Goal: Task Accomplishment & Management: Use online tool/utility

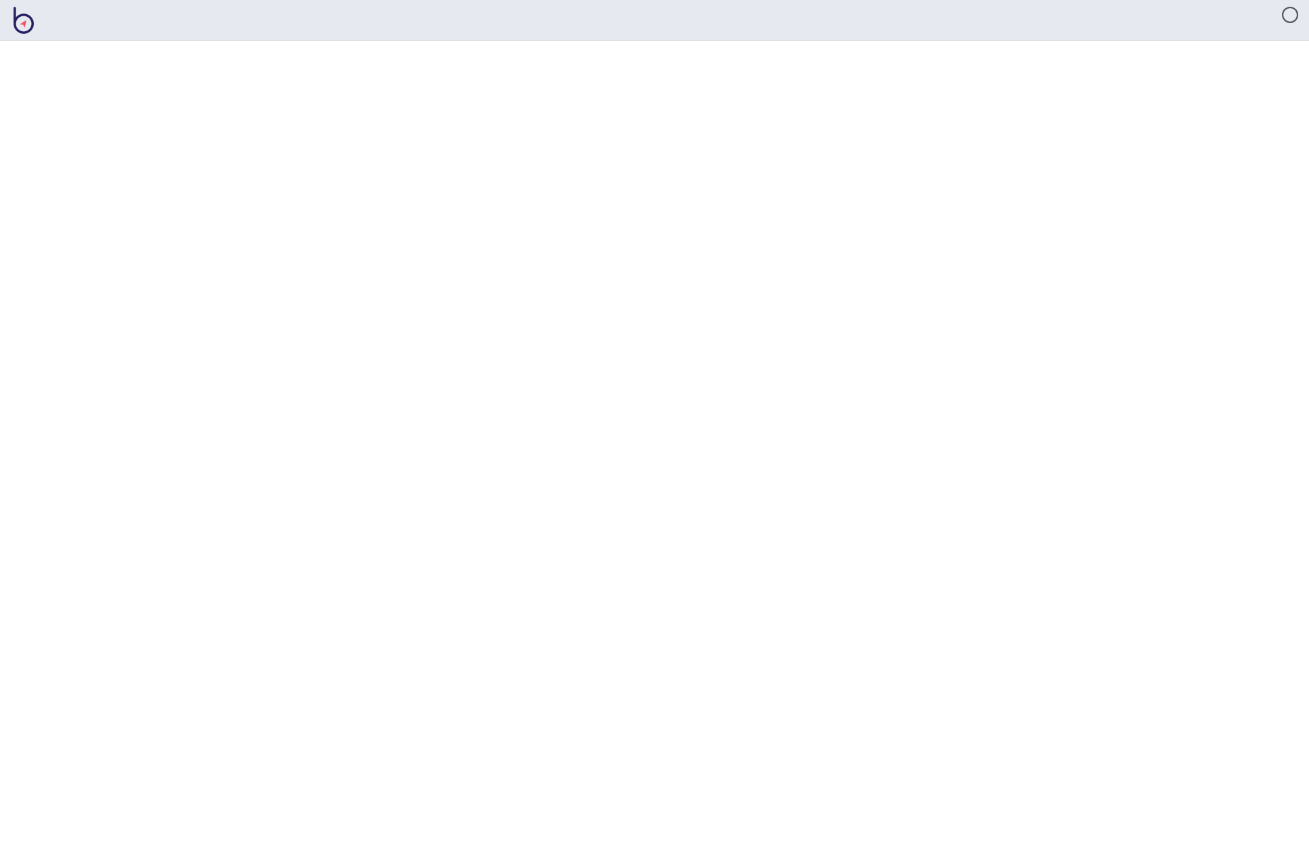
click at [799, 0] on html at bounding box center [654, 0] width 1309 height 0
click at [715, 0] on html at bounding box center [654, 0] width 1309 height 0
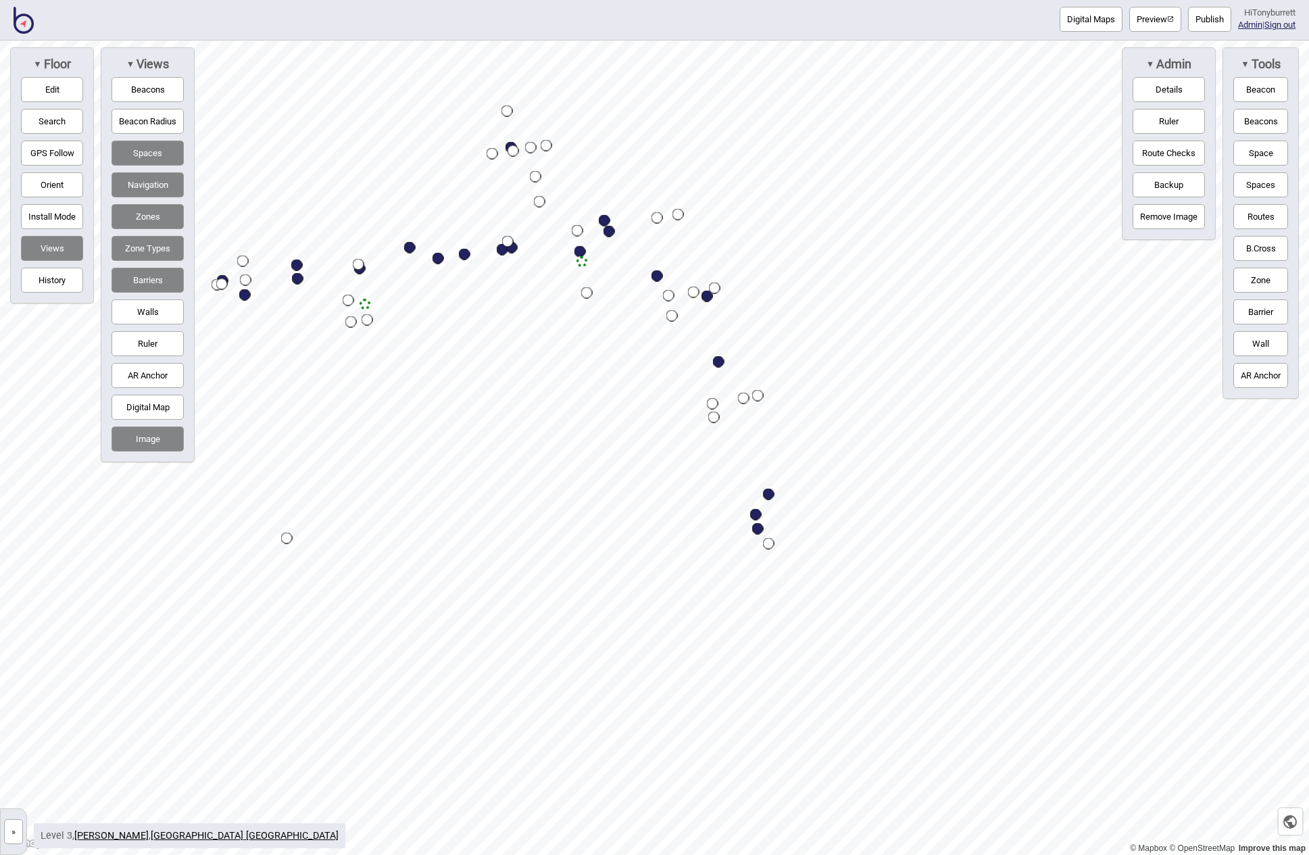
click at [15, 831] on button "»" at bounding box center [13, 831] width 19 height 25
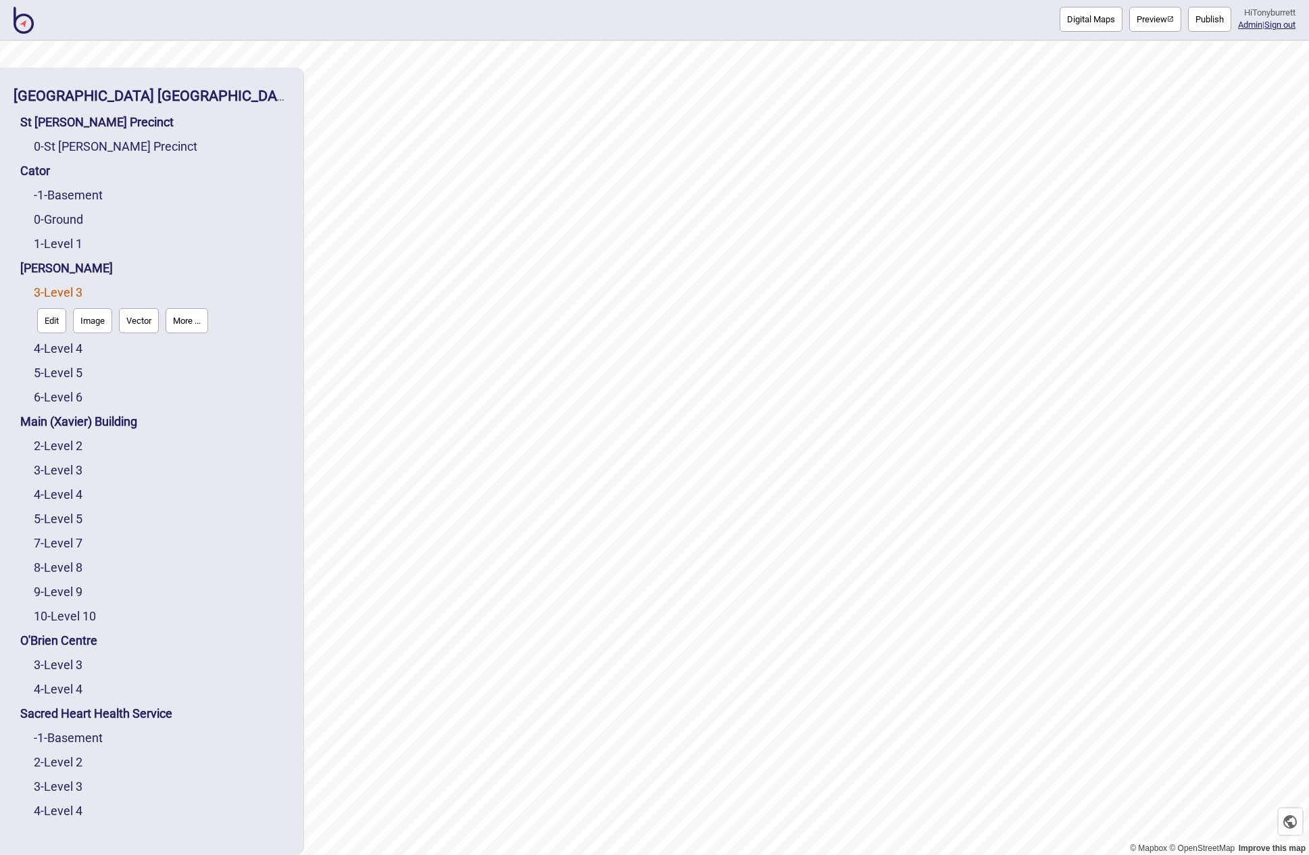
click at [107, 138] on div "0 - St Vincent's Precinct" at bounding box center [162, 146] width 256 height 24
click at [106, 145] on link "0 - St Vincent's Precinct" at bounding box center [115, 146] width 163 height 14
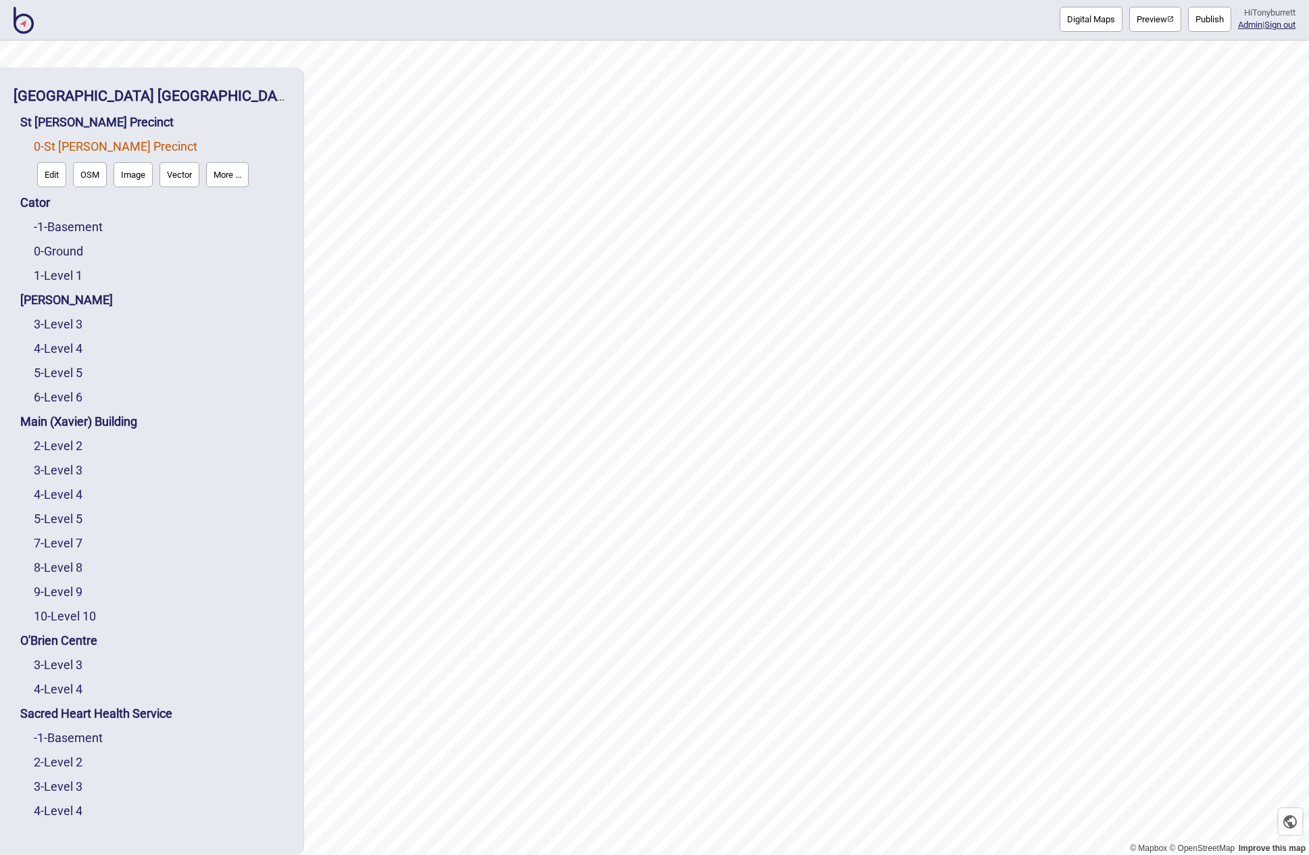
click at [51, 174] on button "Edit" at bounding box center [51, 174] width 29 height 25
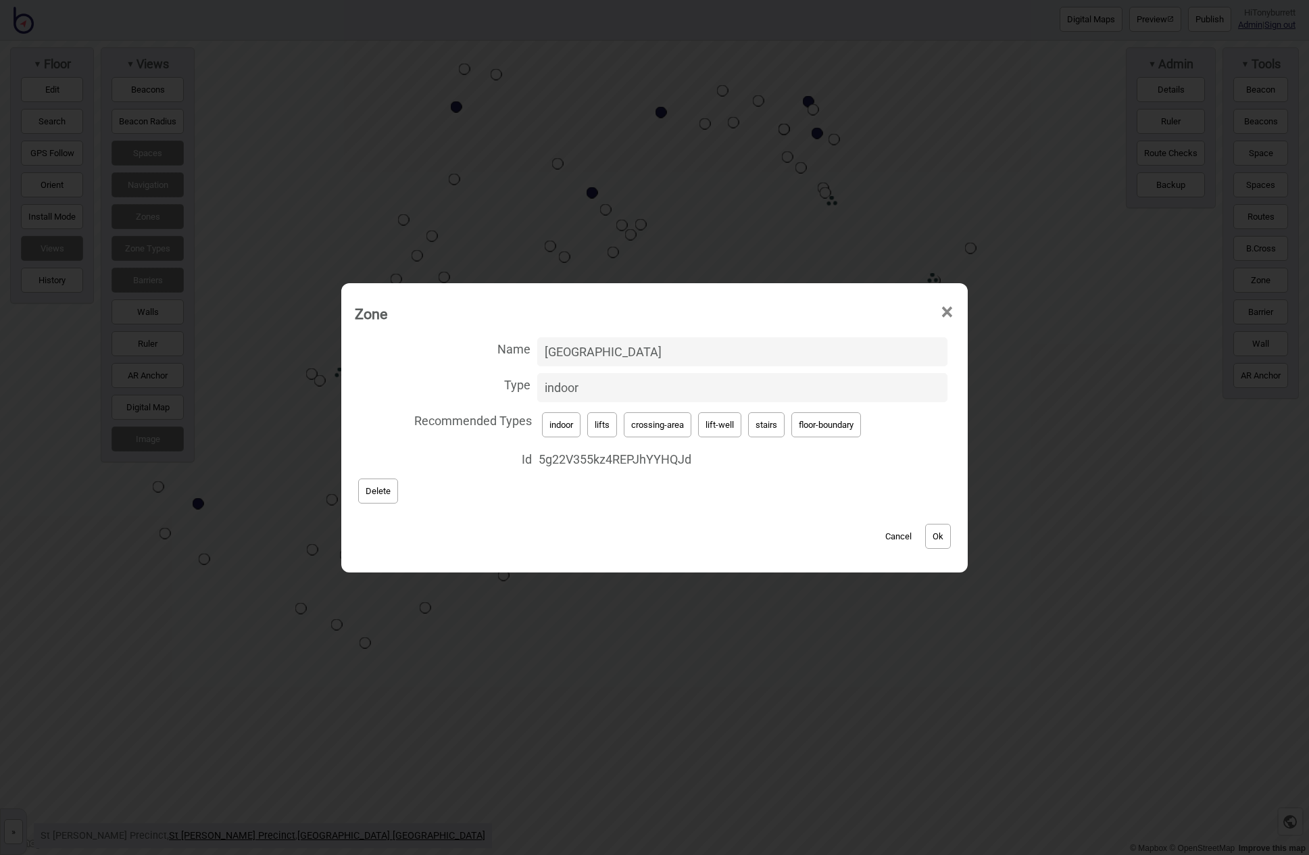
click at [894, 535] on button "Cancel" at bounding box center [898, 536] width 40 height 25
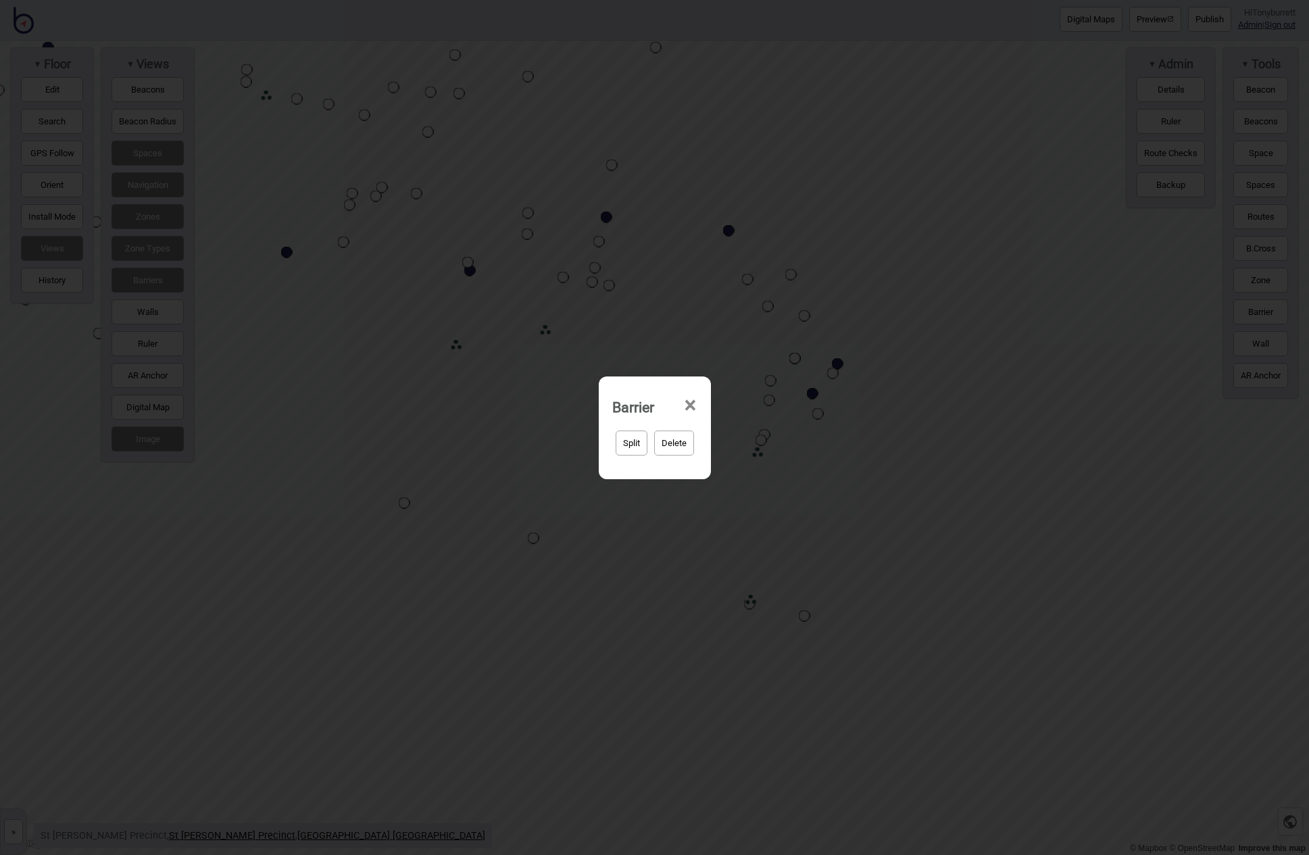
click at [690, 403] on span "×" at bounding box center [690, 405] width 14 height 45
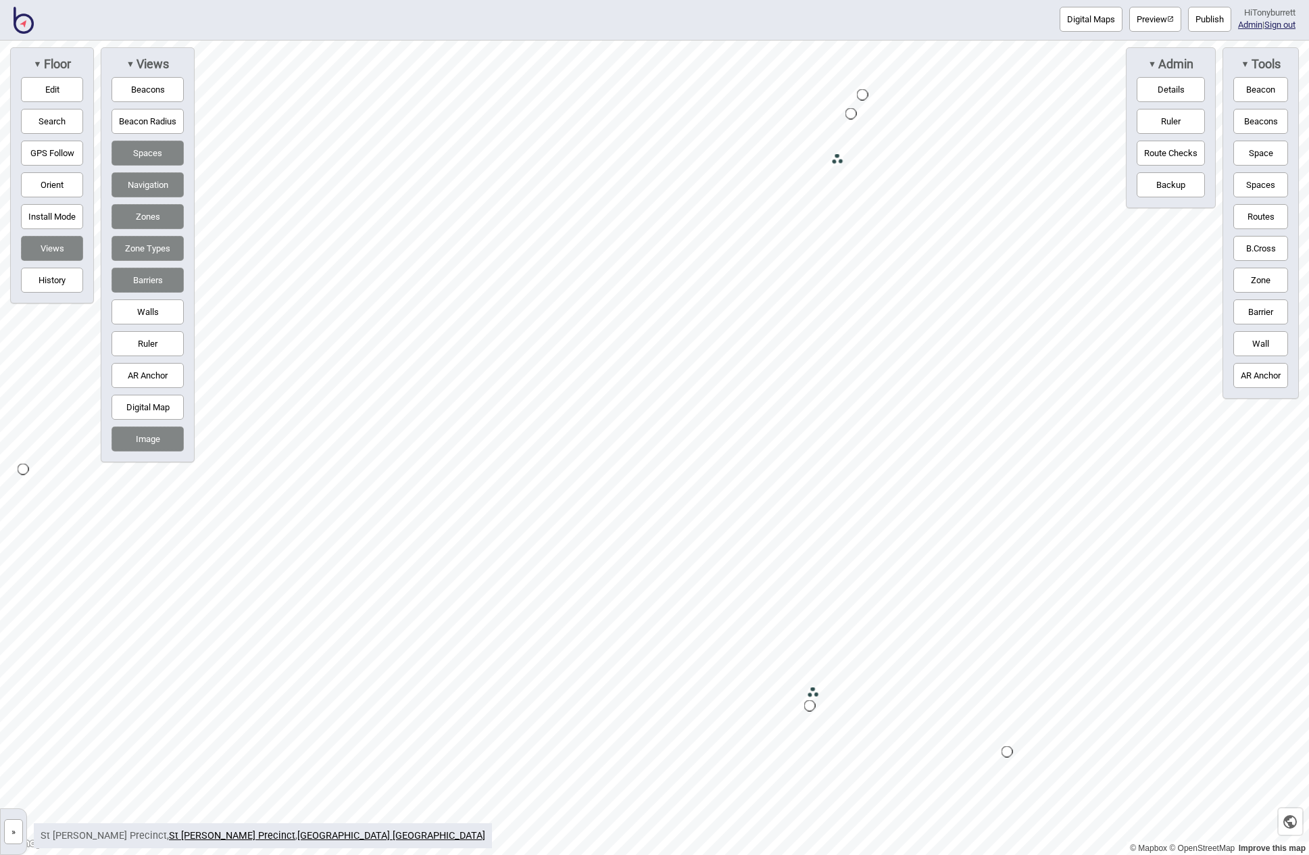
click at [176, 273] on button "Barriers" at bounding box center [147, 280] width 72 height 25
click at [157, 220] on button "Zones" at bounding box center [147, 216] width 72 height 25
click at [152, 212] on button "Zones" at bounding box center [147, 216] width 72 height 25
click at [145, 220] on button "Zones" at bounding box center [147, 216] width 72 height 25
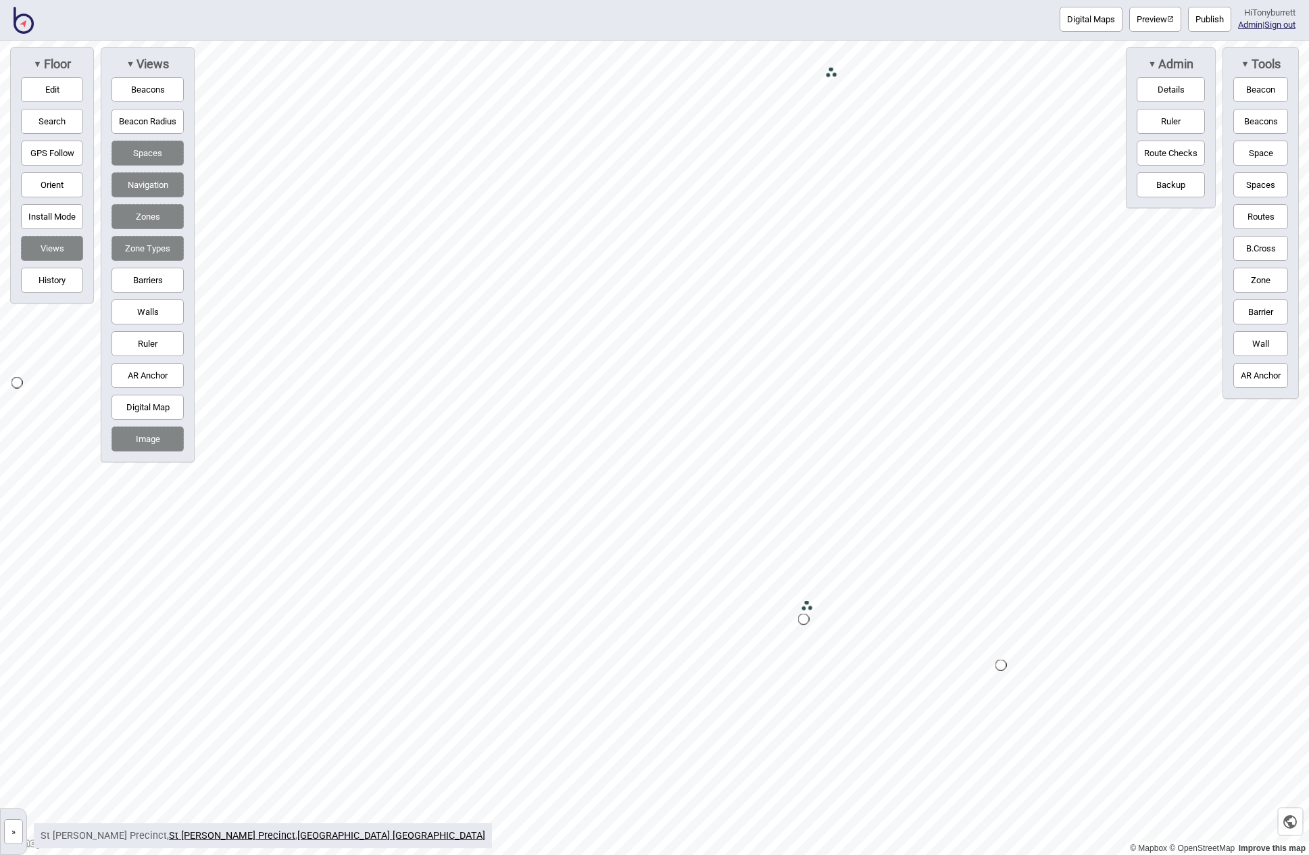
click at [45, 90] on button "Edit" at bounding box center [52, 89] width 62 height 25
drag, startPoint x: 1030, startPoint y: 445, endPoint x: 913, endPoint y: 626, distance: 215.5
click at [1005, 438] on div "Map marker" at bounding box center [1014, 442] width 20 height 20
drag, startPoint x: 1011, startPoint y: 438, endPoint x: 992, endPoint y: 424, distance: 24.6
click at [1294, 824] on icon "button" at bounding box center [1290, 821] width 16 height 16
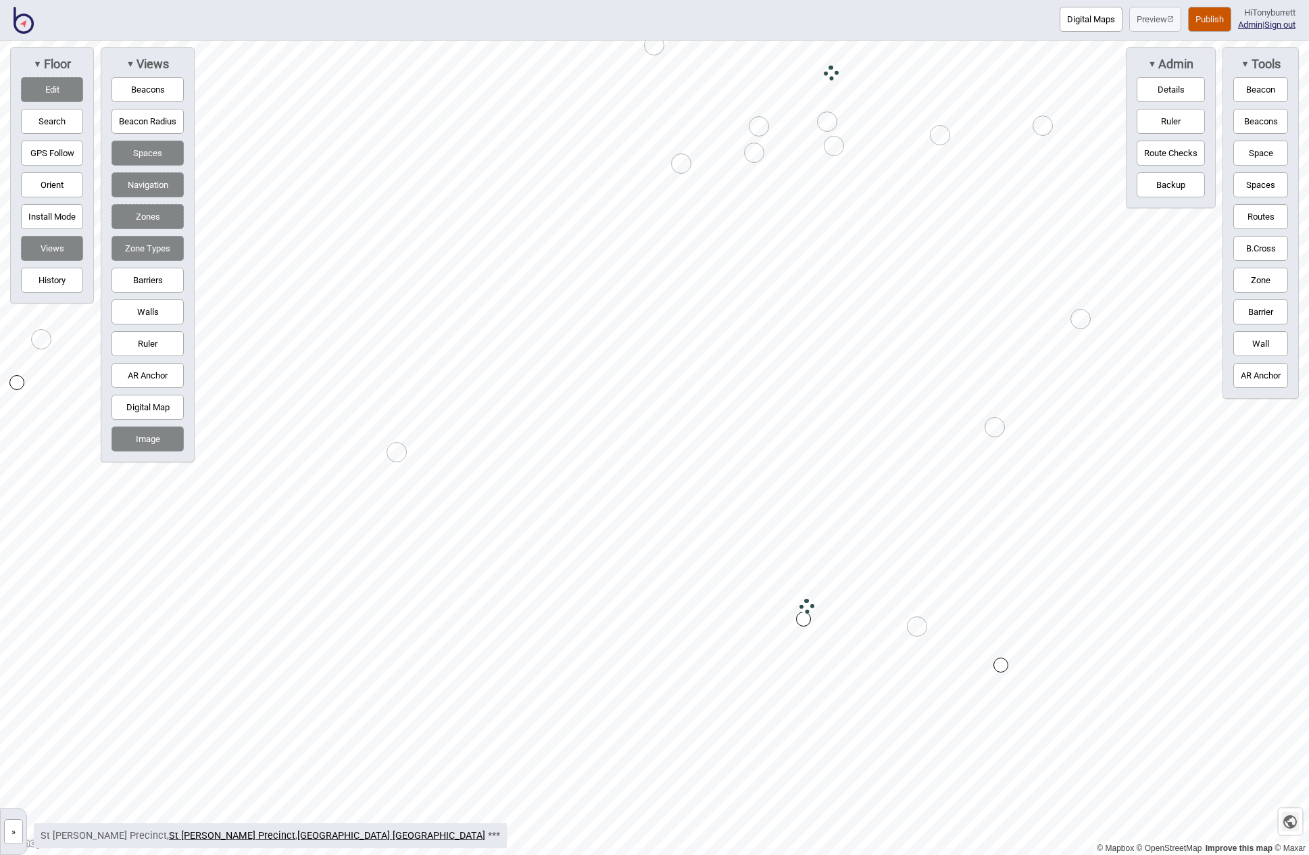
click at [1294, 824] on icon "button" at bounding box center [1290, 821] width 16 height 16
click at [154, 216] on button "Zones" at bounding box center [147, 216] width 72 height 25
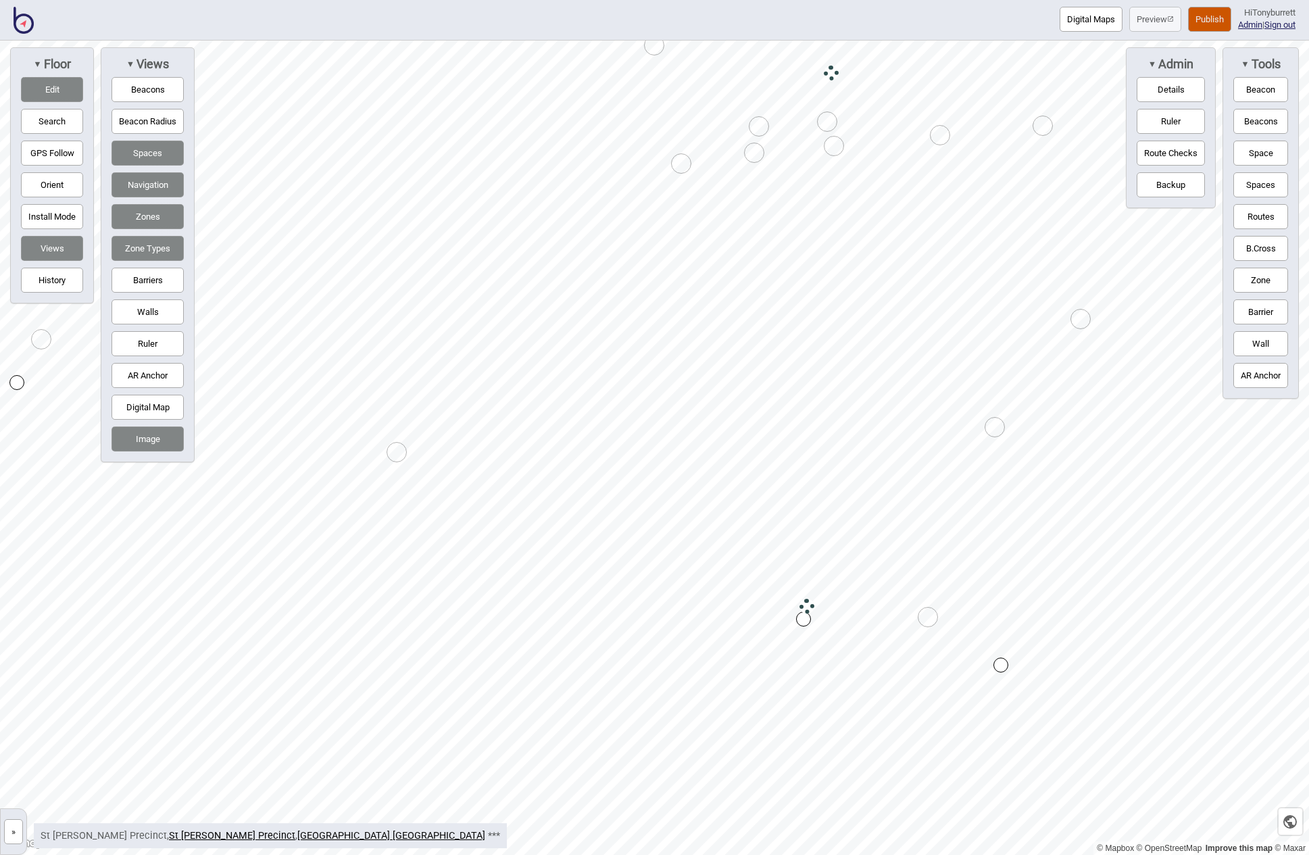
click at [159, 278] on button "Barriers" at bounding box center [147, 280] width 72 height 25
drag, startPoint x: 707, startPoint y: 439, endPoint x: 835, endPoint y: 219, distance: 254.6
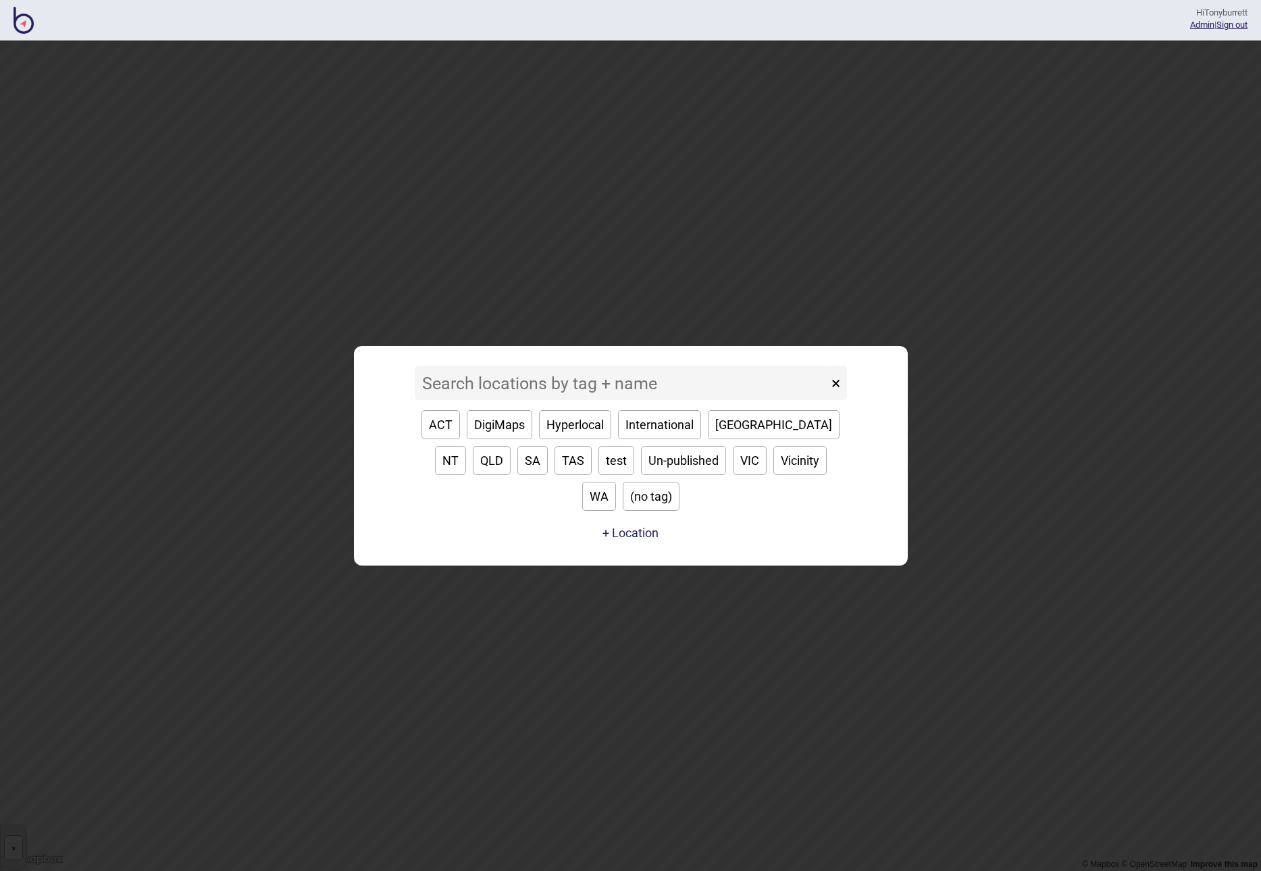
click at [499, 399] on input at bounding box center [621, 383] width 413 height 34
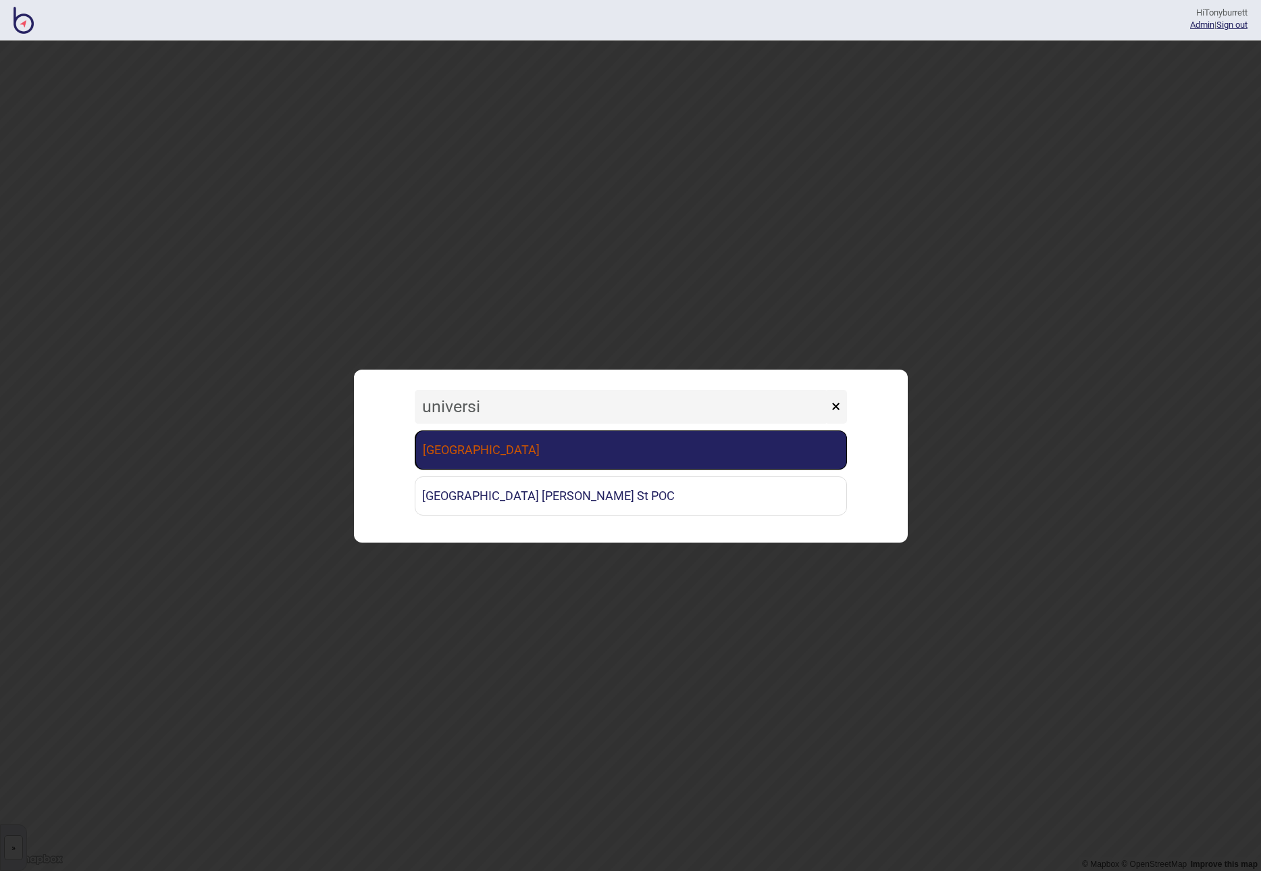
type input "universi"
click at [546, 447] on link "[GEOGRAPHIC_DATA]" at bounding box center [631, 449] width 432 height 39
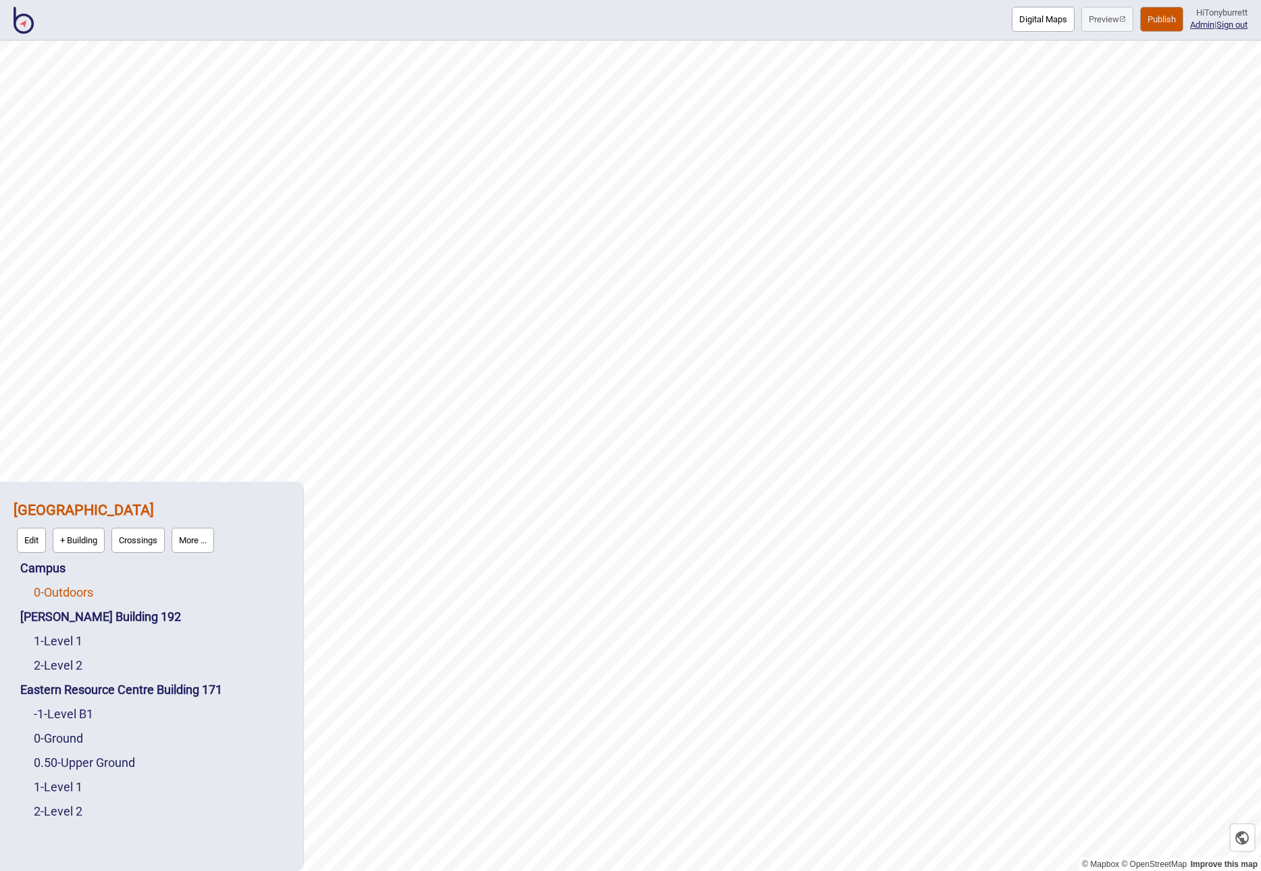
click at [67, 593] on link "0 - Outdoors" at bounding box center [63, 592] width 59 height 14
click at [53, 593] on button "Edit" at bounding box center [51, 588] width 29 height 25
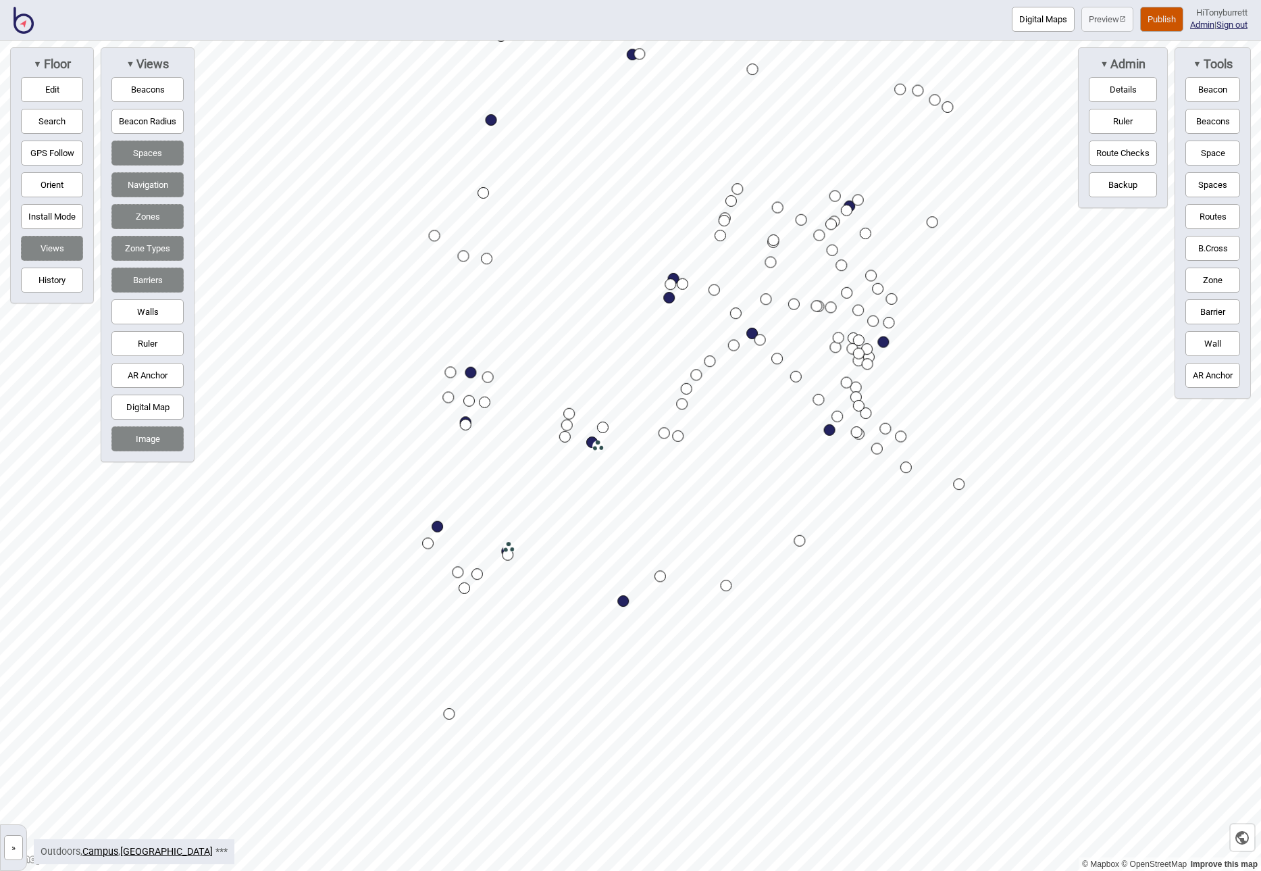
click at [1009, 0] on div "Digital Maps Preview Publish Hi Tonyburrett Admin | Sign out © Mapbox © OpenStr…" at bounding box center [630, 0] width 1261 height 0
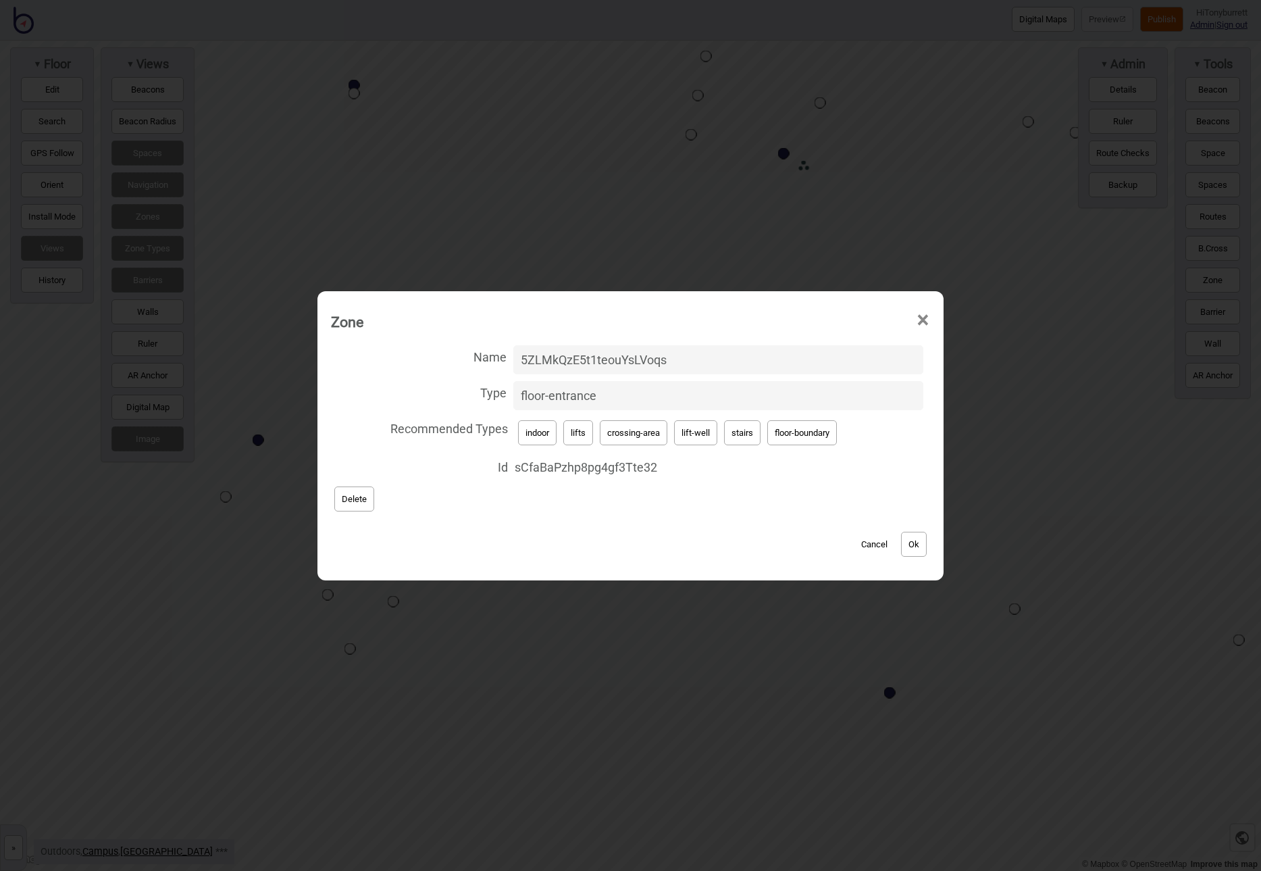
drag, startPoint x: 532, startPoint y: 393, endPoint x: 474, endPoint y: 392, distance: 58.1
click at [474, 392] on label "Type floor-entrance" at bounding box center [630, 396] width 599 height 36
click at [513, 392] on input "floor-entrance" at bounding box center [718, 395] width 410 height 29
click at [876, 549] on button "Cancel" at bounding box center [875, 544] width 40 height 25
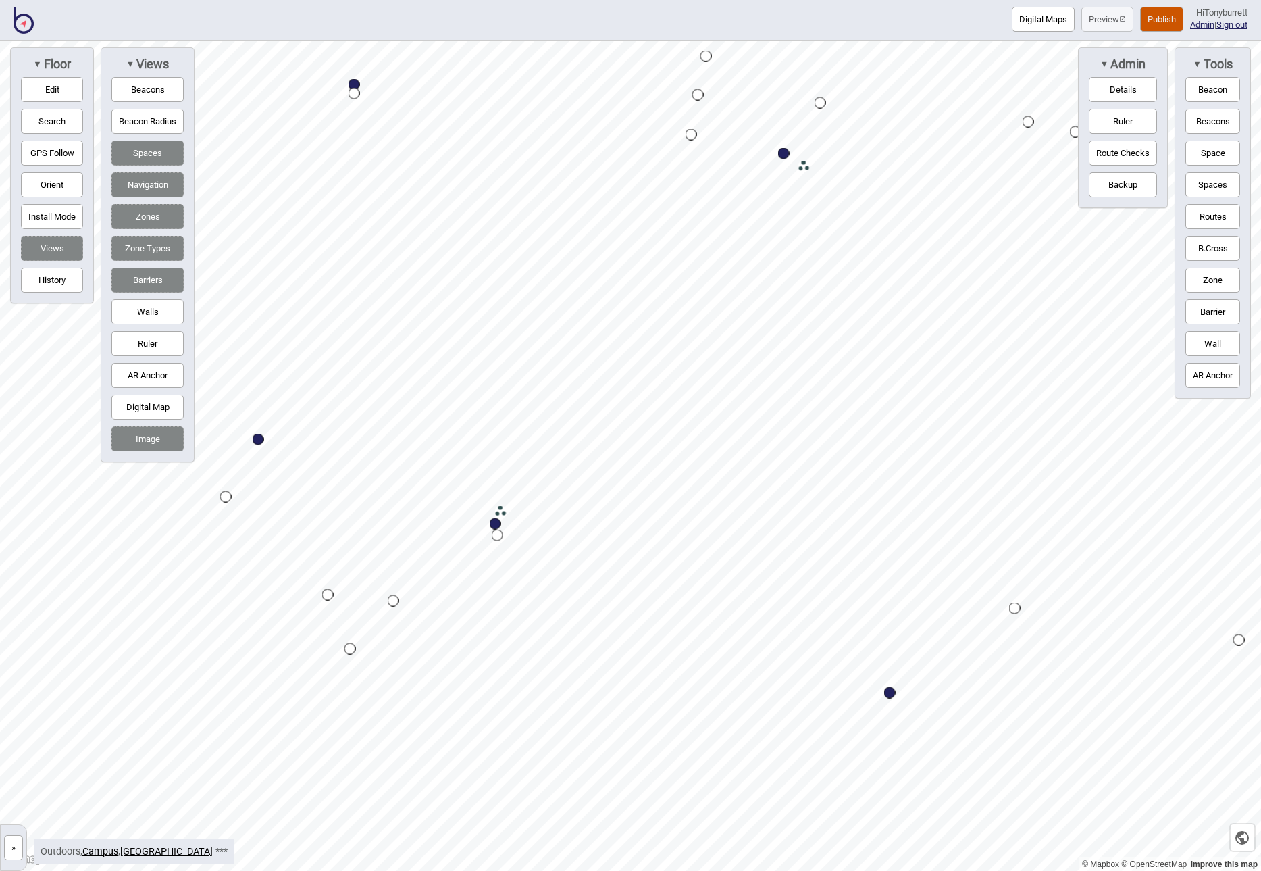
click at [502, 512] on div "Map marker" at bounding box center [500, 511] width 11 height 11
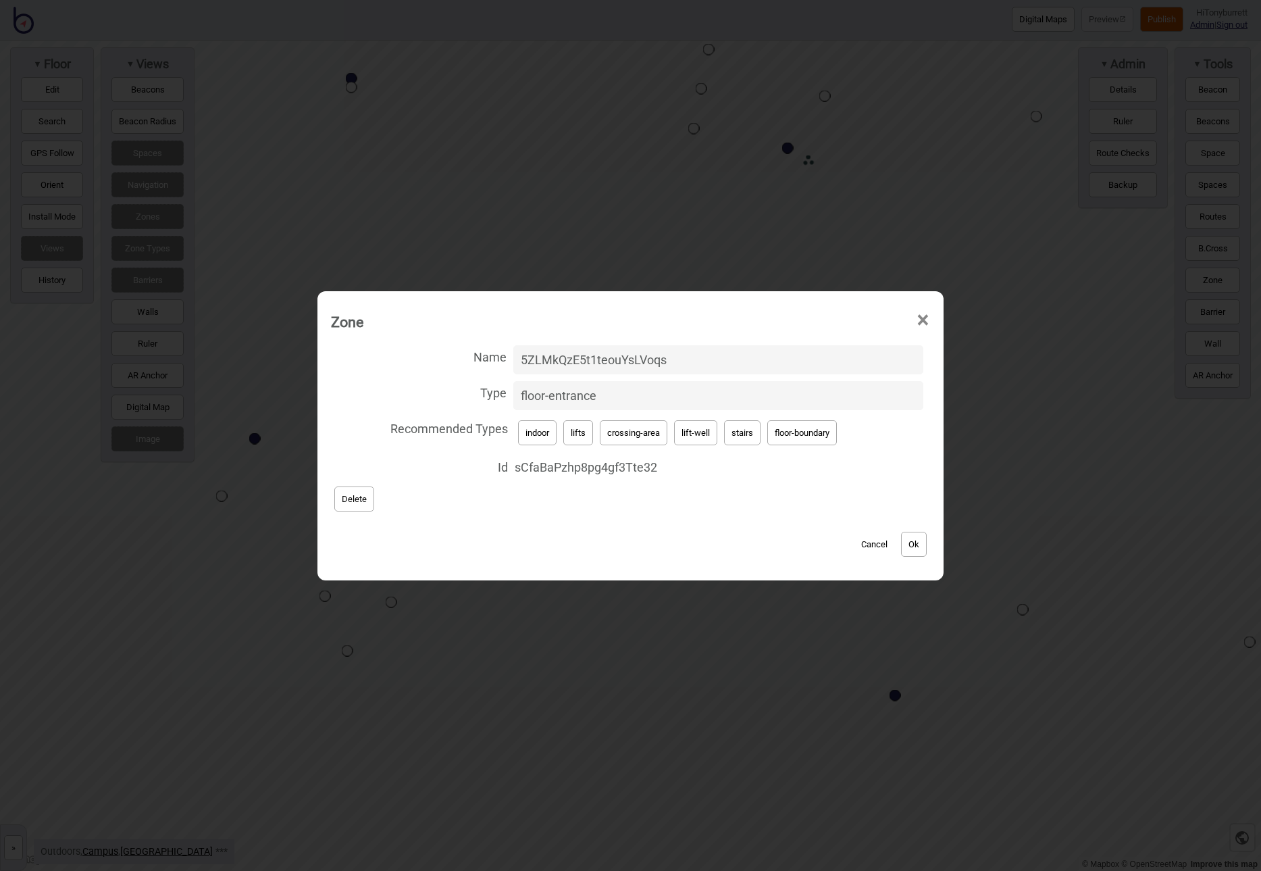
click at [878, 534] on button "Cancel" at bounding box center [875, 544] width 40 height 25
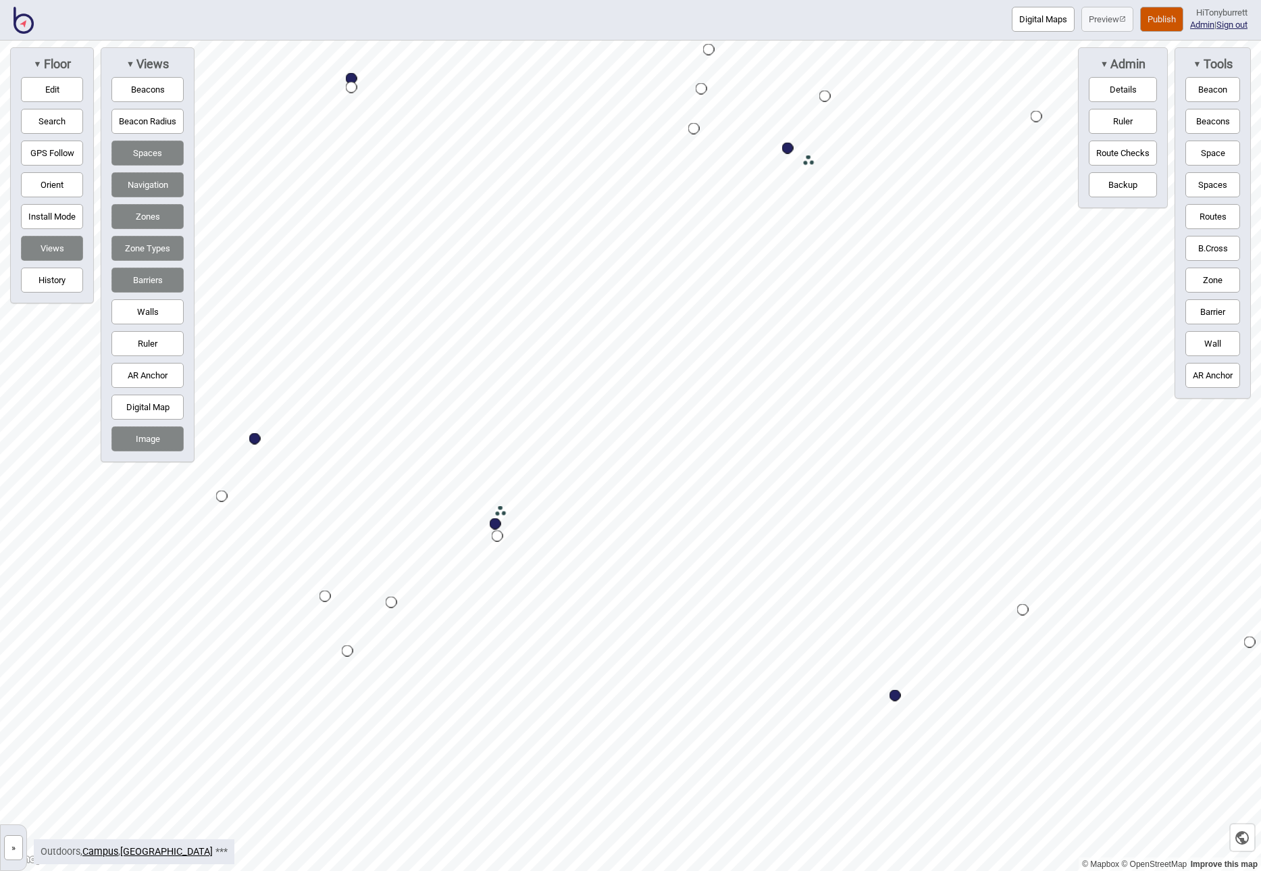
click at [503, 511] on div "Map marker" at bounding box center [500, 511] width 11 height 11
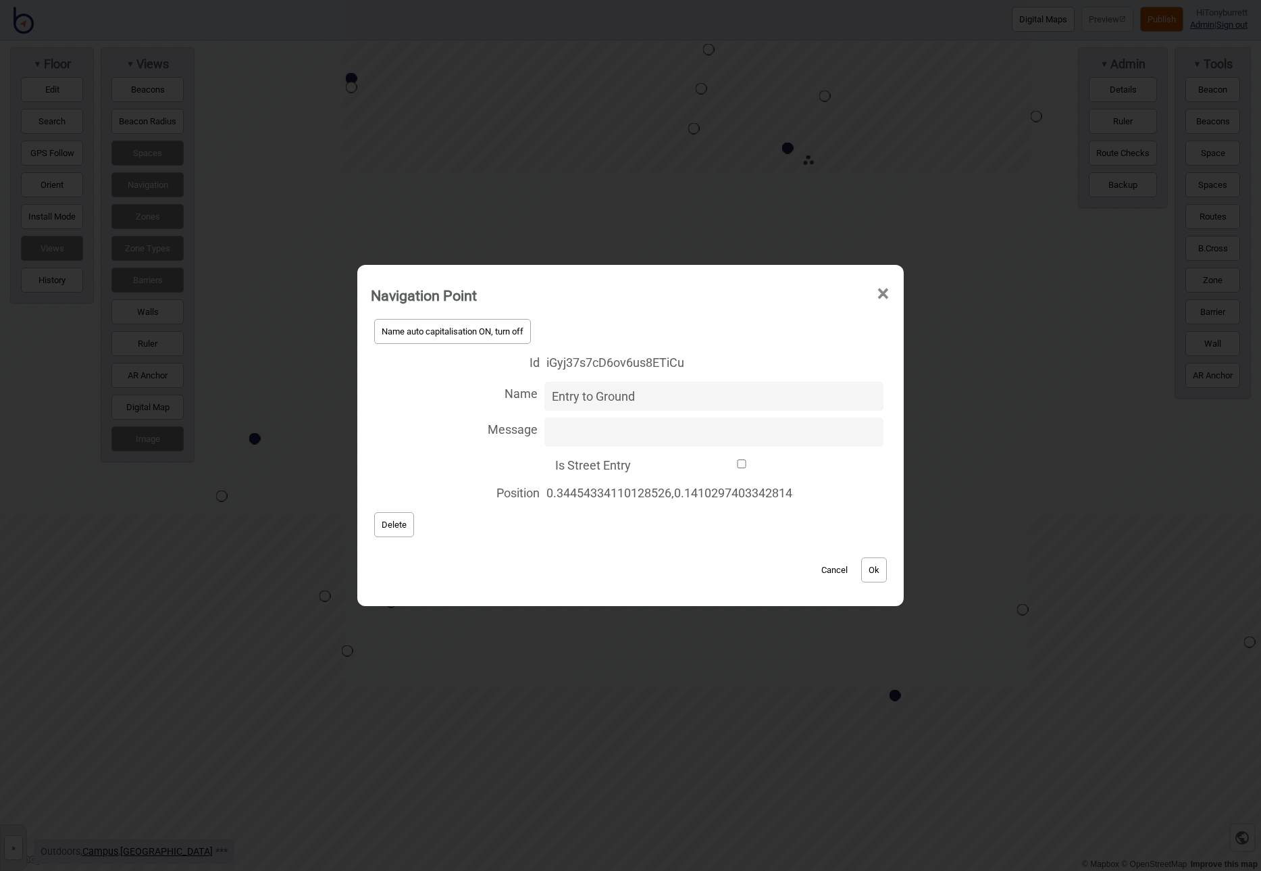
click at [561, 533] on div "Name auto capitalisation ON, turn off Id iGyj37s7cD6ov6us8ETiCu Name Entry to G…" at bounding box center [631, 428] width 520 height 225
click at [832, 567] on button "Cancel" at bounding box center [835, 569] width 40 height 25
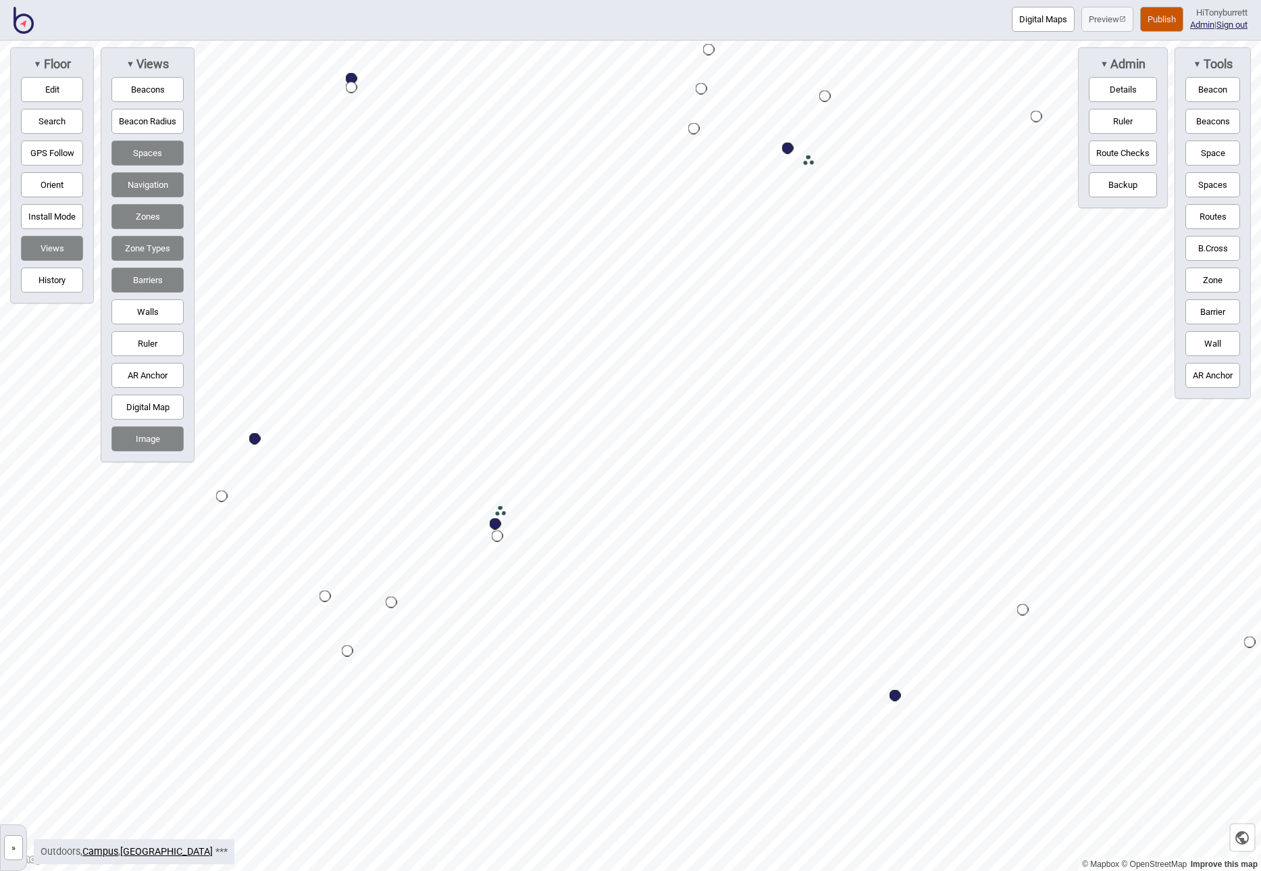
click at [501, 514] on div "Map marker" at bounding box center [500, 511] width 11 height 11
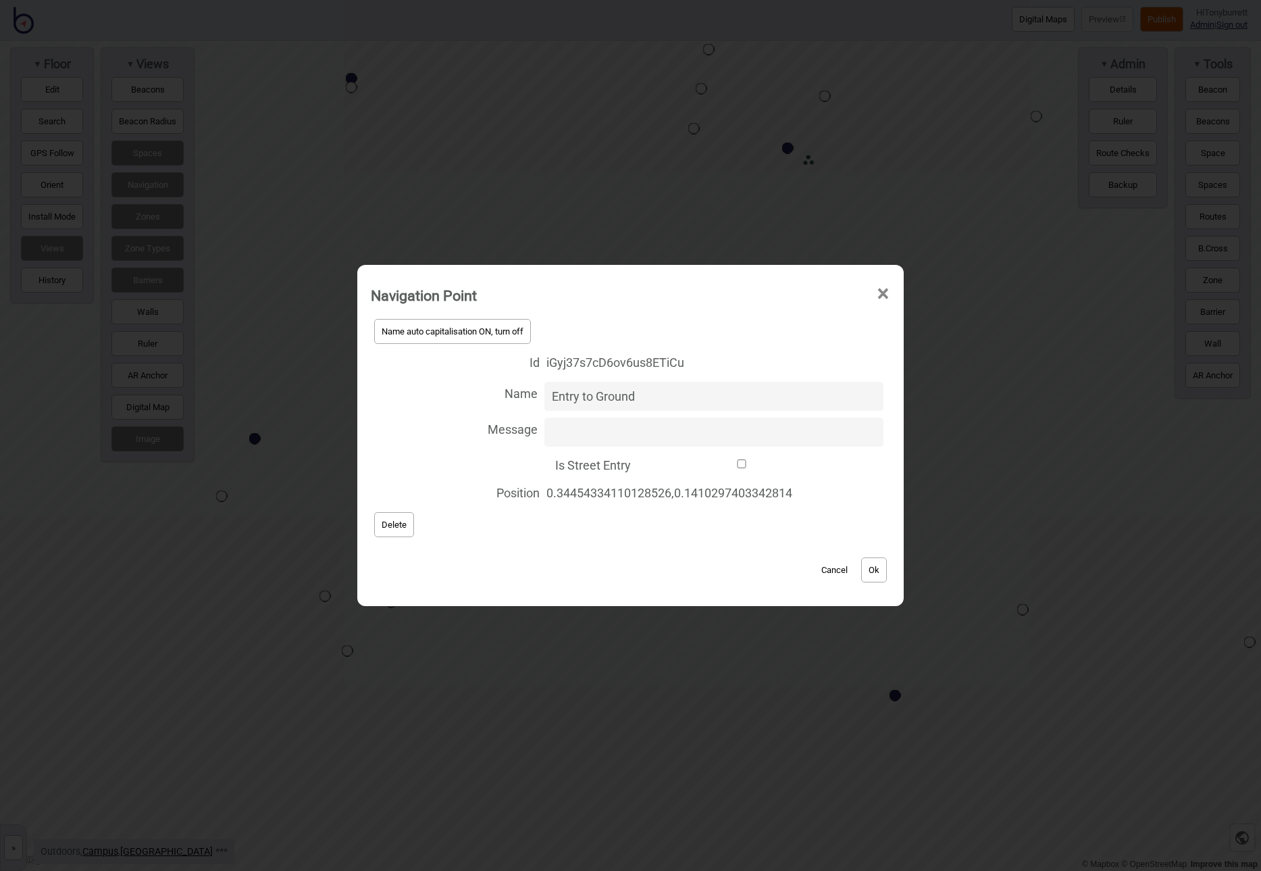
click at [832, 568] on button "Cancel" at bounding box center [835, 569] width 40 height 25
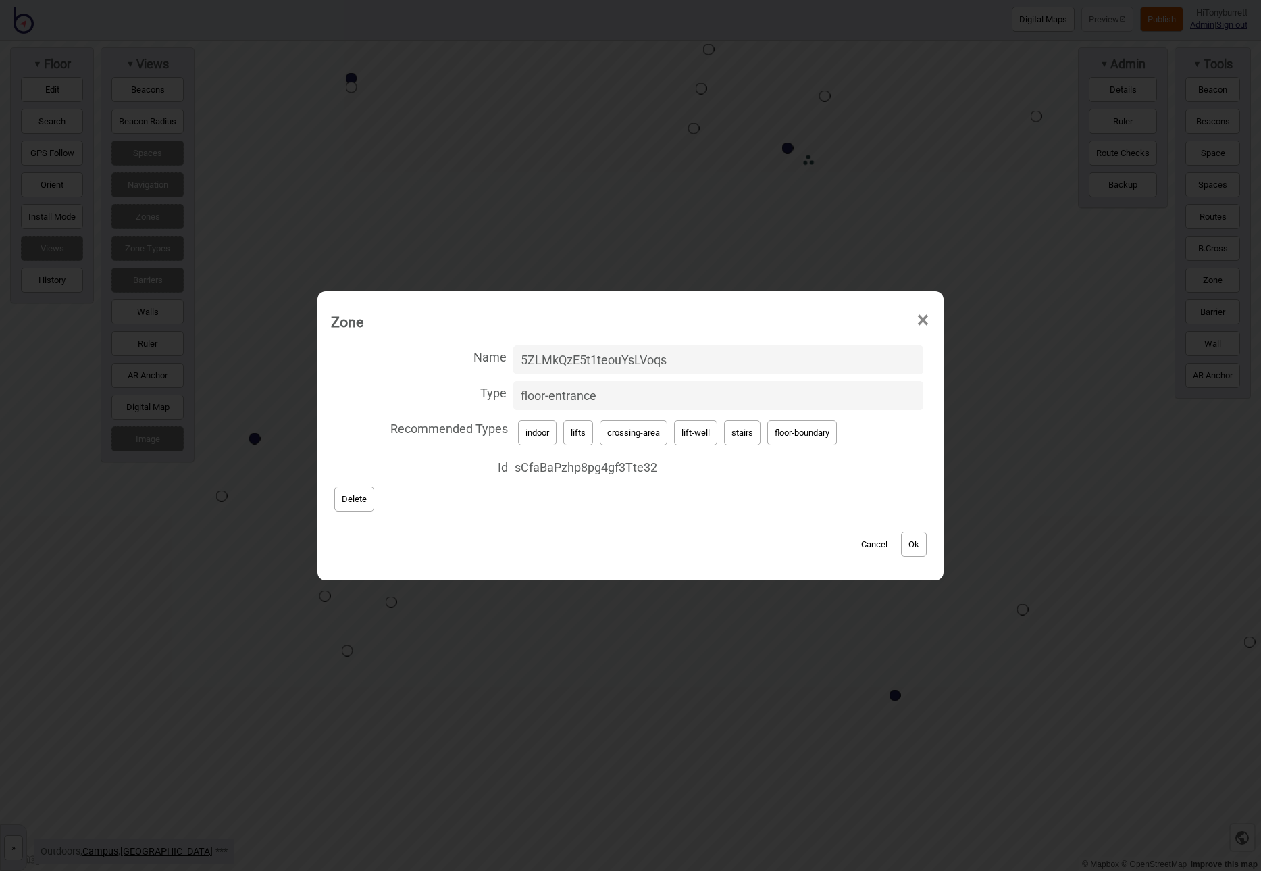
drag, startPoint x: 679, startPoint y: 360, endPoint x: 494, endPoint y: 352, distance: 185.3
click at [494, 352] on label "Name 5ZLMkQzE5t1teouYsLVoqs" at bounding box center [630, 360] width 599 height 36
click at [513, 352] on input "5ZLMkQzE5t1teouYsLVoqs" at bounding box center [718, 359] width 410 height 29
click at [871, 539] on button "Cancel" at bounding box center [875, 544] width 40 height 25
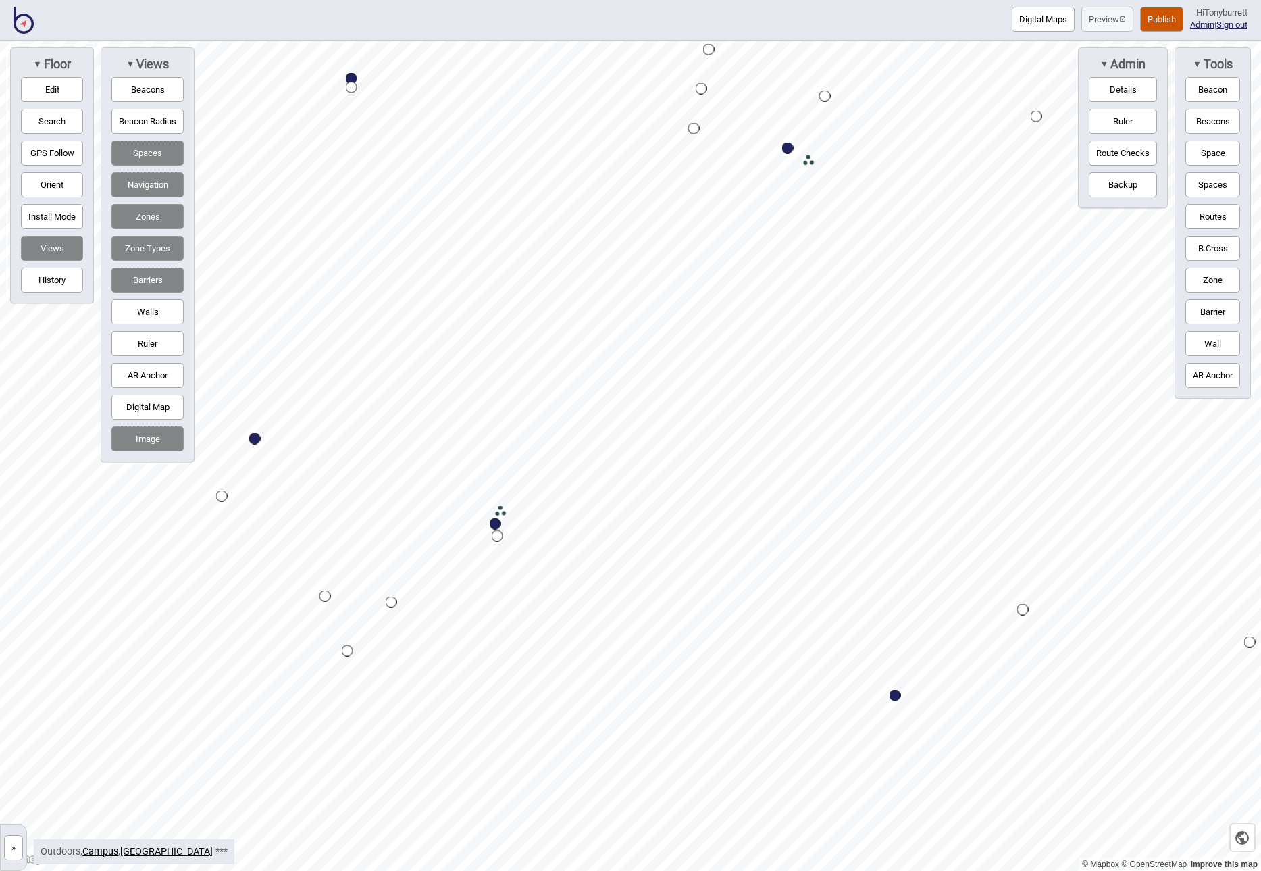
click at [505, 512] on div "Map marker" at bounding box center [500, 511] width 11 height 11
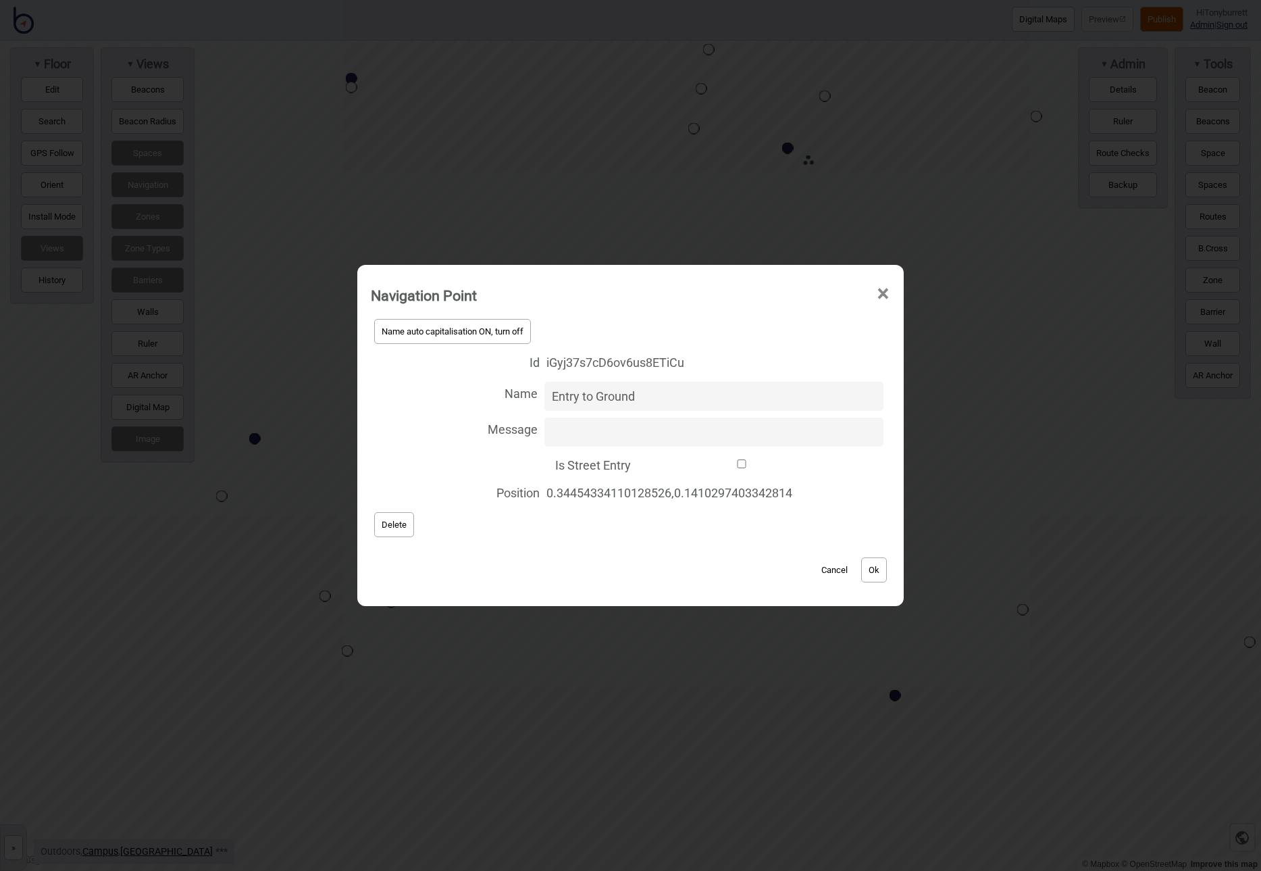
click at [836, 568] on button "Cancel" at bounding box center [835, 569] width 40 height 25
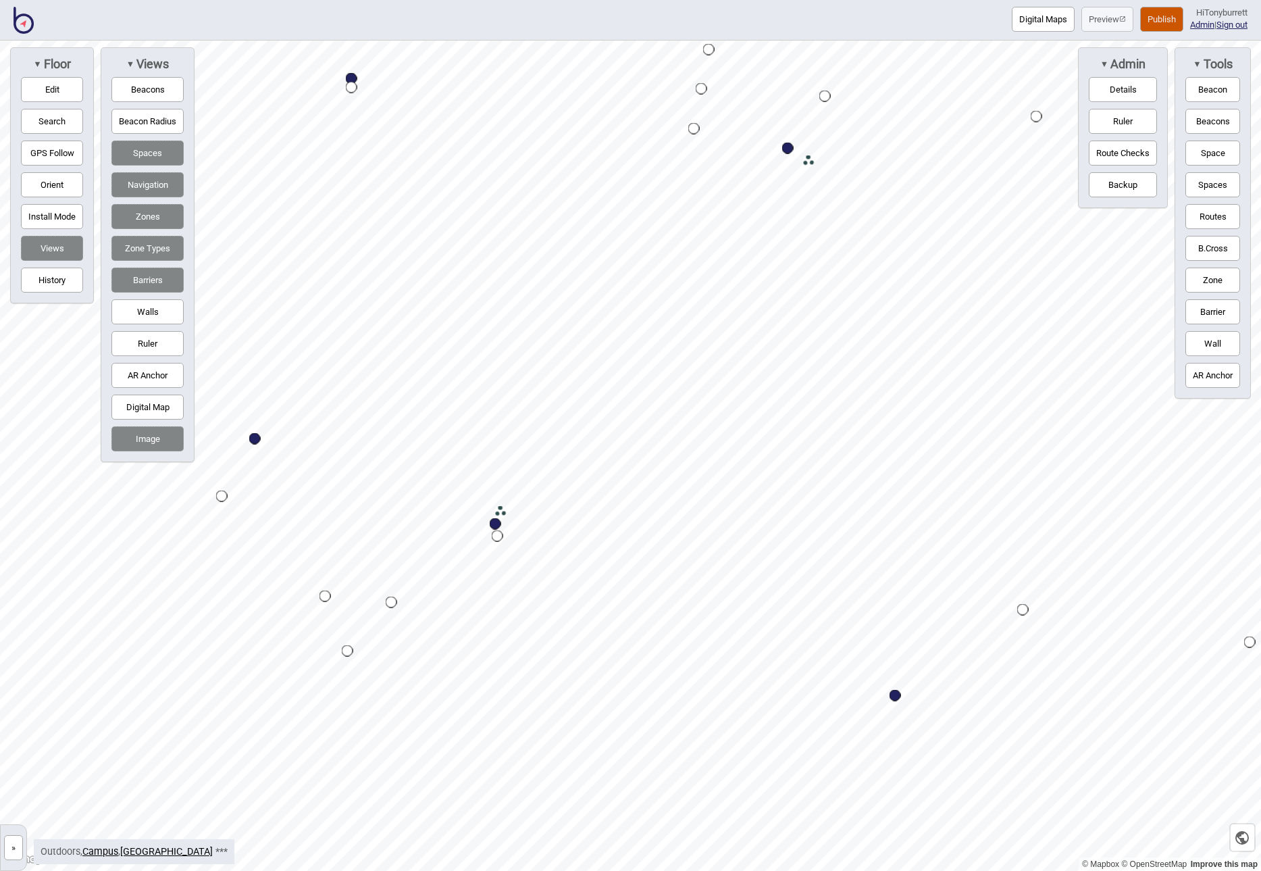
click at [14, 672] on button "»" at bounding box center [13, 847] width 19 height 25
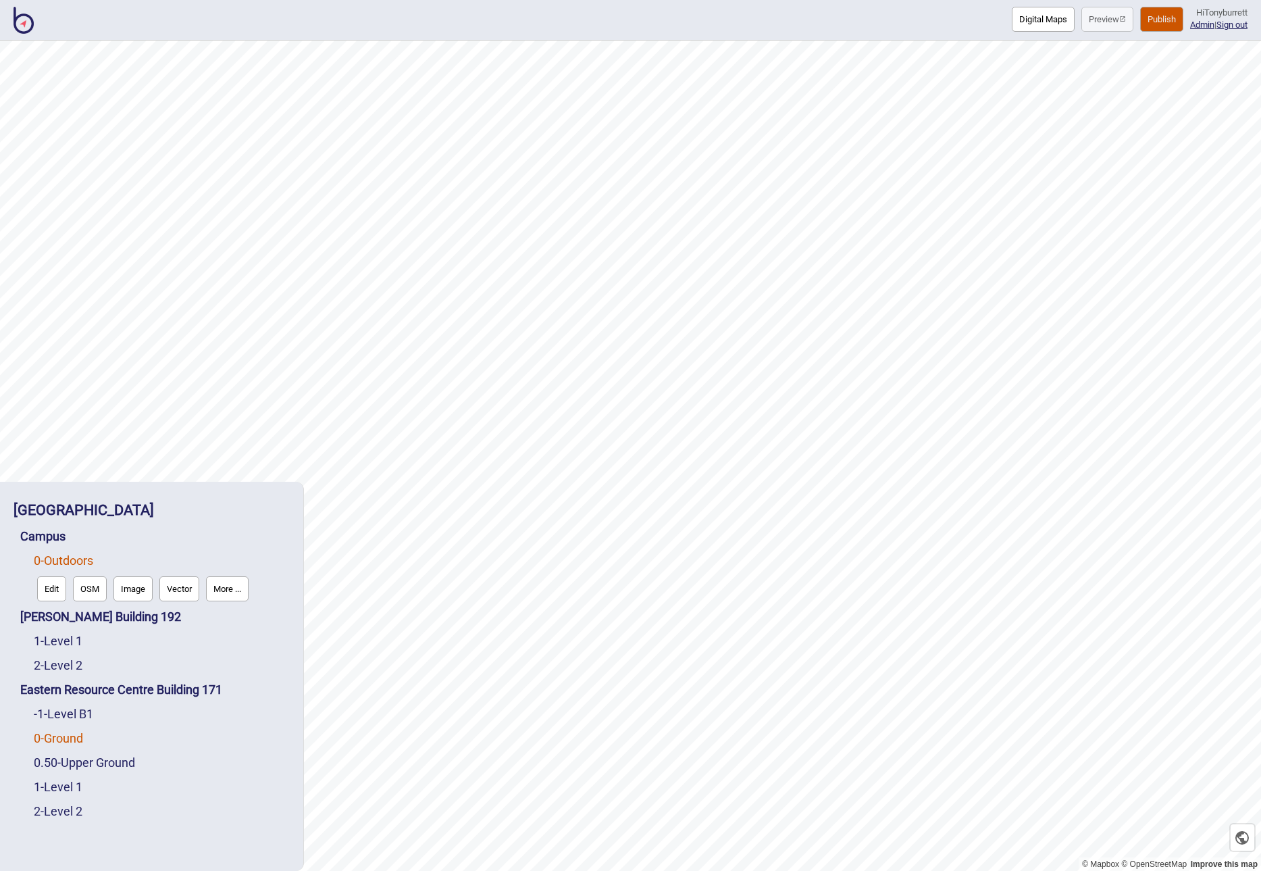
click at [76, 672] on link "0 - Ground" at bounding box center [58, 738] width 49 height 14
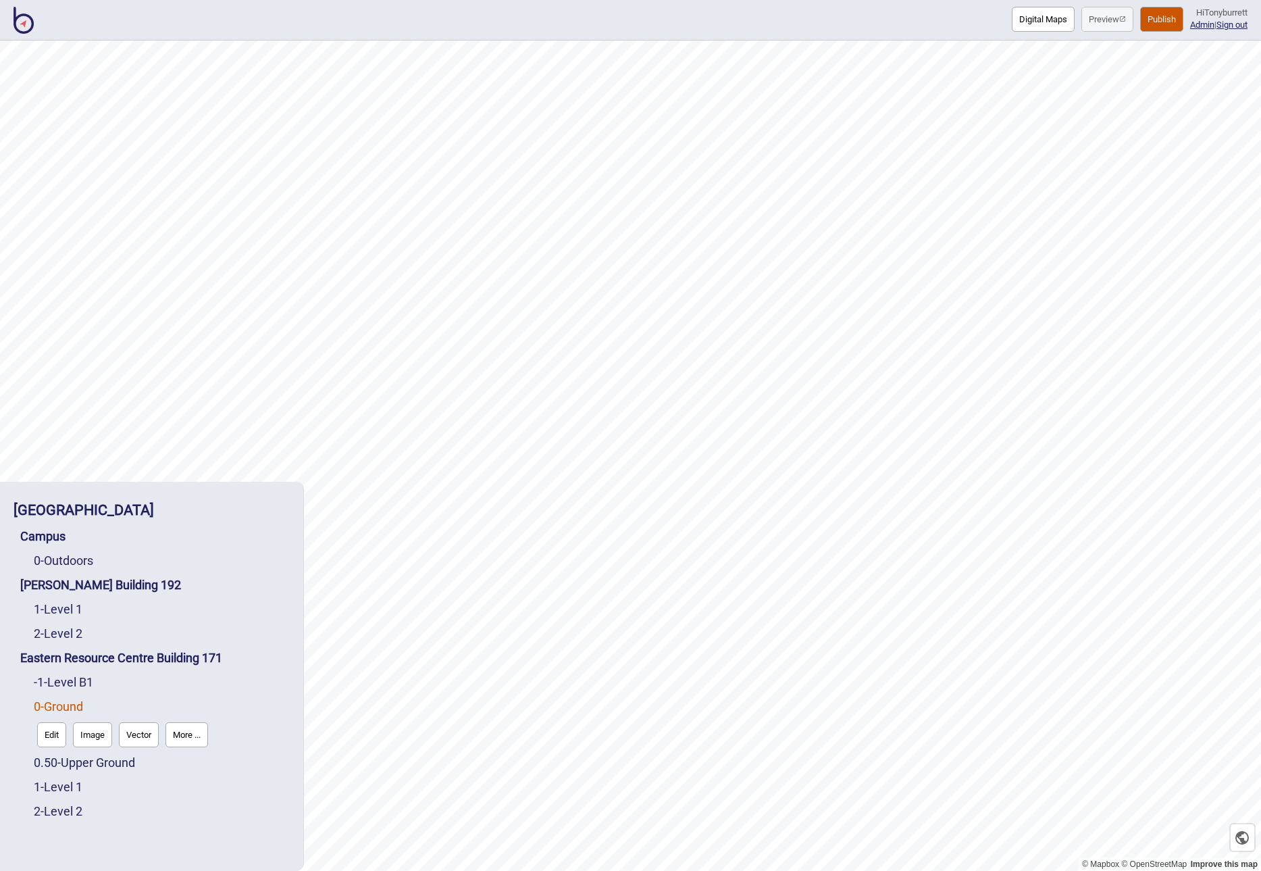
click at [58, 672] on button "Edit" at bounding box center [51, 734] width 29 height 25
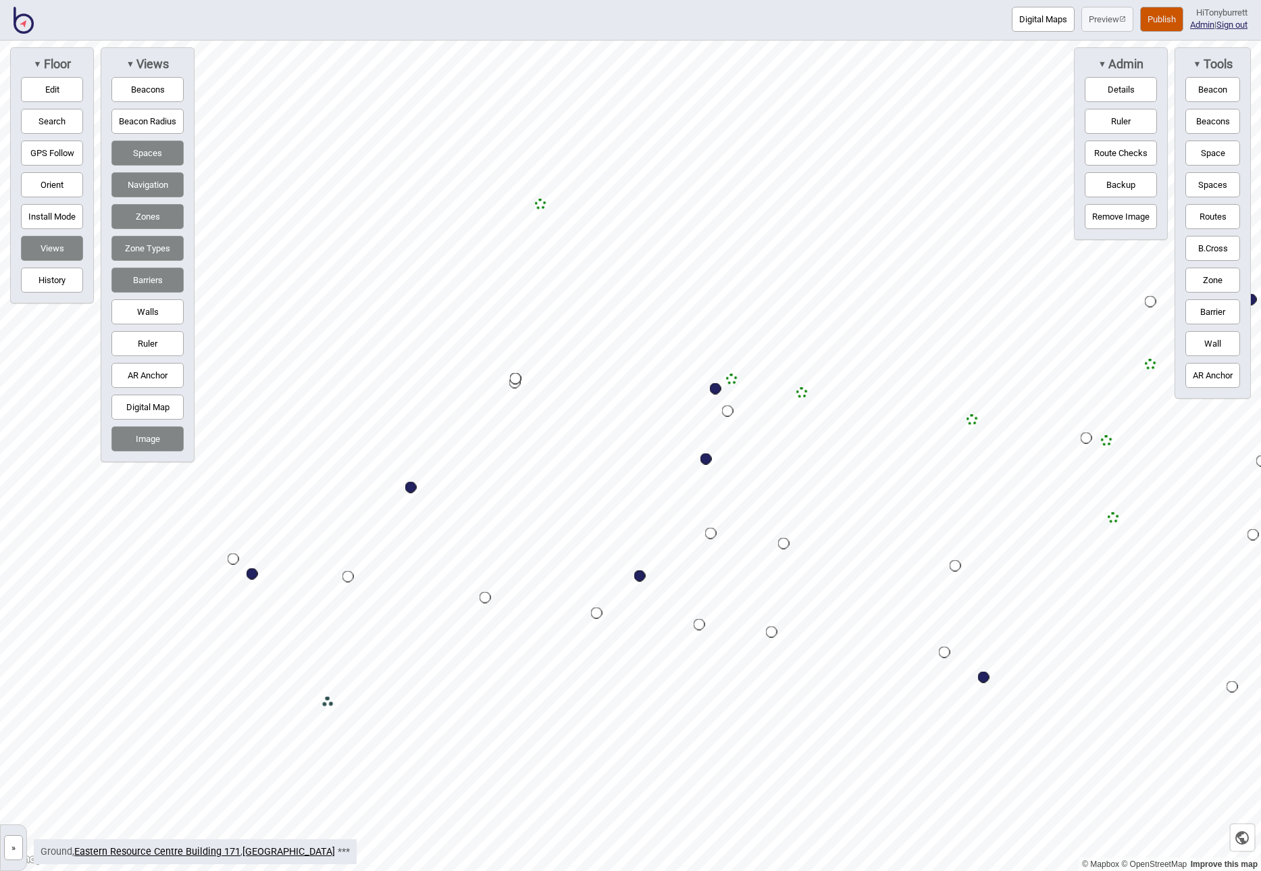
click at [328, 672] on div "Map marker" at bounding box center [327, 702] width 11 height 11
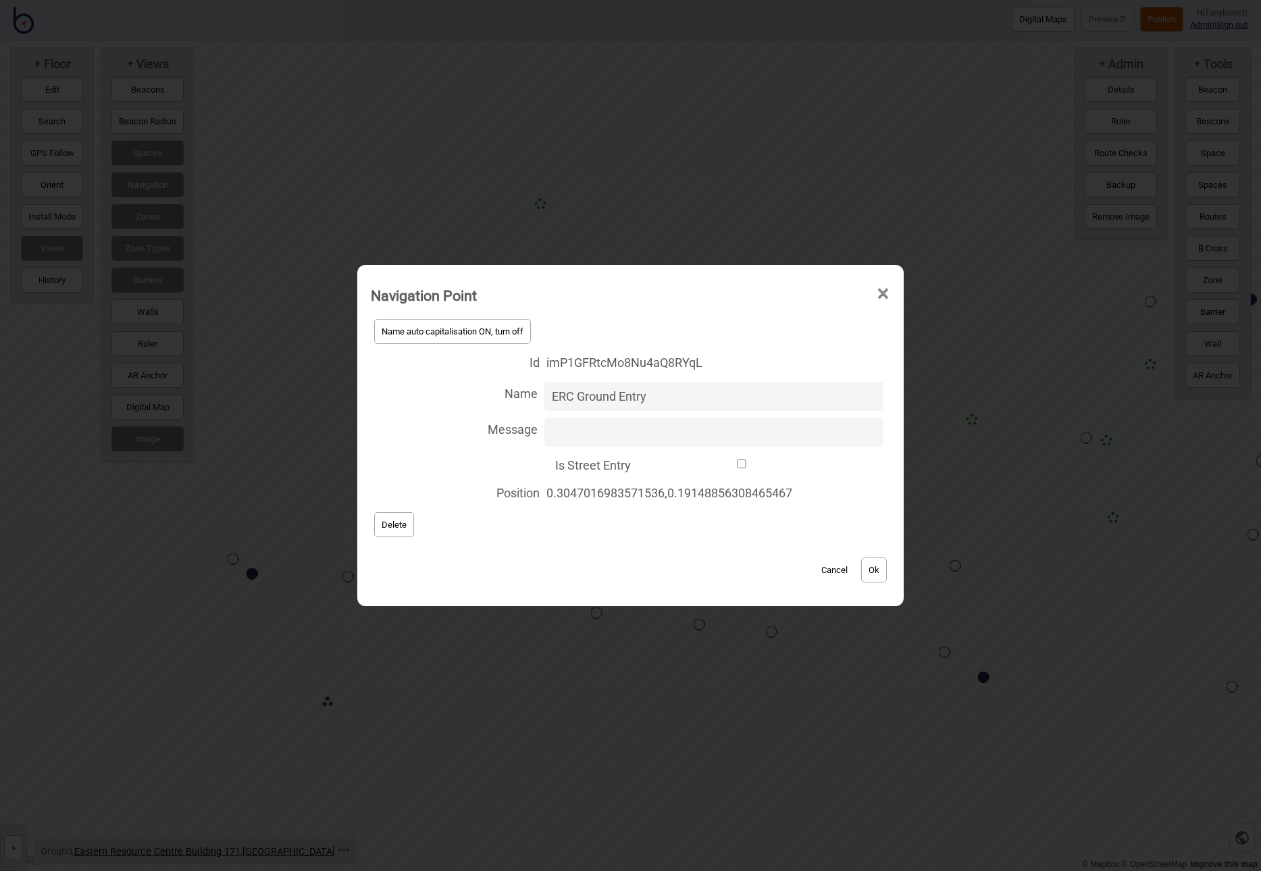
type input "Erc Ground Entry"
click at [831, 568] on button "Cancel" at bounding box center [835, 569] width 40 height 25
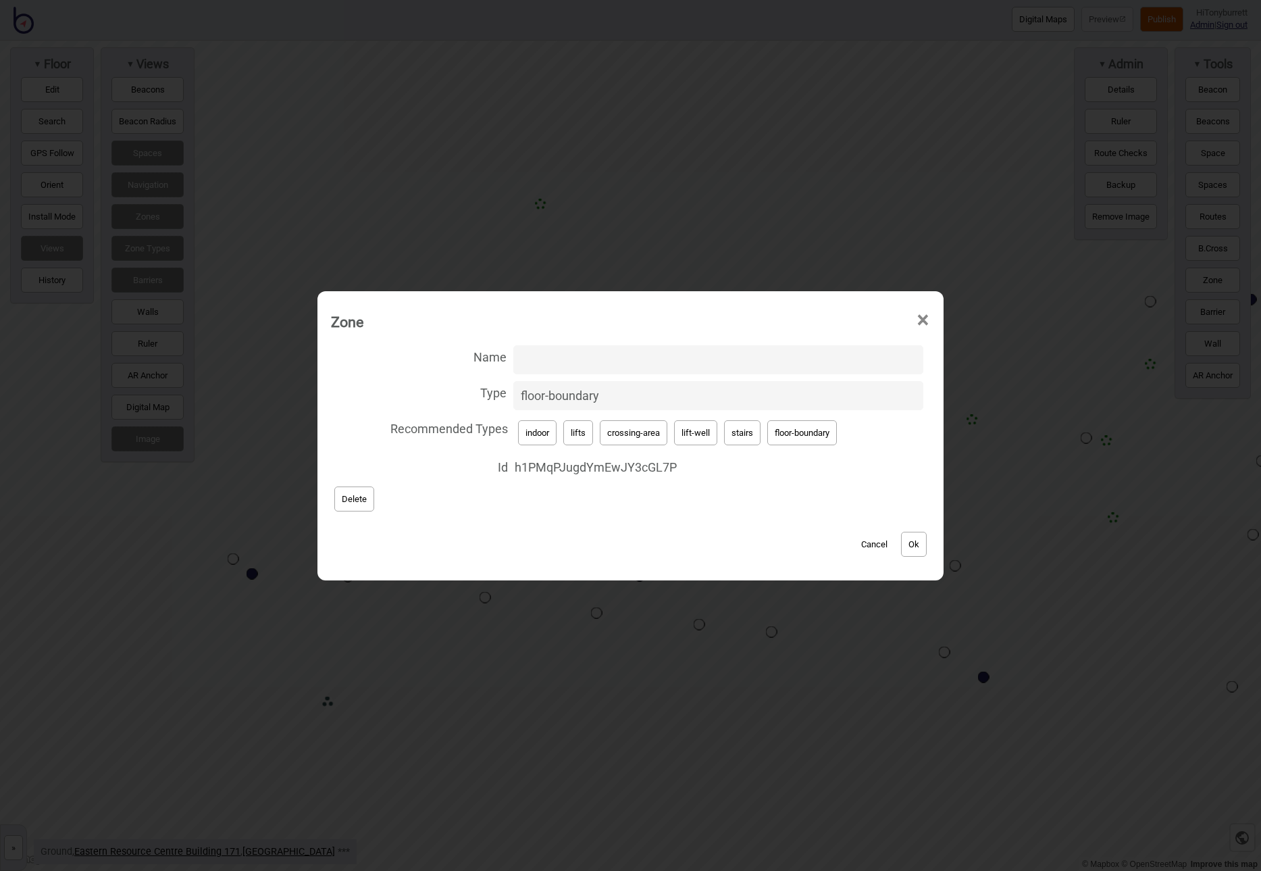
click at [874, 543] on button "Cancel" at bounding box center [875, 544] width 40 height 25
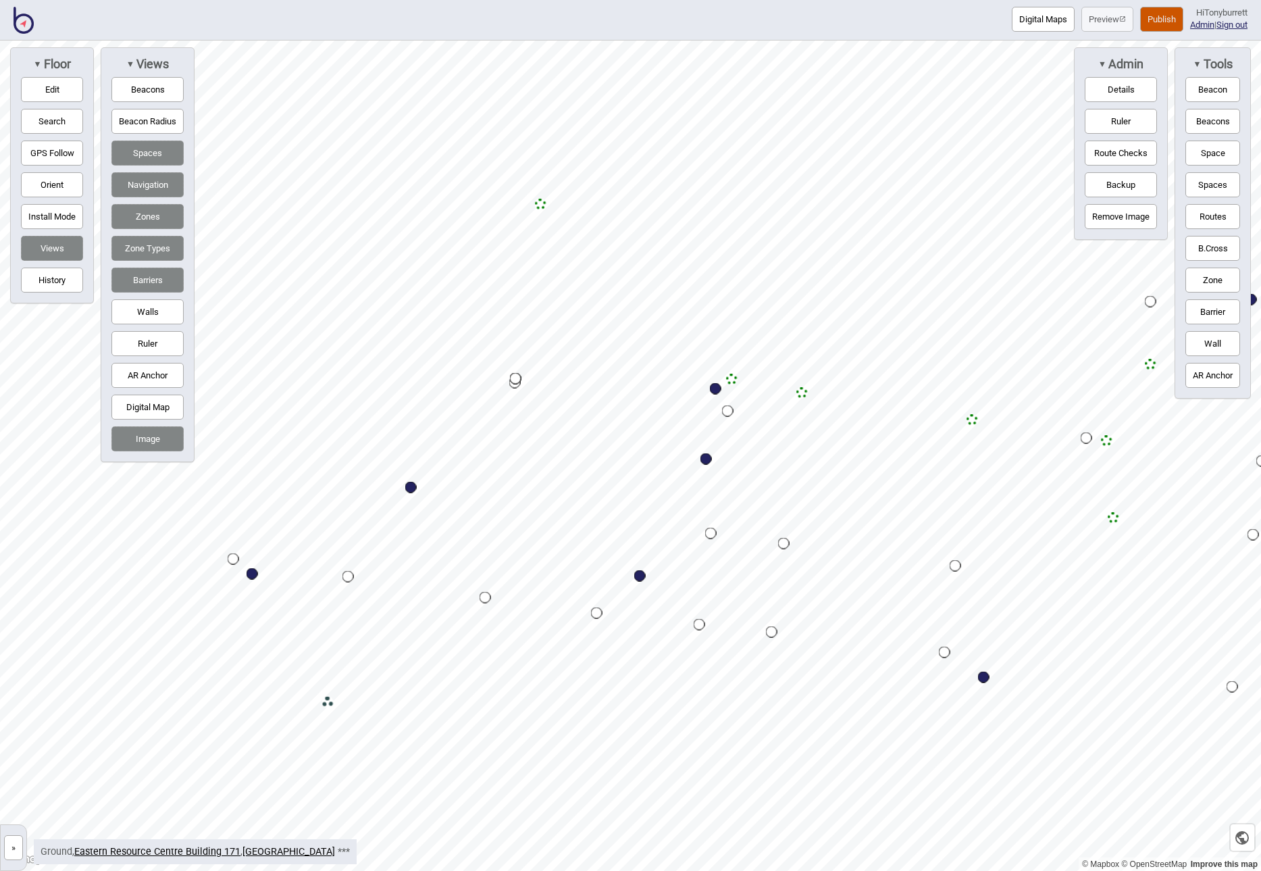
drag, startPoint x: 17, startPoint y: 840, endPoint x: 30, endPoint y: 805, distance: 38.3
click at [17, 672] on button "»" at bounding box center [13, 847] width 19 height 25
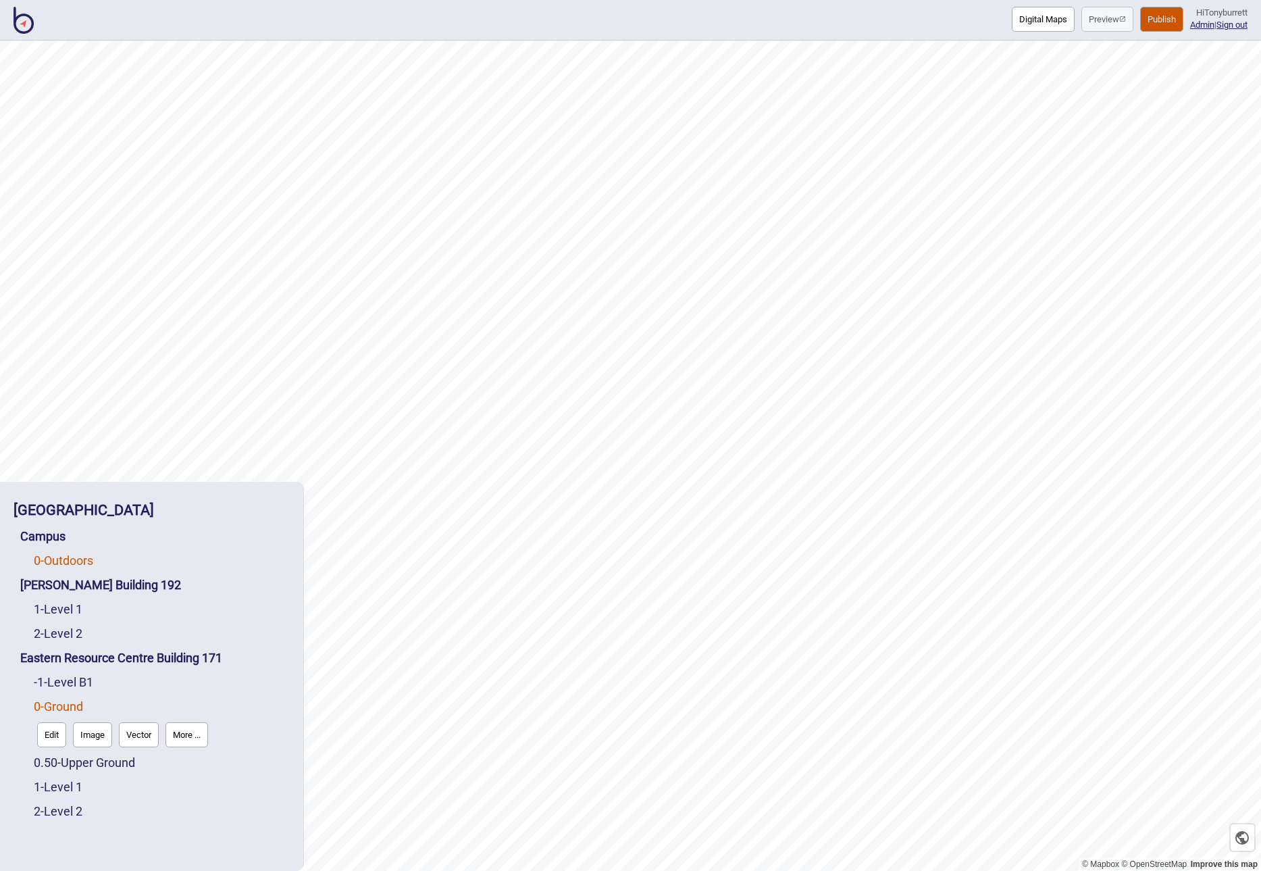
click at [79, 556] on link "0 - Outdoors" at bounding box center [63, 560] width 59 height 14
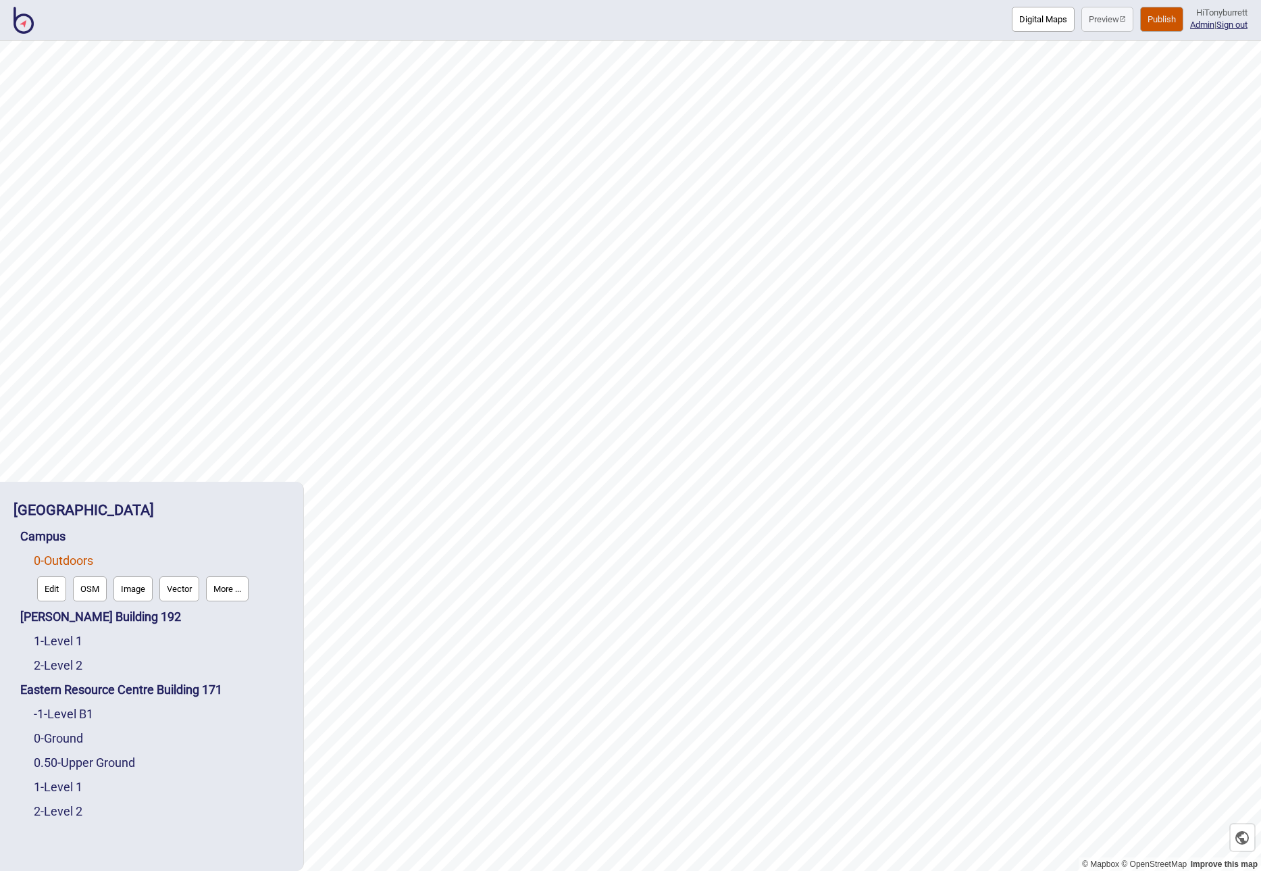
click at [55, 593] on button "Edit" at bounding box center [51, 588] width 29 height 25
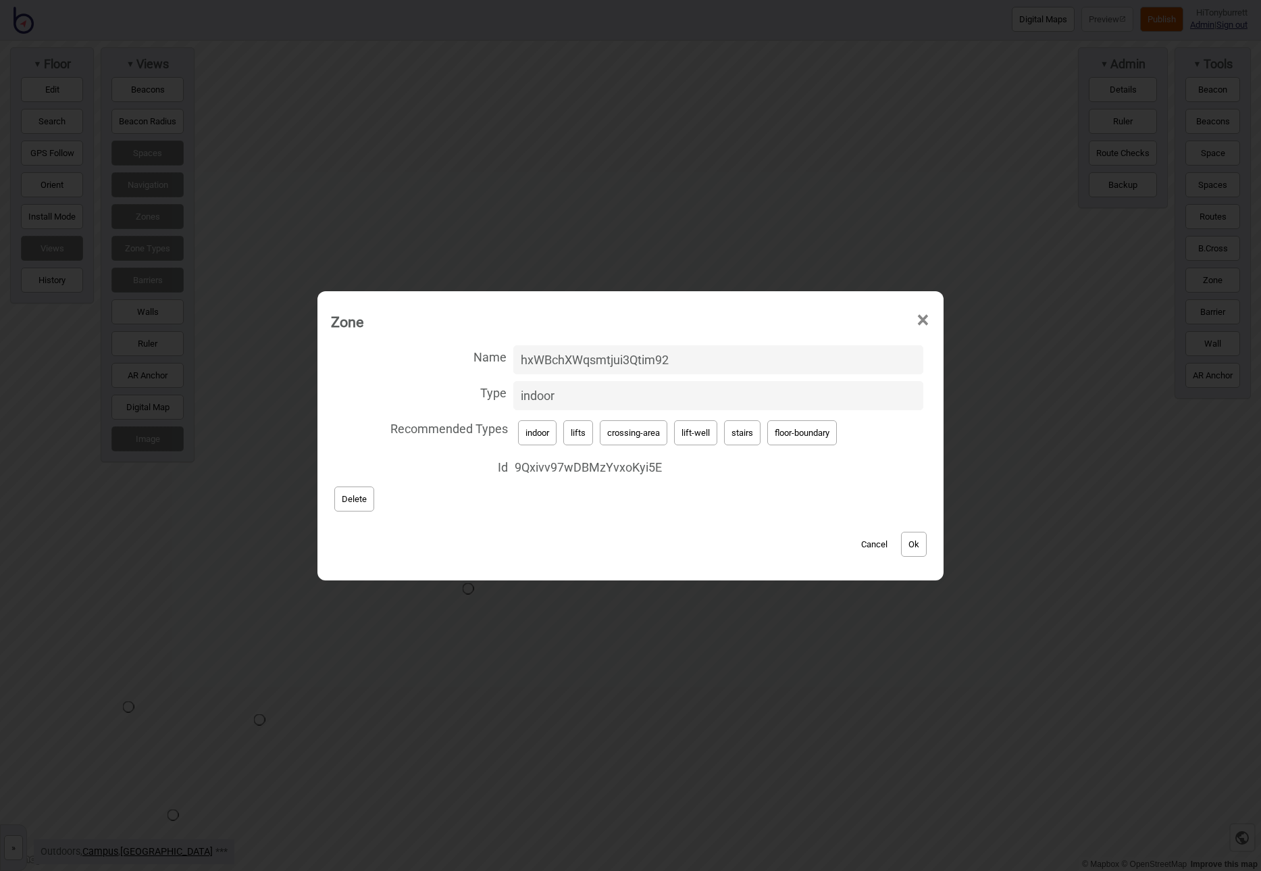
click at [873, 544] on button "Cancel" at bounding box center [875, 544] width 40 height 25
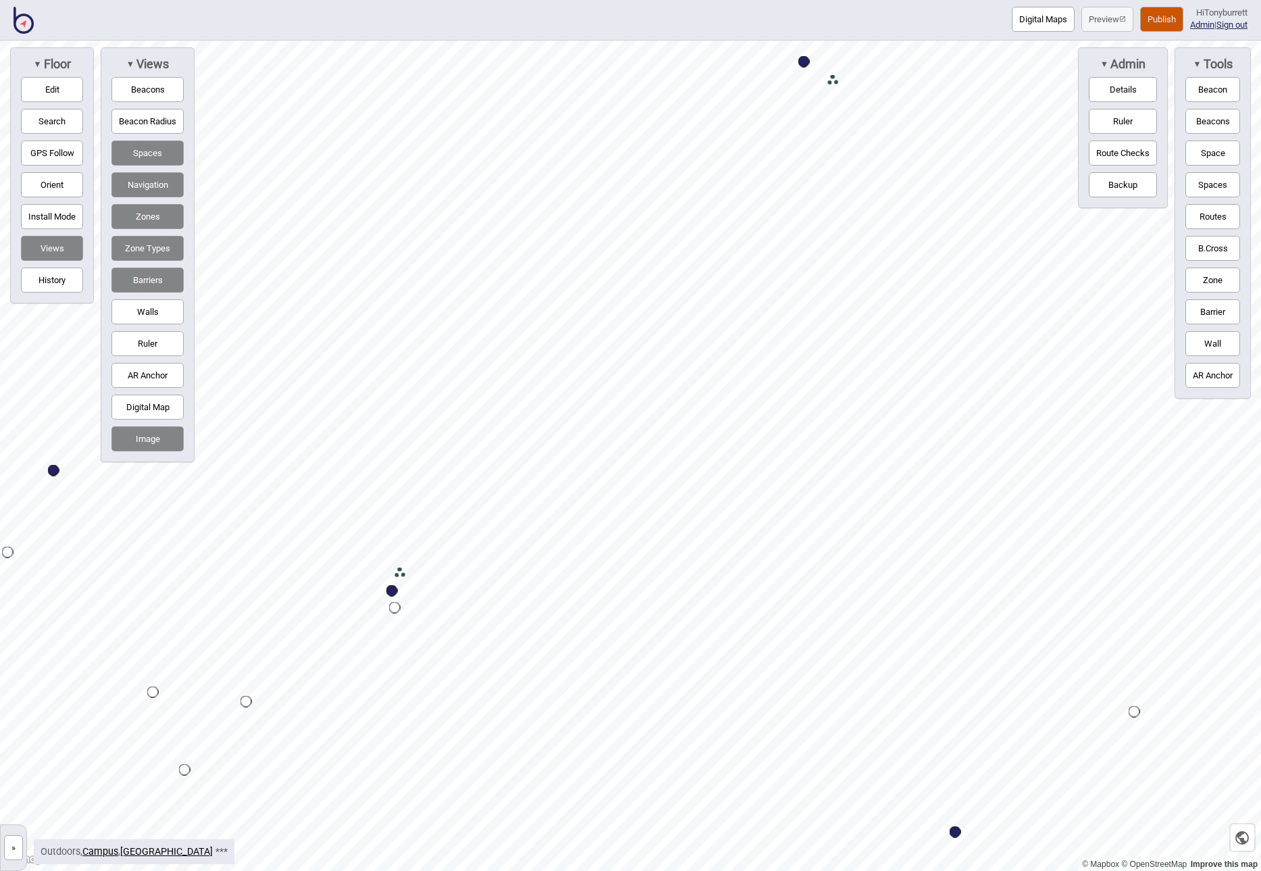
click at [14, 672] on button "»" at bounding box center [13, 847] width 19 height 25
click at [0, 0] on div "[GEOGRAPHIC_DATA] Campus 0 - Outdoors Edit OSM Image Vector More ... [PERSON_NA…" at bounding box center [0, 0] width 0 height 0
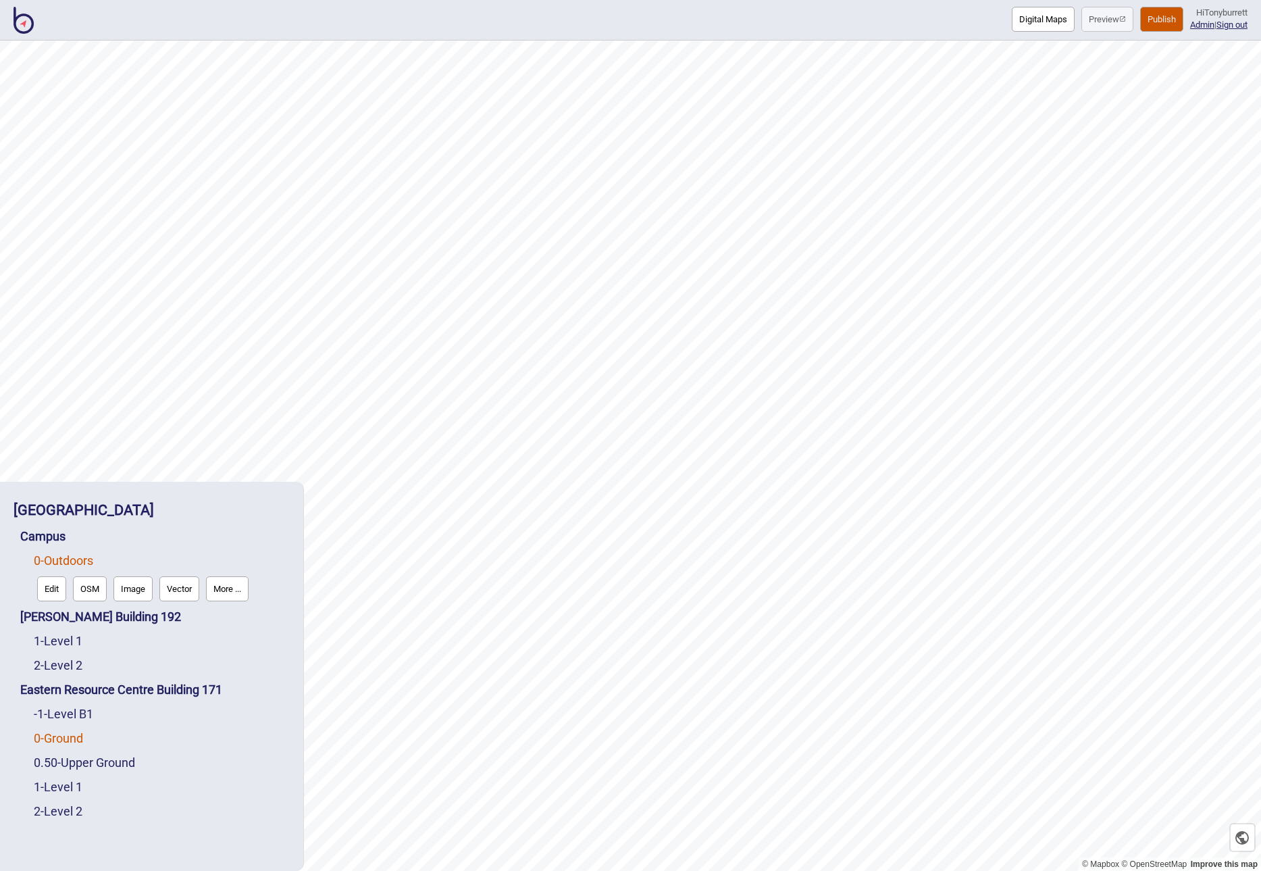
click at [56, 672] on div "0 - Ground" at bounding box center [162, 738] width 256 height 24
click at [59, 672] on link "0 - Ground" at bounding box center [58, 738] width 49 height 14
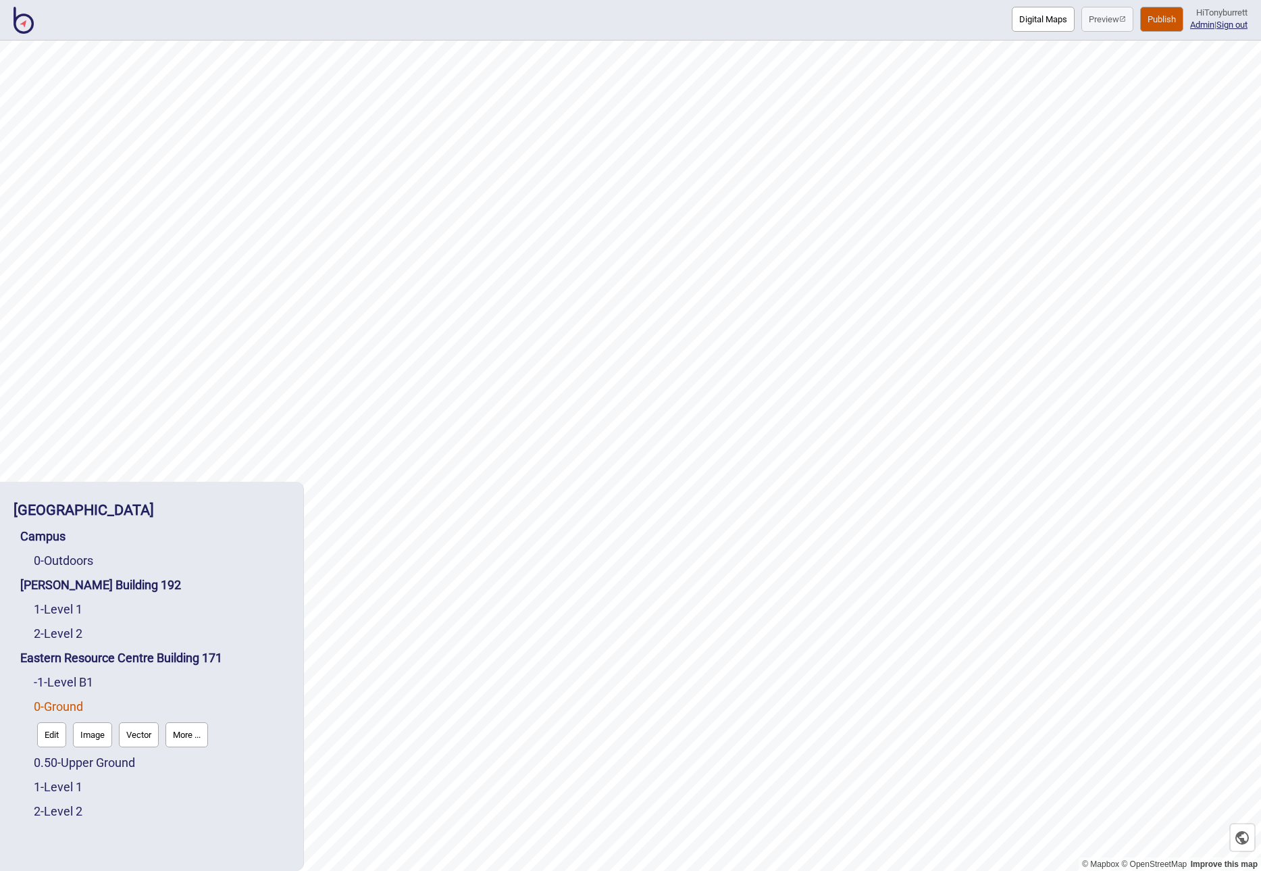
click at [52, 672] on button "Edit" at bounding box center [51, 734] width 29 height 25
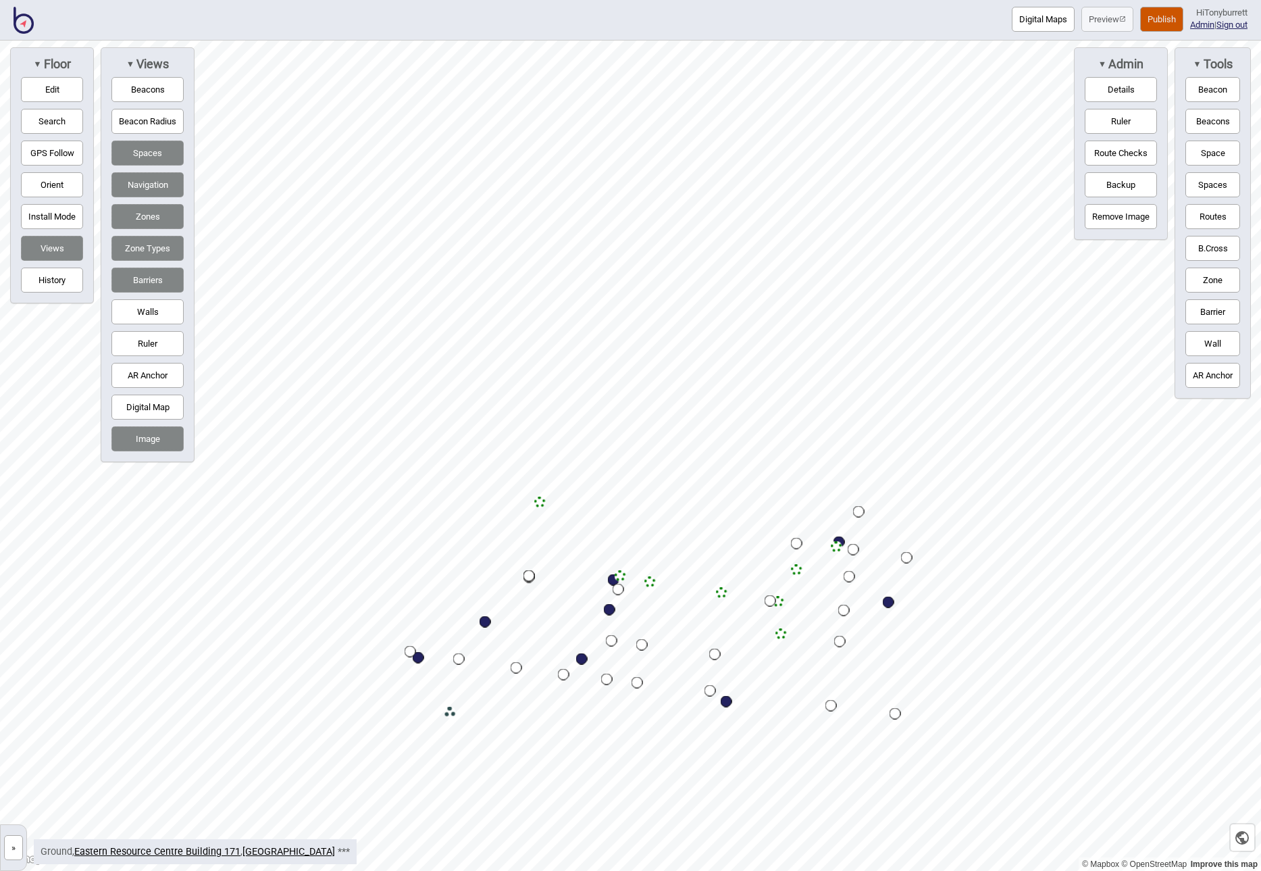
click at [11, 672] on button "»" at bounding box center [13, 847] width 19 height 25
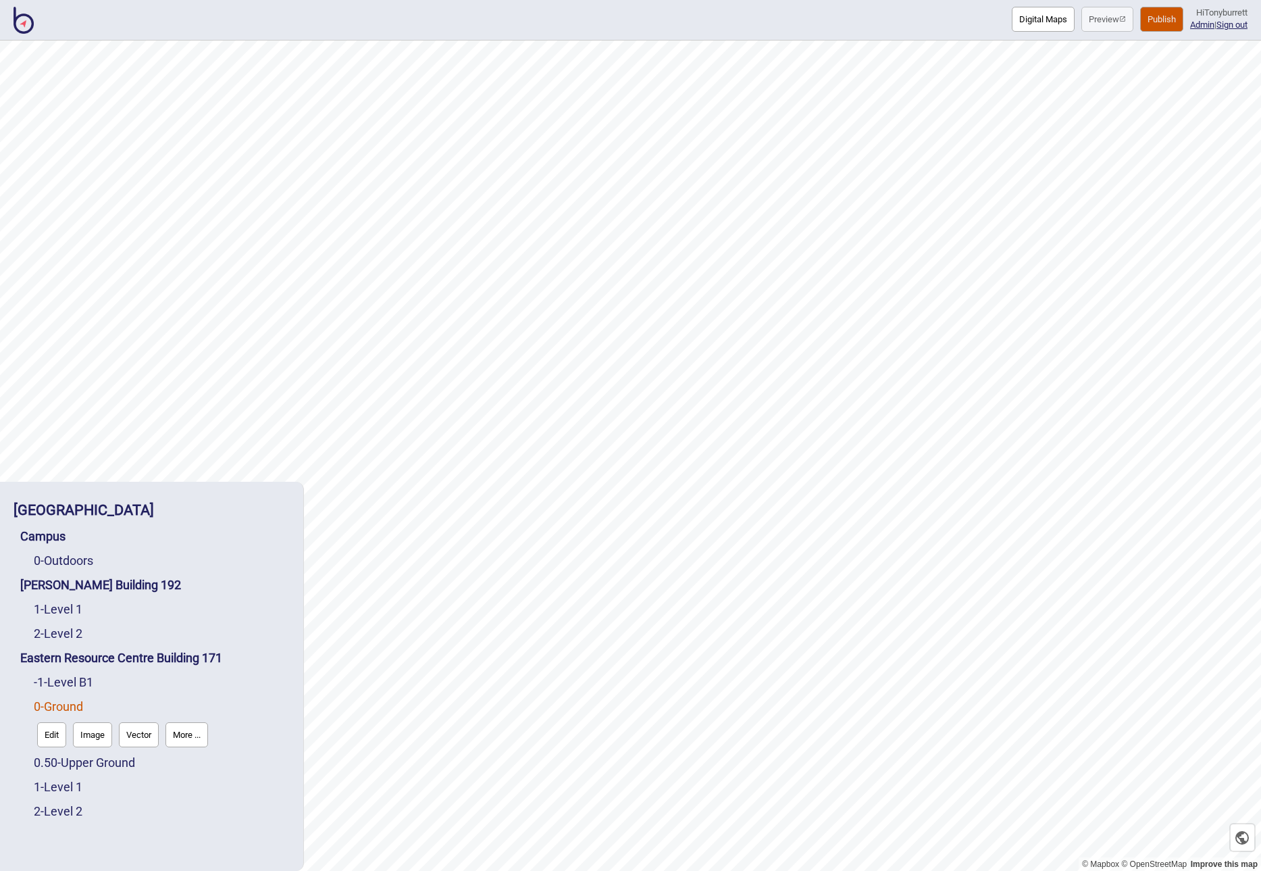
click at [184, 672] on button "More ..." at bounding box center [187, 734] width 43 height 25
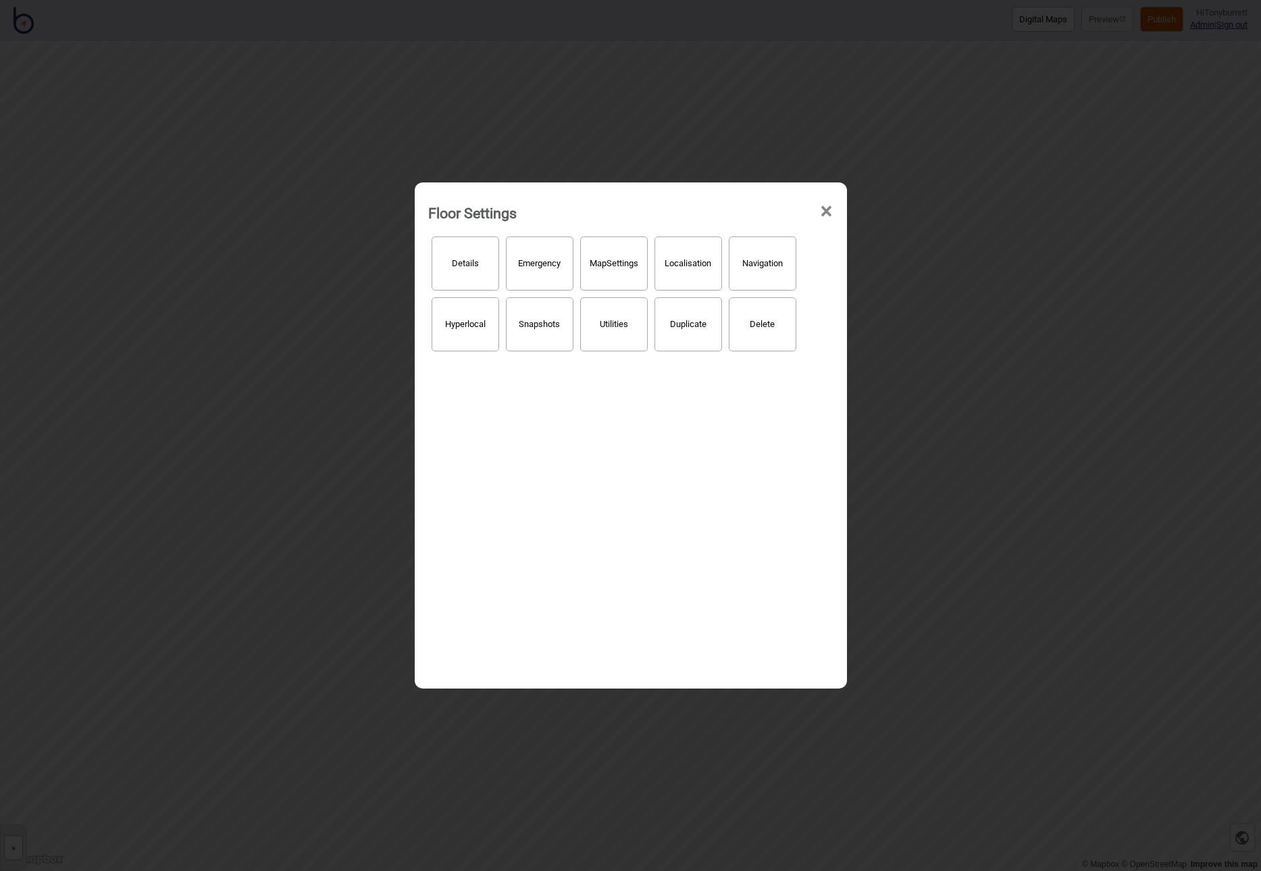
click at [470, 258] on button "Details" at bounding box center [466, 263] width 68 height 54
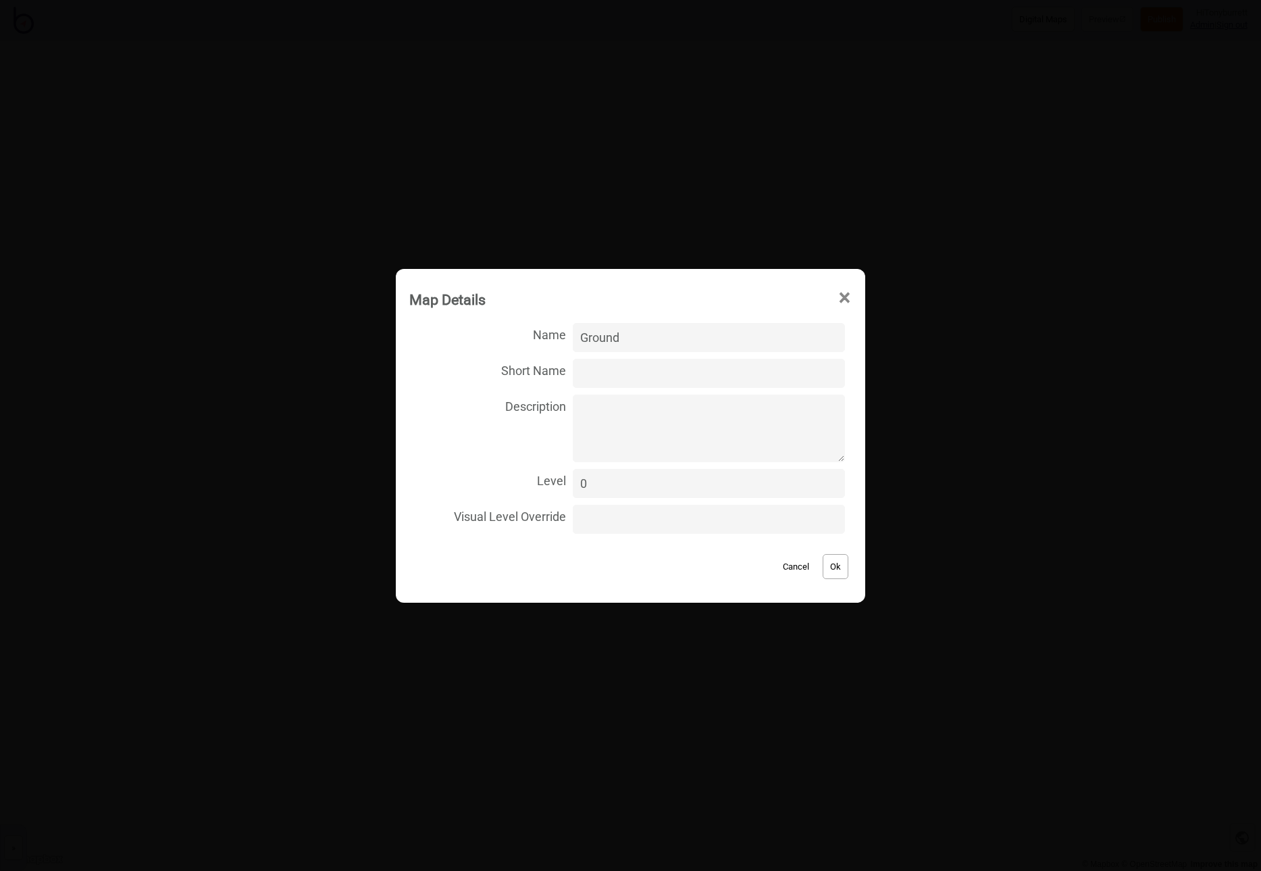
click at [793, 568] on button "Cancel" at bounding box center [796, 566] width 40 height 25
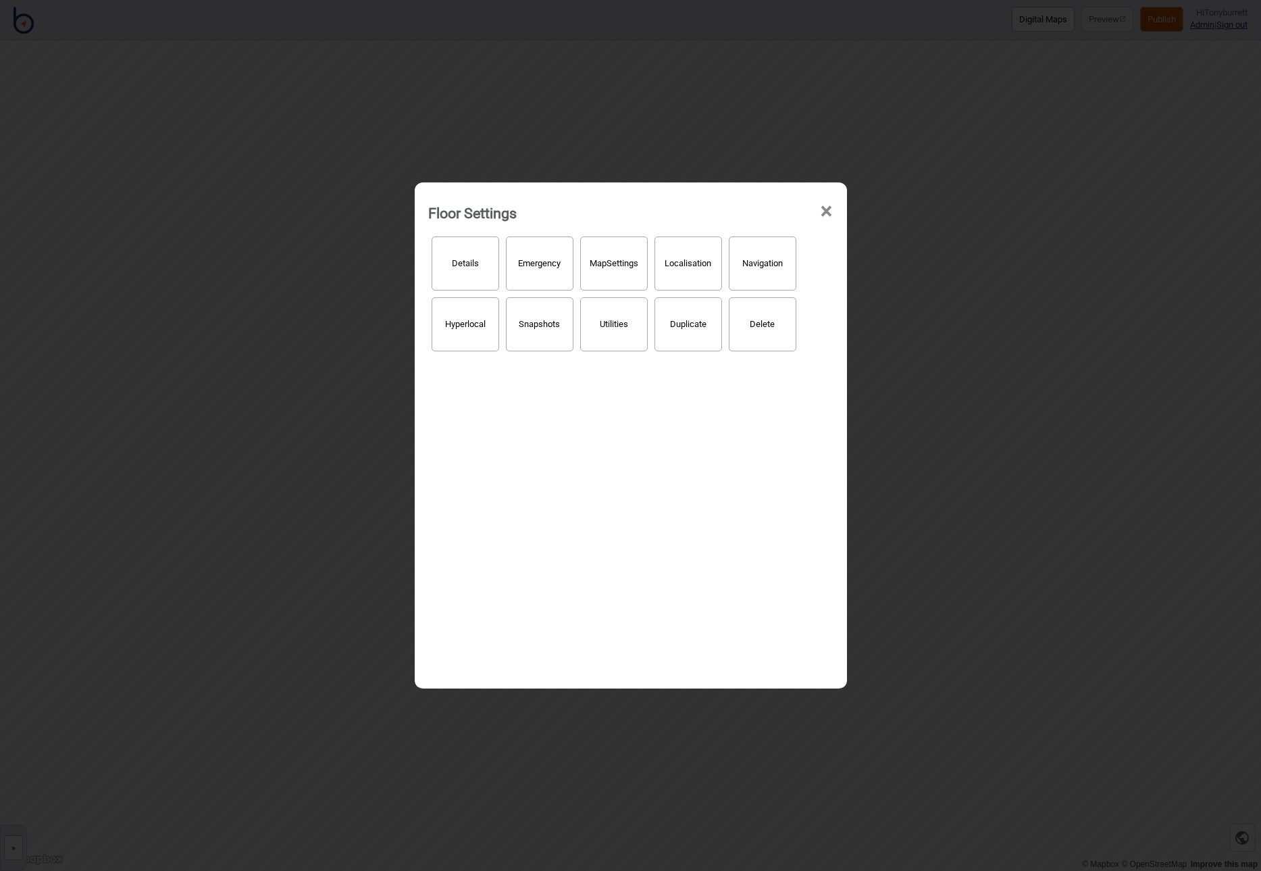
click at [766, 265] on button "Navigation" at bounding box center [763, 263] width 68 height 54
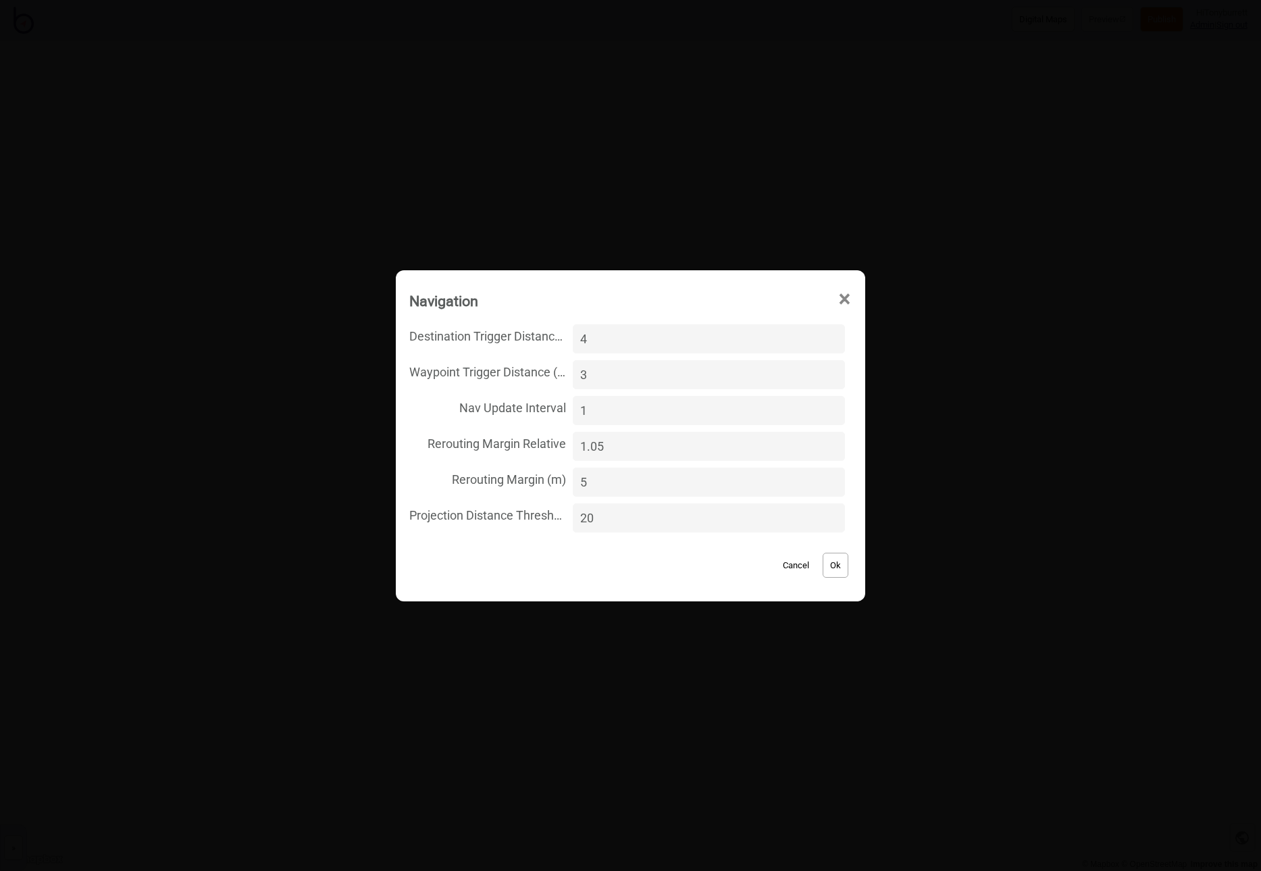
click at [784, 568] on button "Cancel" at bounding box center [796, 565] width 40 height 25
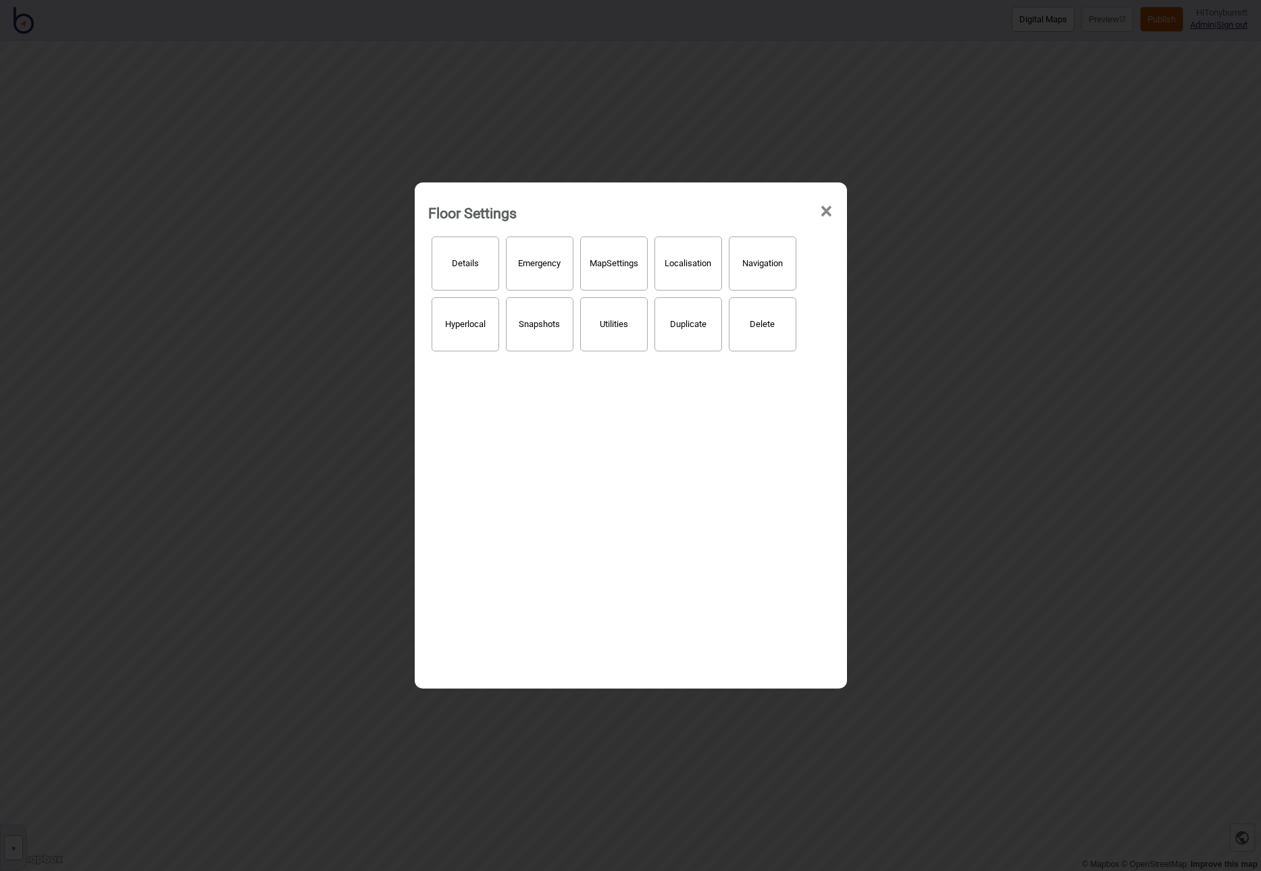
click at [692, 268] on button "Localisation" at bounding box center [689, 263] width 68 height 54
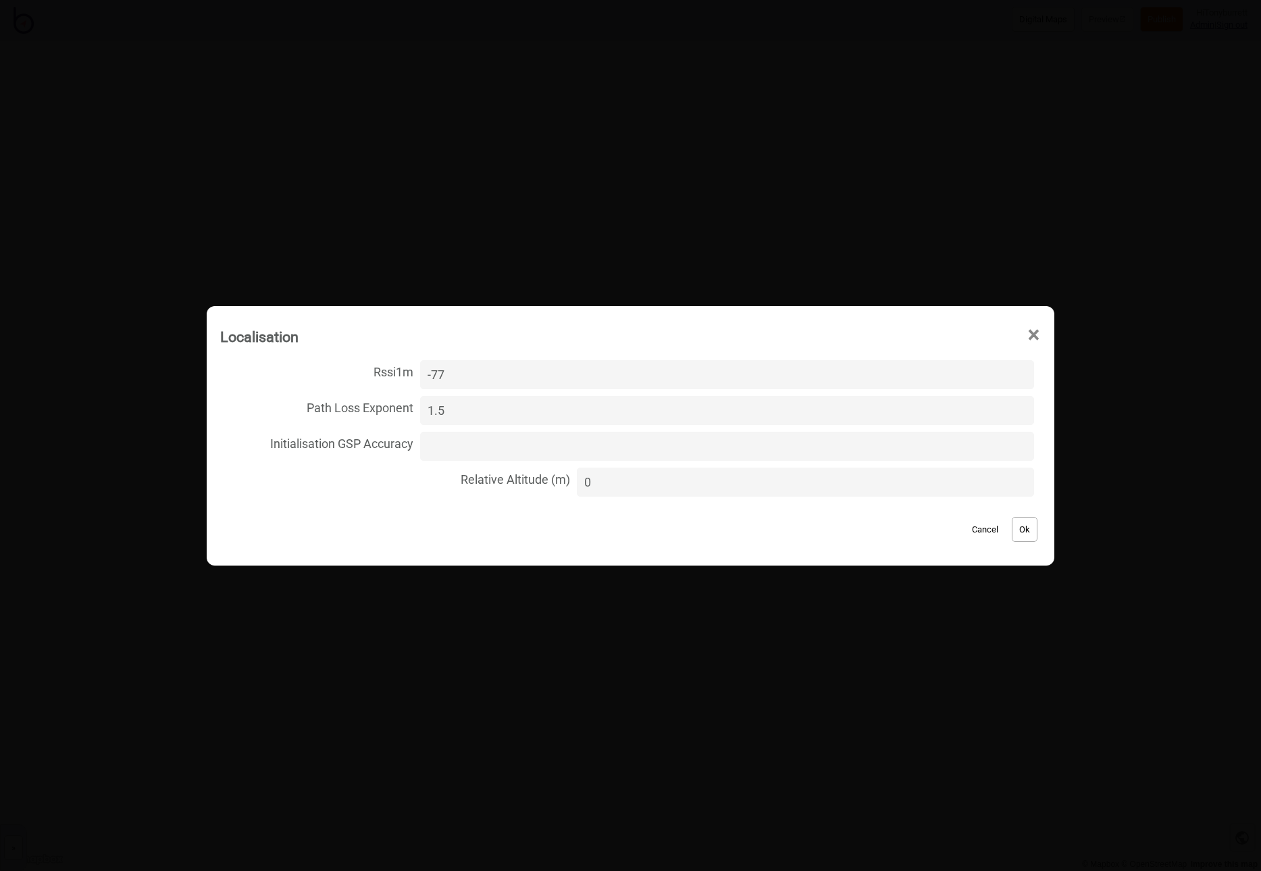
click at [970, 533] on button "Cancel" at bounding box center [985, 529] width 40 height 25
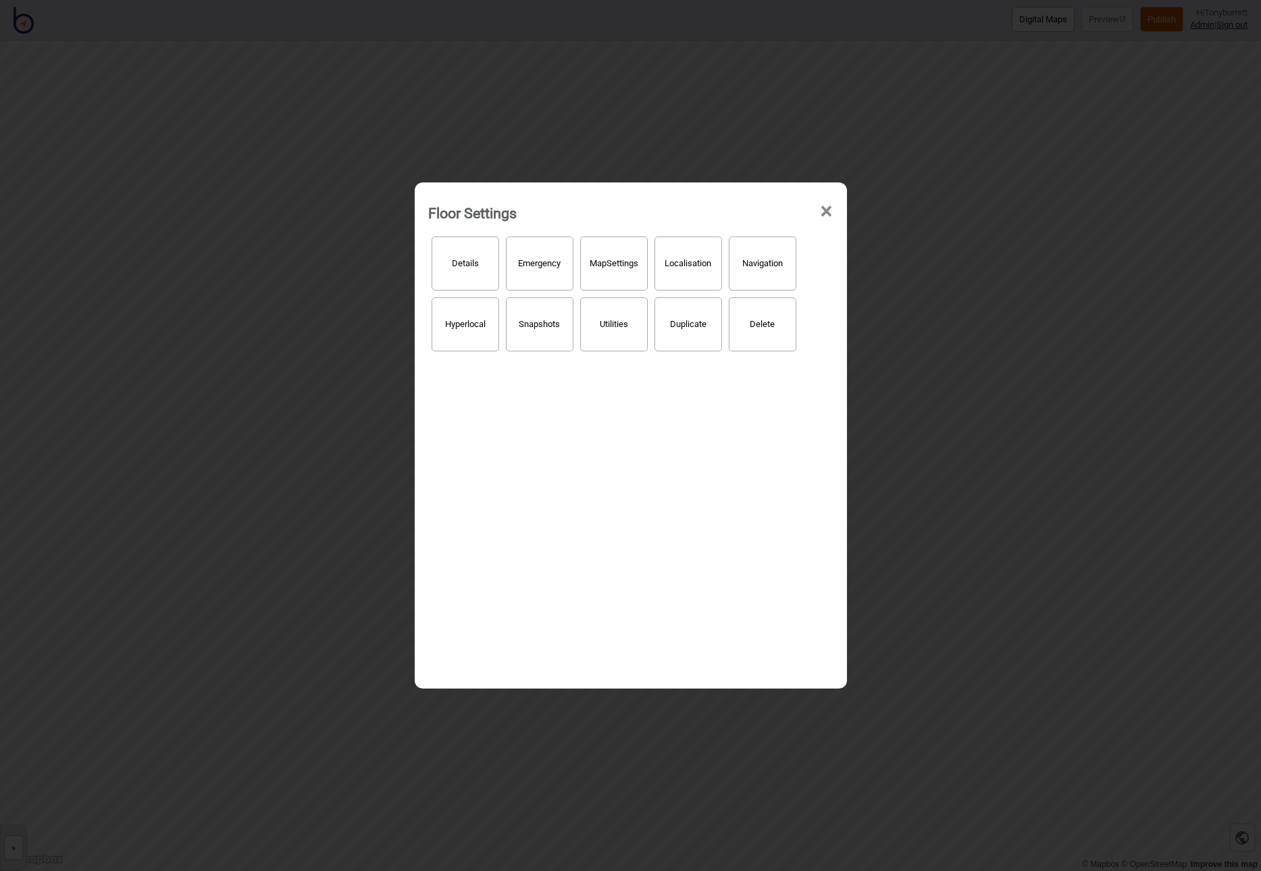
click at [828, 209] on span "×" at bounding box center [827, 211] width 14 height 45
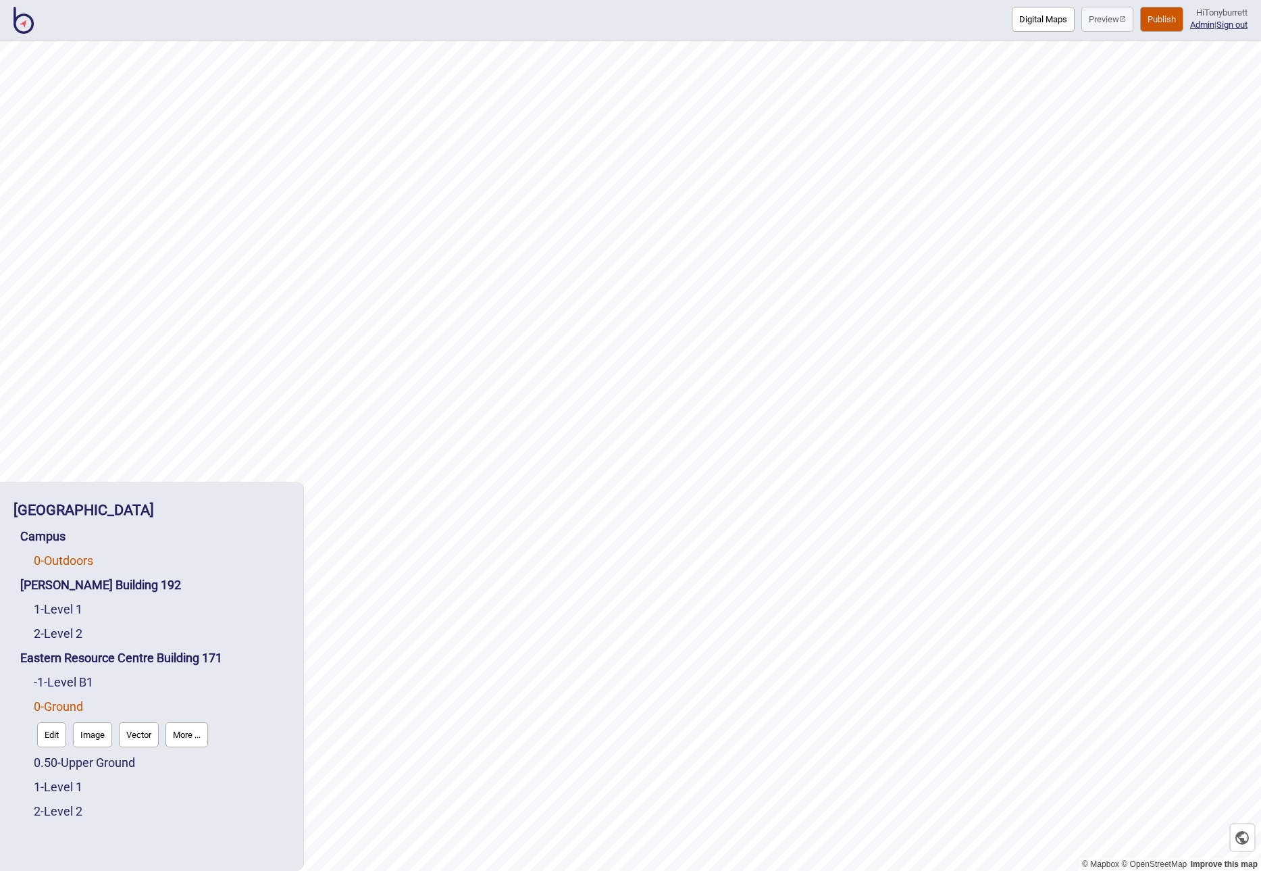
click at [55, 557] on link "0 - Outdoors" at bounding box center [63, 560] width 59 height 14
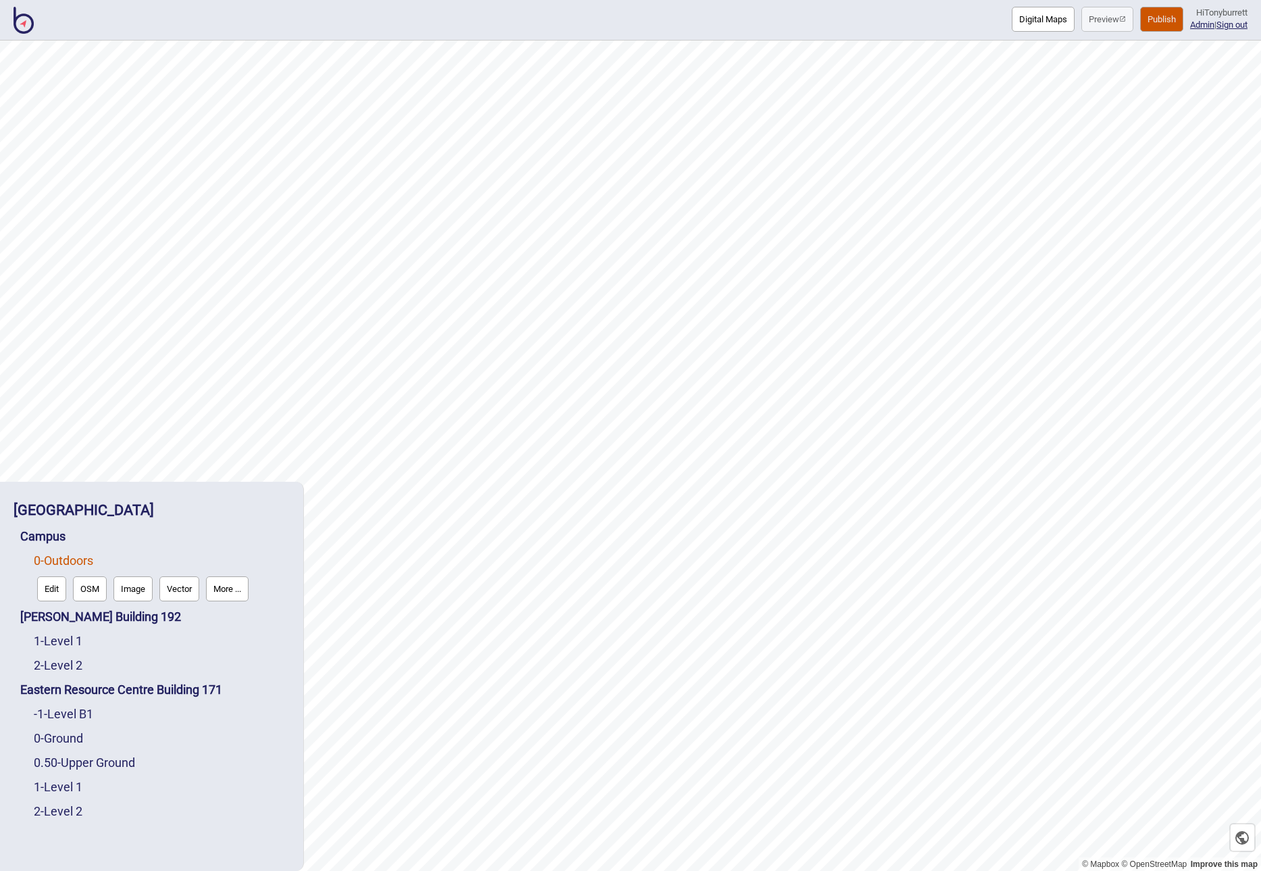
click at [49, 581] on button "Edit" at bounding box center [51, 588] width 29 height 25
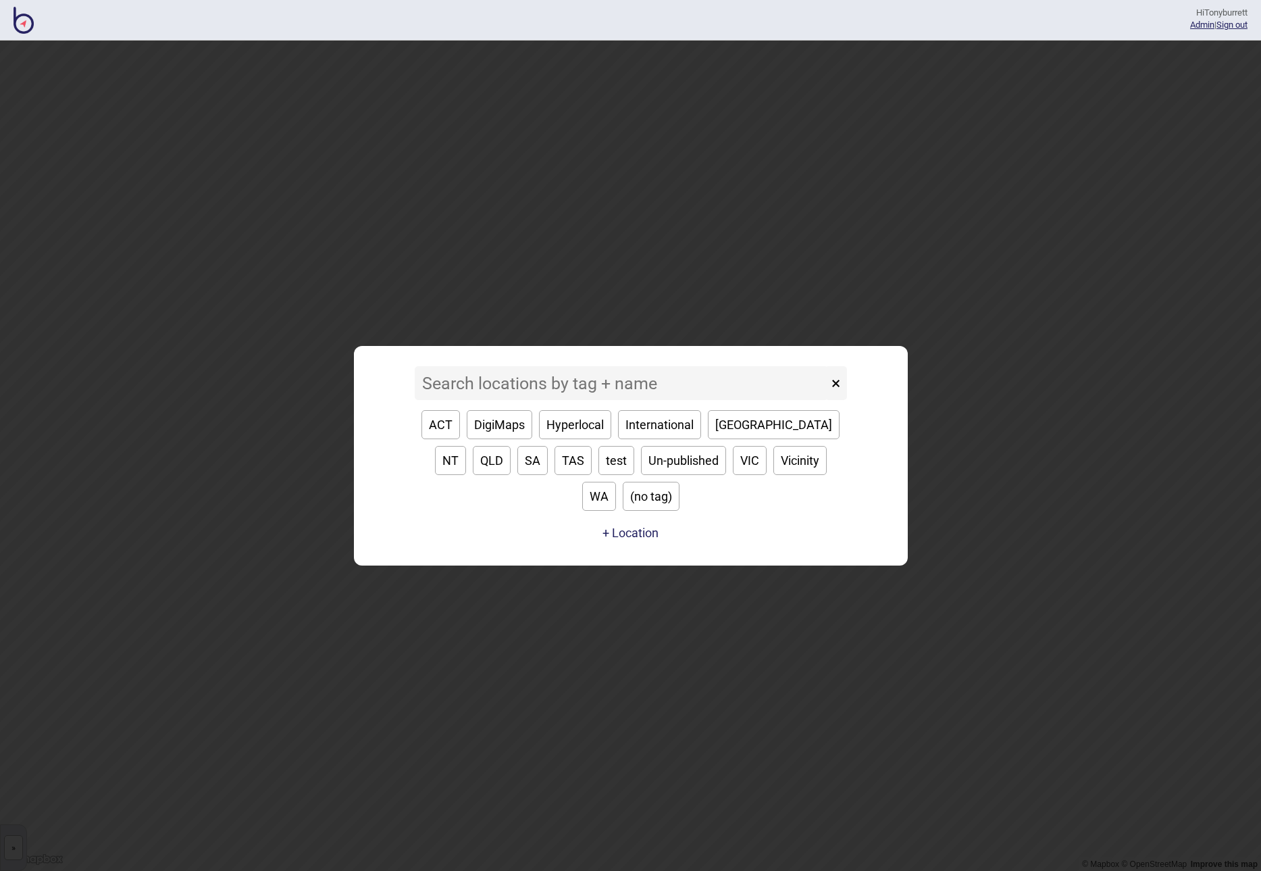
click at [501, 400] on input at bounding box center [621, 383] width 413 height 34
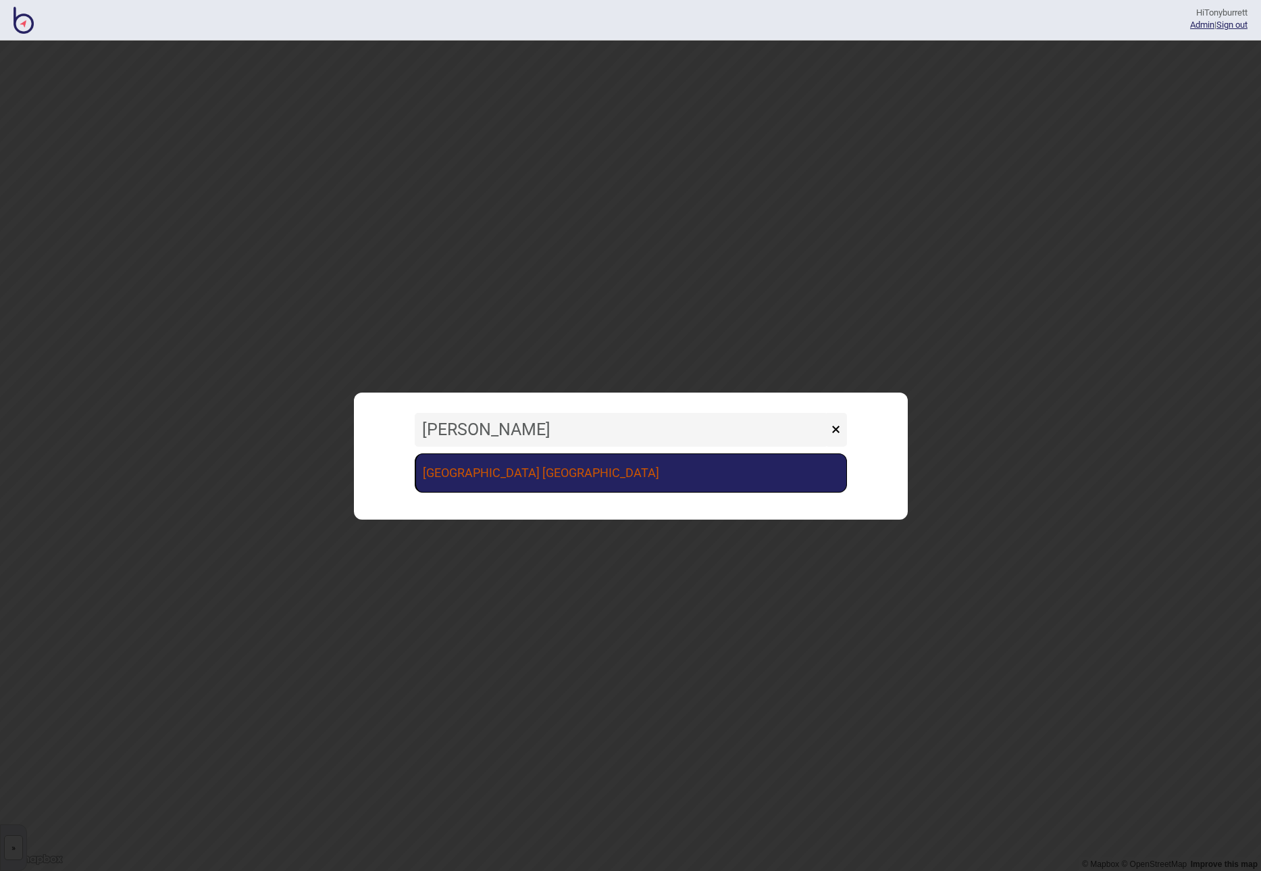
type input "vince"
click at [583, 476] on link "[GEOGRAPHIC_DATA] [GEOGRAPHIC_DATA]" at bounding box center [631, 472] width 432 height 39
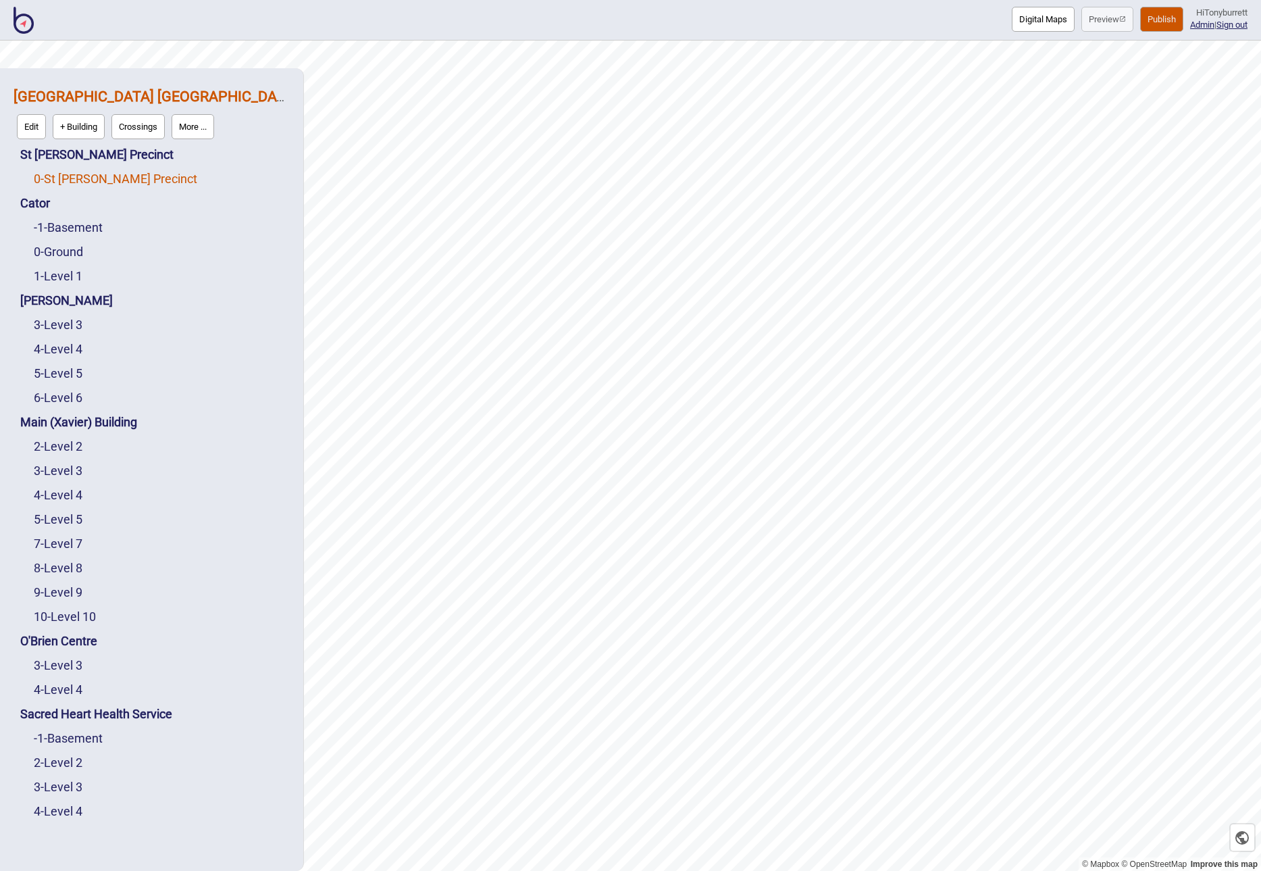
click at [84, 180] on link "0 - St Vincent's Precinct" at bounding box center [115, 179] width 163 height 14
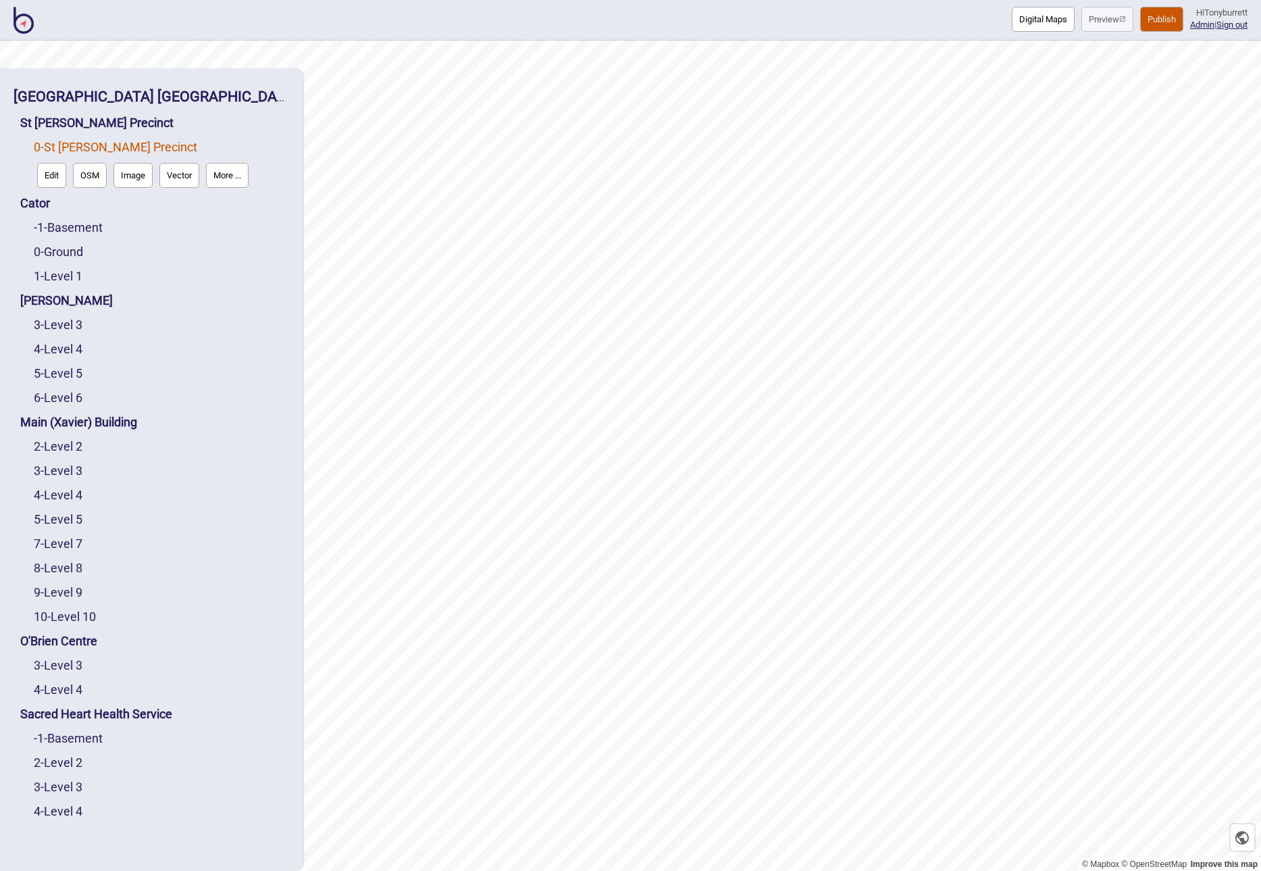
click at [53, 172] on button "Edit" at bounding box center [51, 175] width 29 height 25
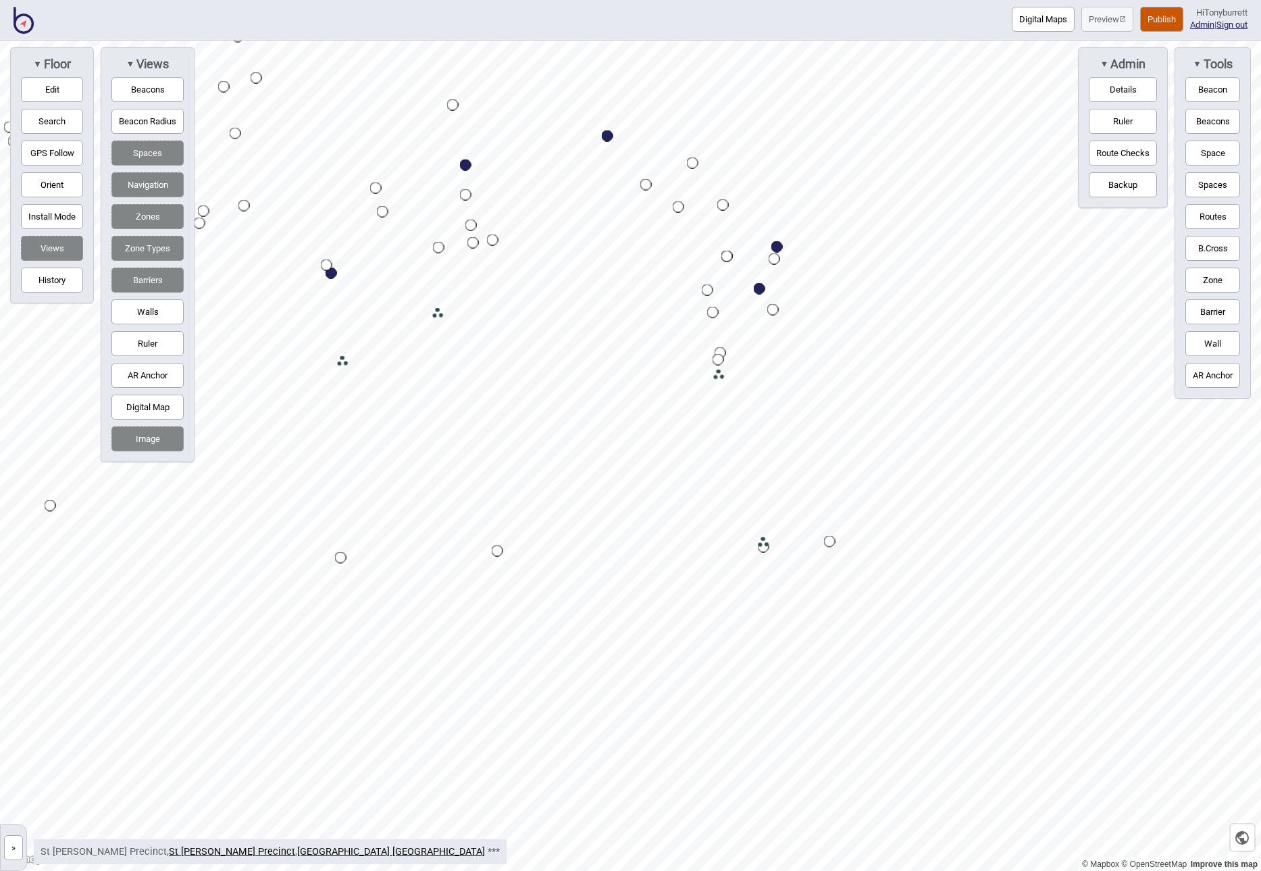
click at [65, 85] on button "Edit" at bounding box center [52, 89] width 62 height 25
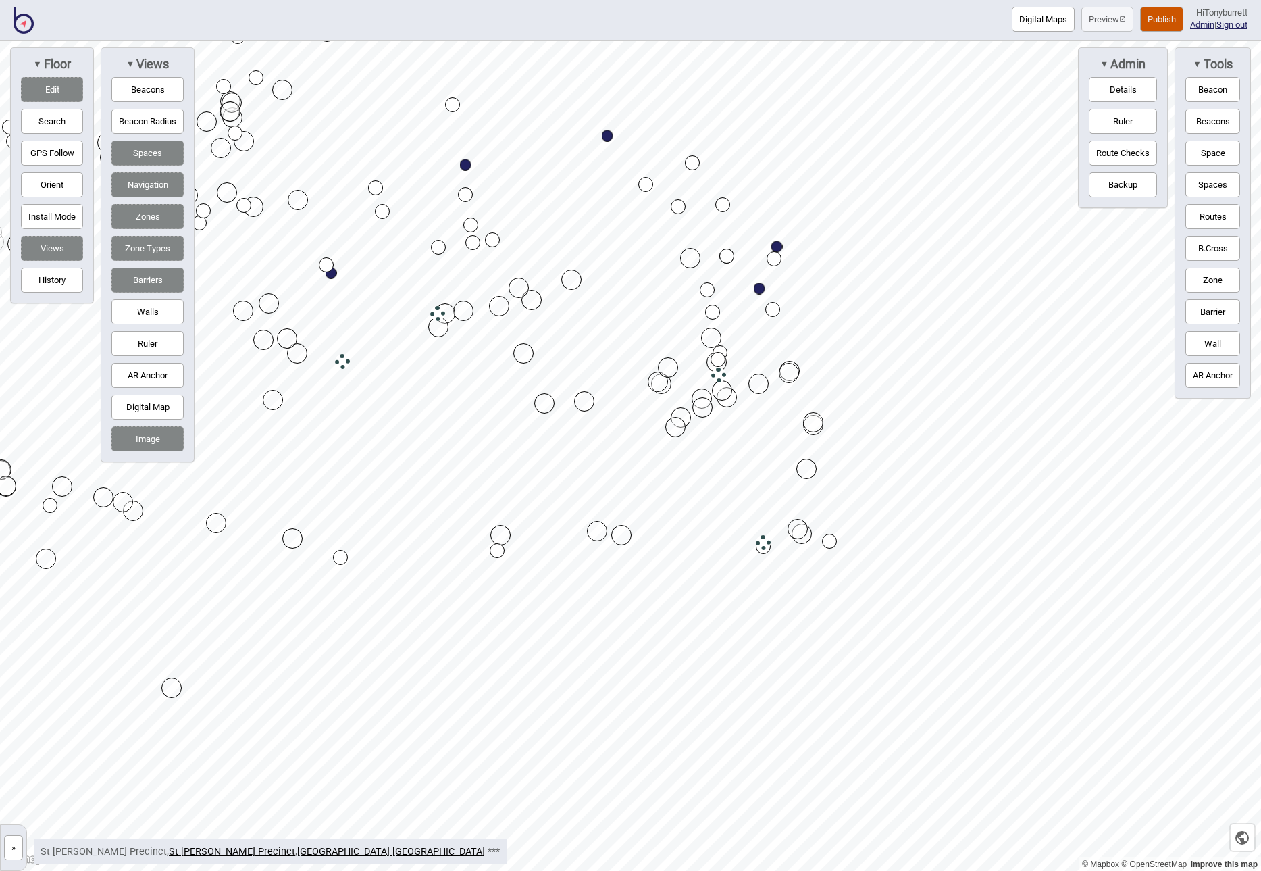
click at [141, 214] on button "Zones" at bounding box center [147, 216] width 72 height 25
drag, startPoint x: 792, startPoint y: 524, endPoint x: 742, endPoint y: 488, distance: 62.0
drag, startPoint x: 742, startPoint y: 488, endPoint x: 724, endPoint y: 478, distance: 20.6
drag, startPoint x: 594, startPoint y: 528, endPoint x: 597, endPoint y: 504, distance: 24.5
click at [724, 474] on div "Map marker" at bounding box center [730, 482] width 20 height 20
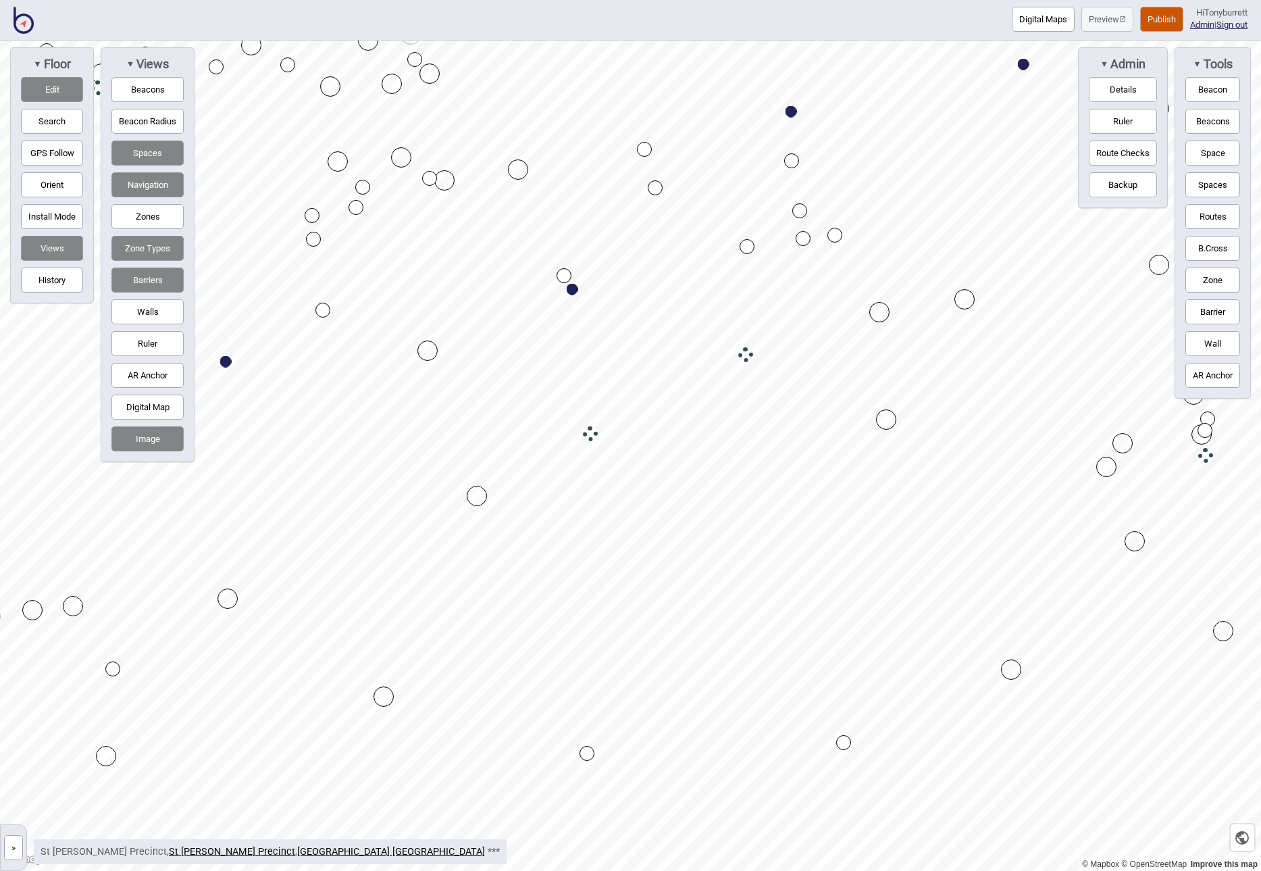
drag, startPoint x: 224, startPoint y: 657, endPoint x: 220, endPoint y: 590, distance: 67.0
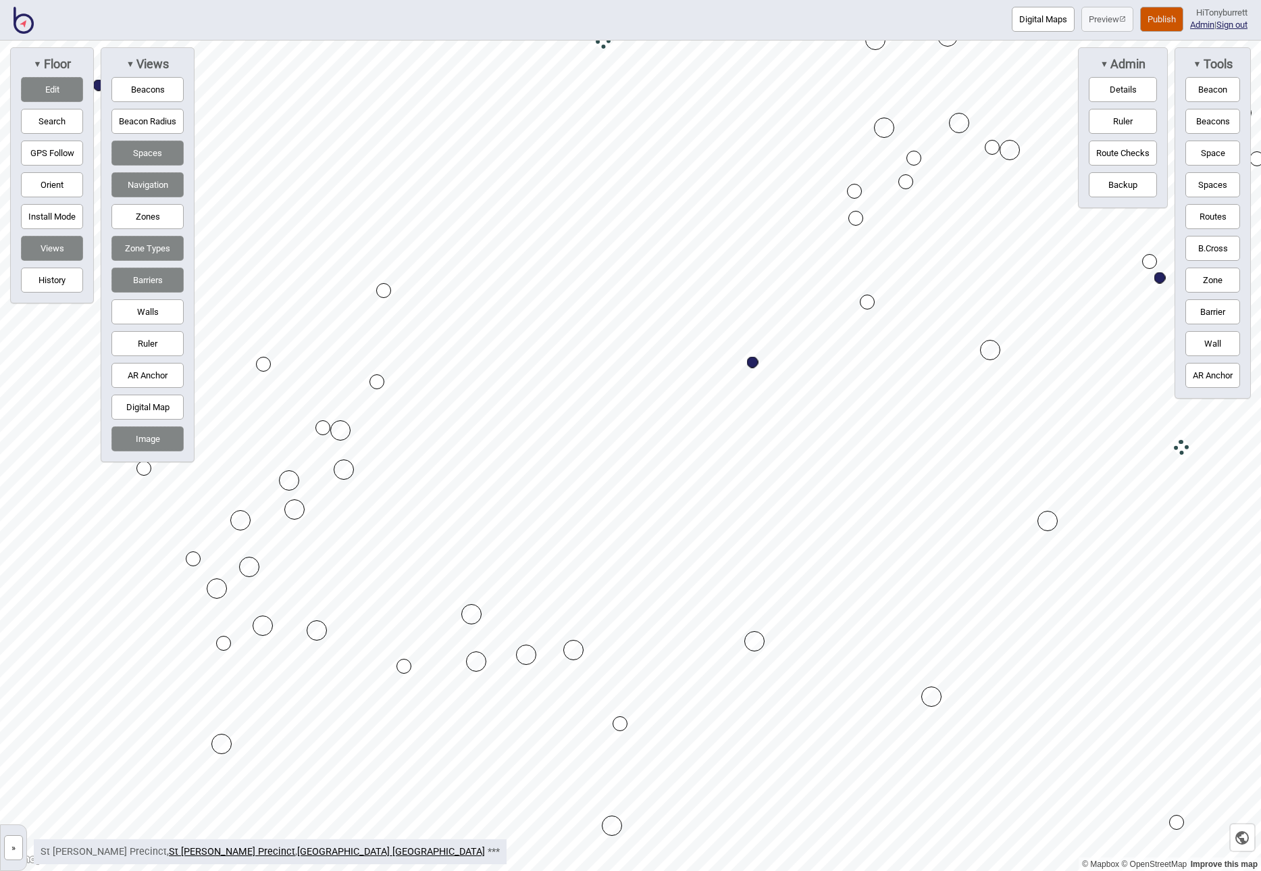
drag, startPoint x: 223, startPoint y: 568, endPoint x: 255, endPoint y: 566, distance: 31.8
drag, startPoint x: 224, startPoint y: 586, endPoint x: 274, endPoint y: 586, distance: 50.0
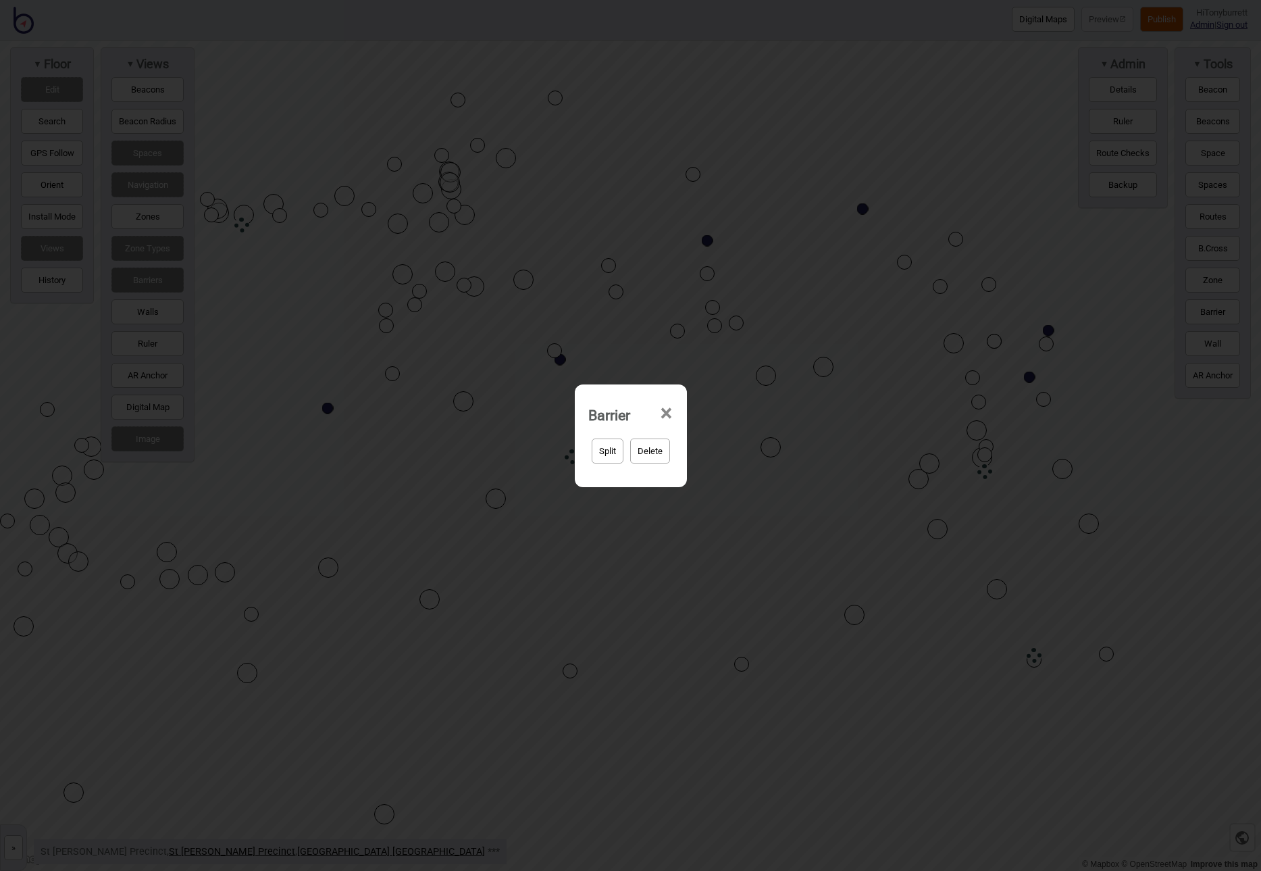
click at [646, 449] on button "Delete" at bounding box center [650, 450] width 40 height 25
click at [658, 450] on button "Yep, delete it!" at bounding box center [666, 450] width 66 height 25
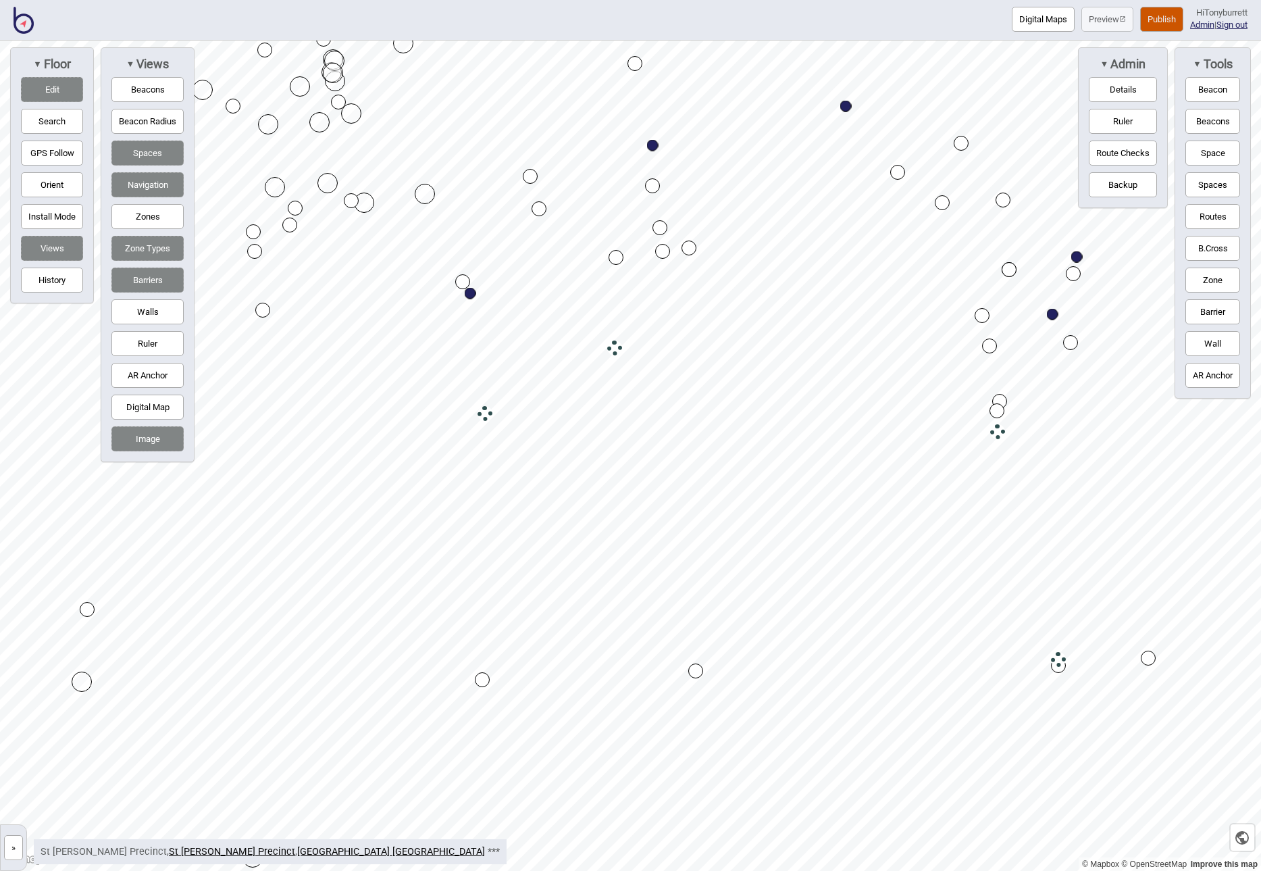
click at [143, 216] on button "Zones" at bounding box center [147, 216] width 72 height 25
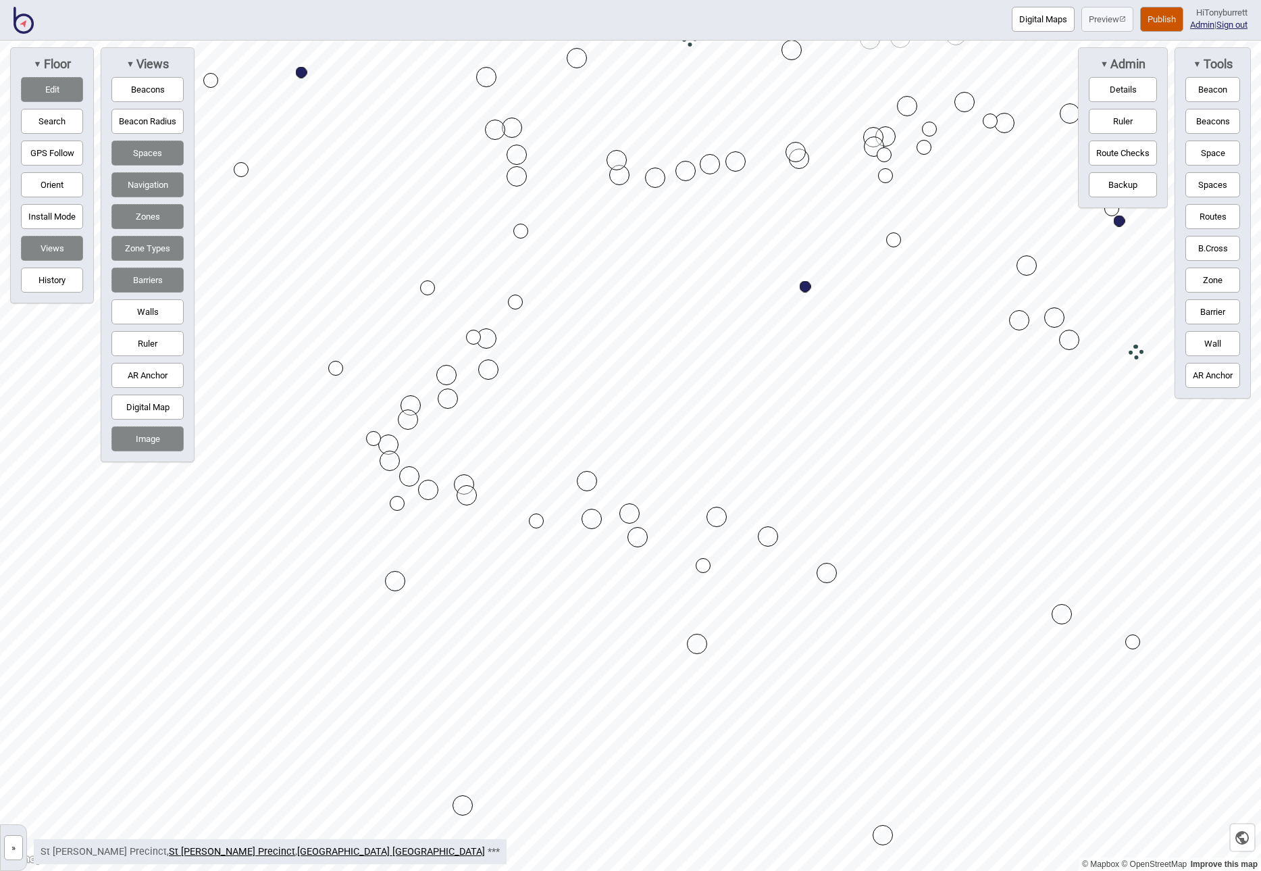
drag, startPoint x: 779, startPoint y: 553, endPoint x: 765, endPoint y: 538, distance: 19.6
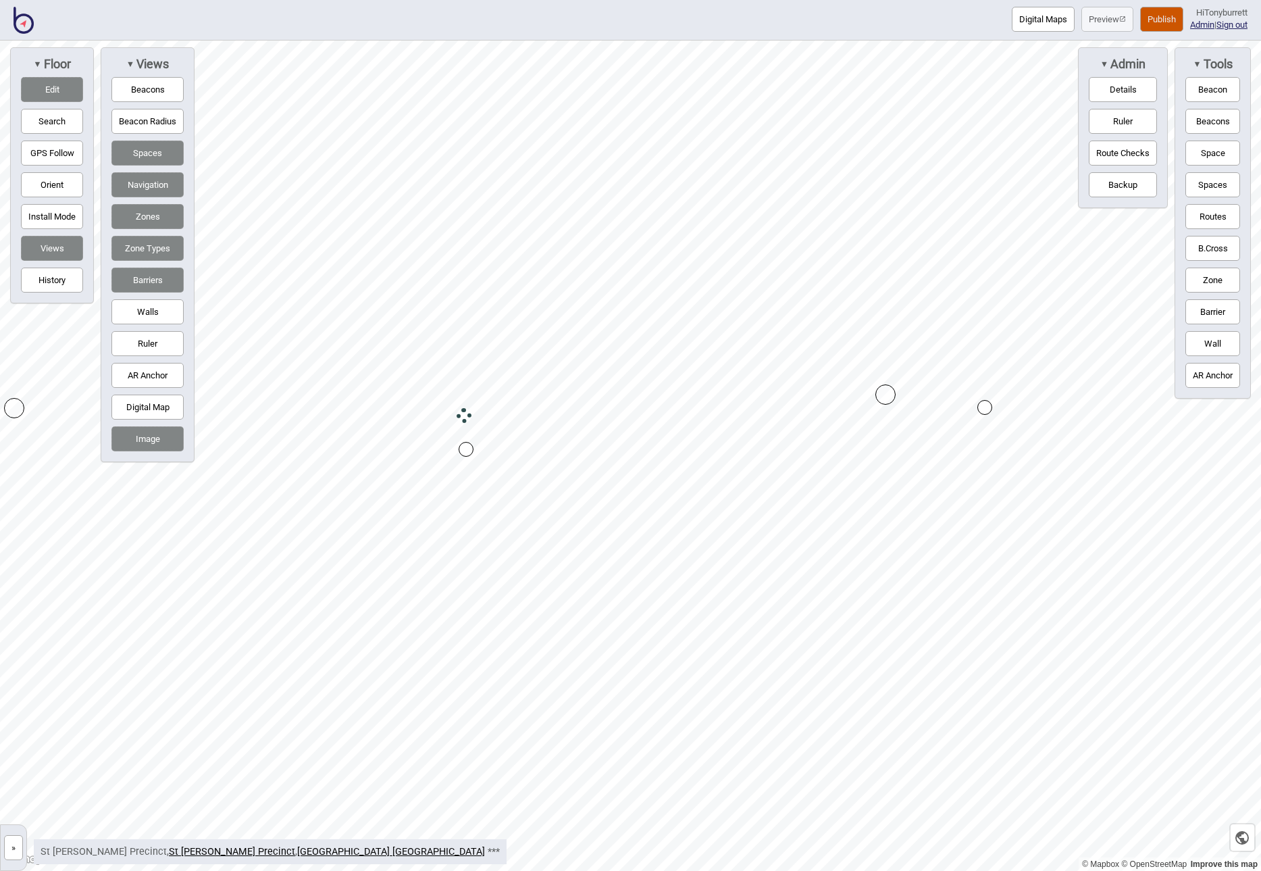
drag, startPoint x: 1209, startPoint y: 273, endPoint x: 1192, endPoint y: 281, distance: 18.7
click at [1207, 275] on button "Zone" at bounding box center [1213, 280] width 55 height 25
click at [388, 358] on div "Map marker" at bounding box center [384, 364] width 20 height 20
drag, startPoint x: 386, startPoint y: 355, endPoint x: 397, endPoint y: 320, distance: 36.1
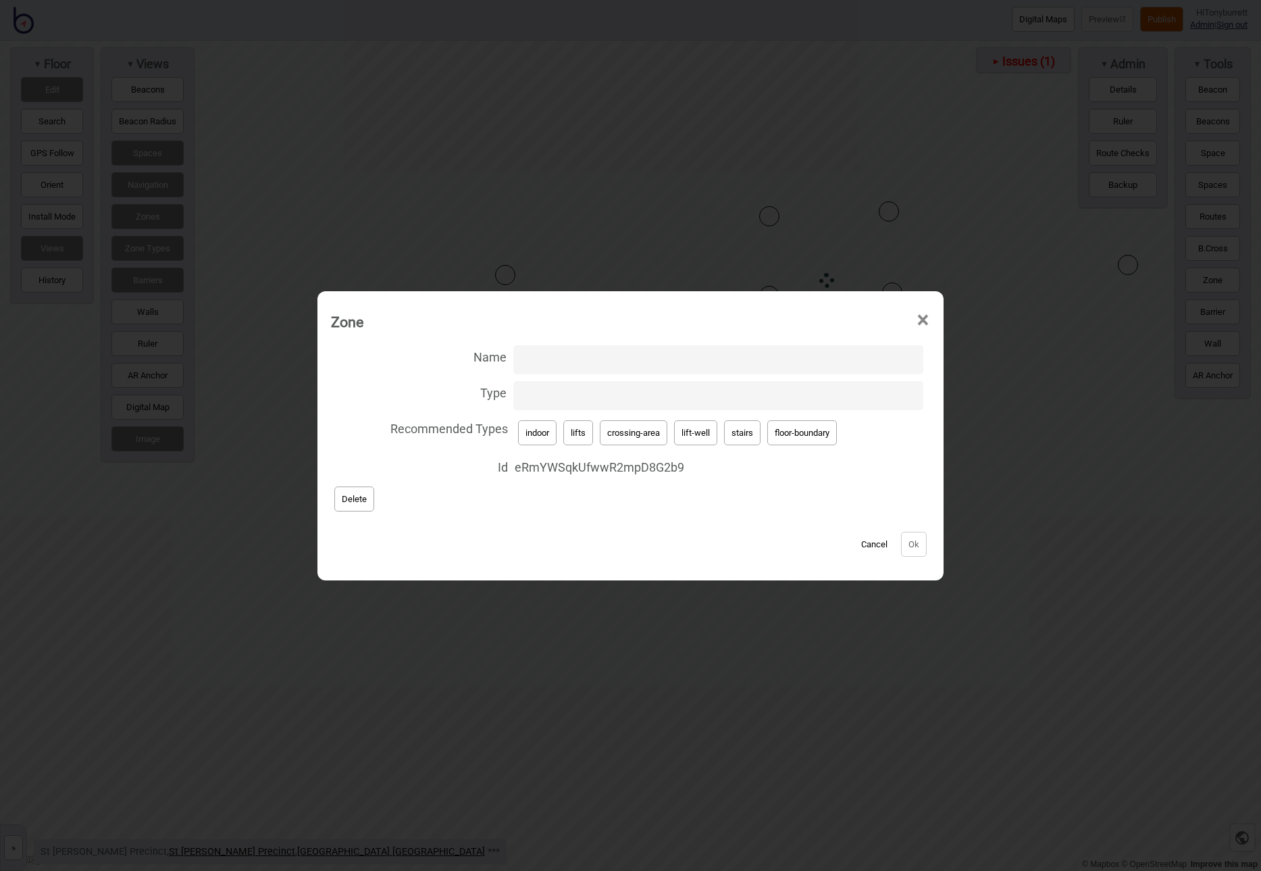
click at [546, 362] on input "Name" at bounding box center [718, 359] width 410 height 29
click at [828, 359] on input "Name" at bounding box center [718, 359] width 410 height 29
click at [822, 387] on input "Type" at bounding box center [718, 395] width 410 height 29
paste input "floor-entrance"
type input "floor-entrance"
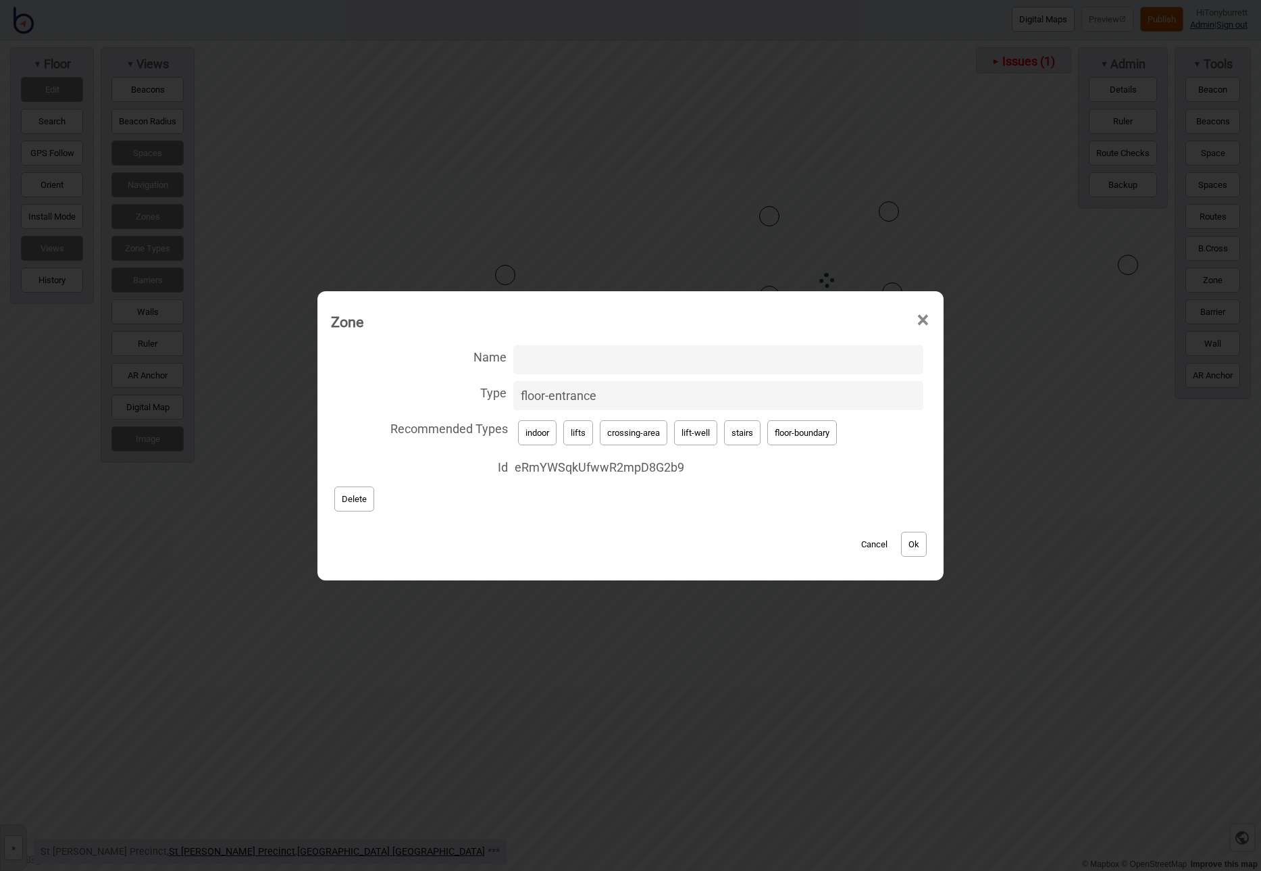
click at [779, 499] on div "Name Type floor-entrance Recommended Types indoor lifts crossing-area lift-well…" at bounding box center [630, 428] width 599 height 173
click at [867, 541] on button "Cancel" at bounding box center [875, 544] width 40 height 25
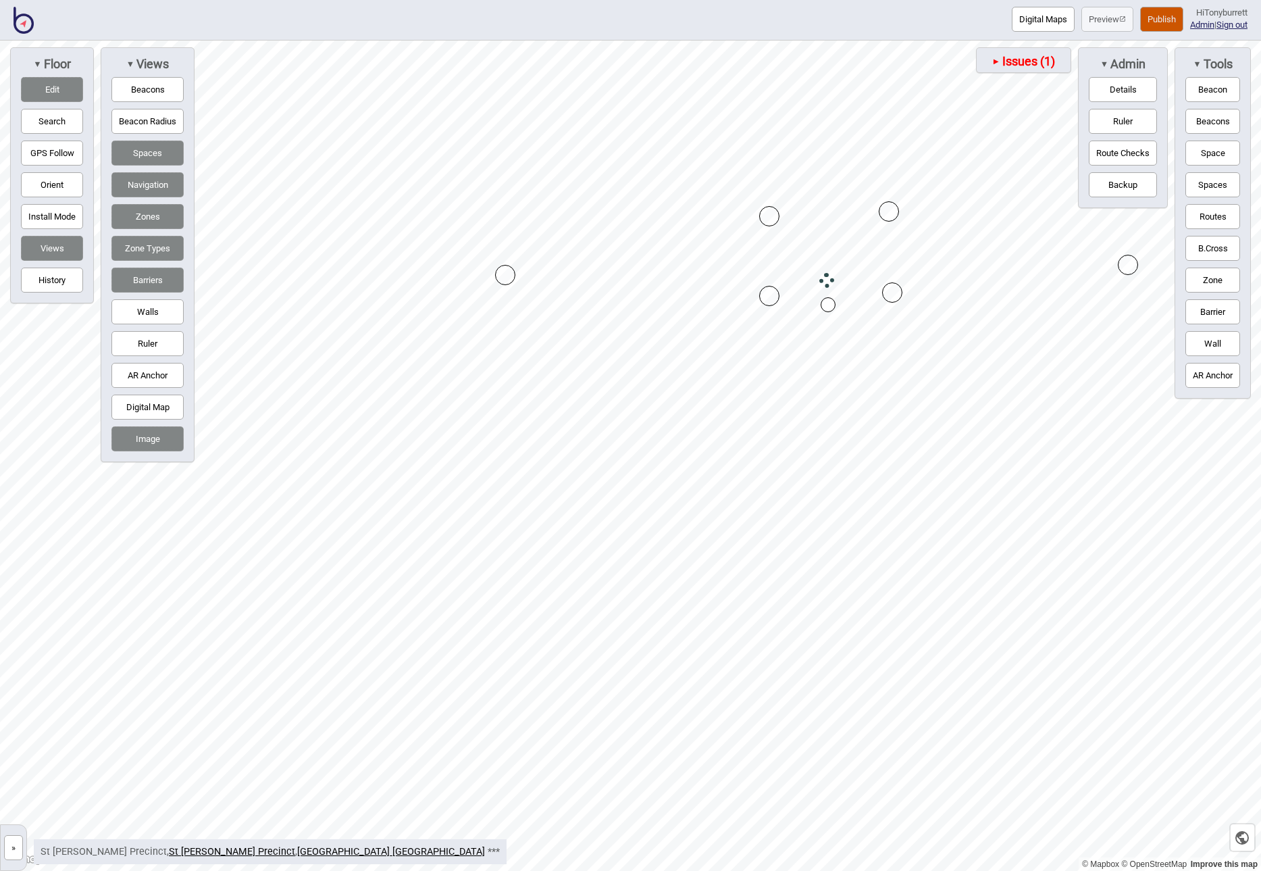
click at [1001, 57] on span "Issues (1)" at bounding box center [1028, 61] width 55 height 15
click at [982, 90] on button "No type for zone (eRmYWSqkUfwwR2mpD8G2b9)" at bounding box center [966, 96] width 169 height 35
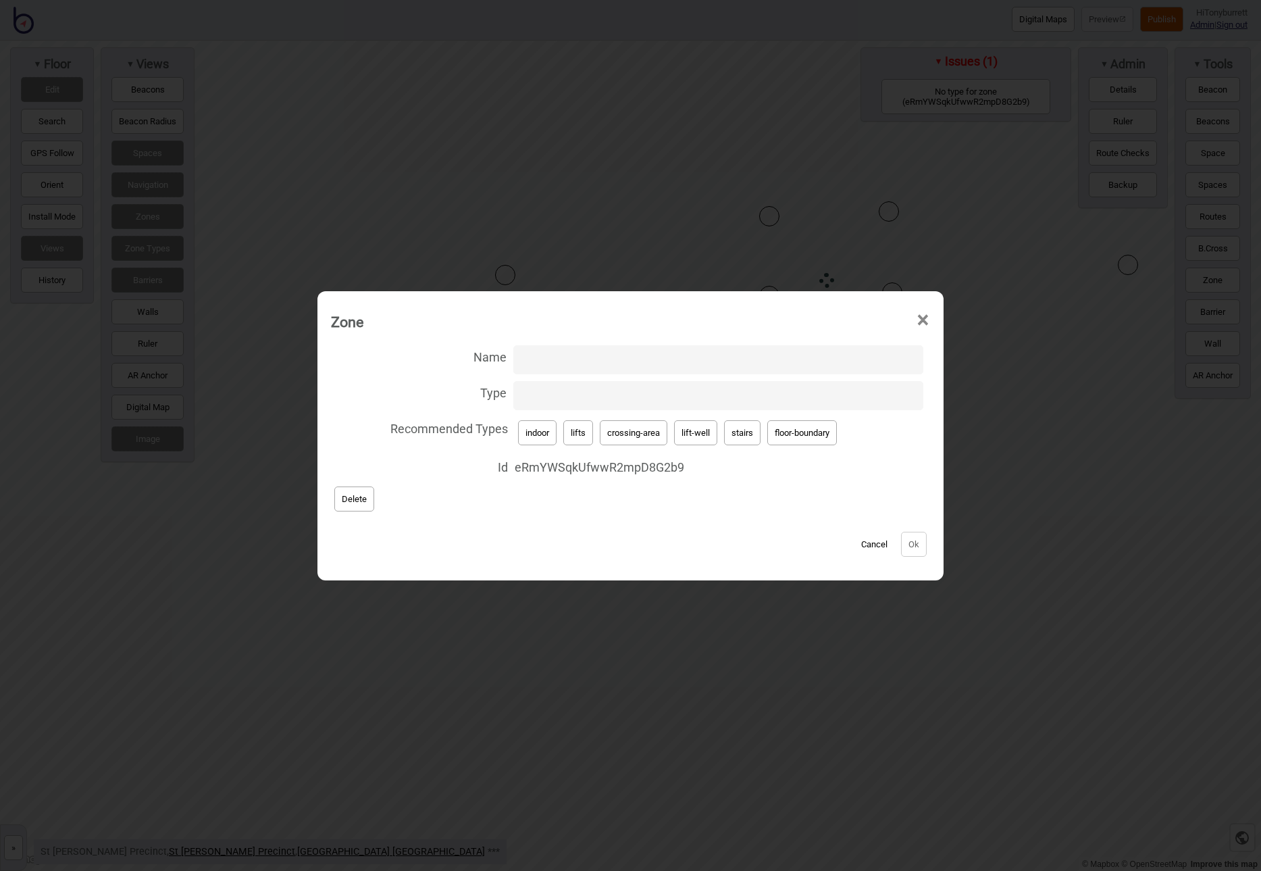
click at [535, 391] on input "Type" at bounding box center [718, 395] width 410 height 29
type input "floor-entrance"
click at [909, 547] on button "Ok" at bounding box center [914, 544] width 26 height 25
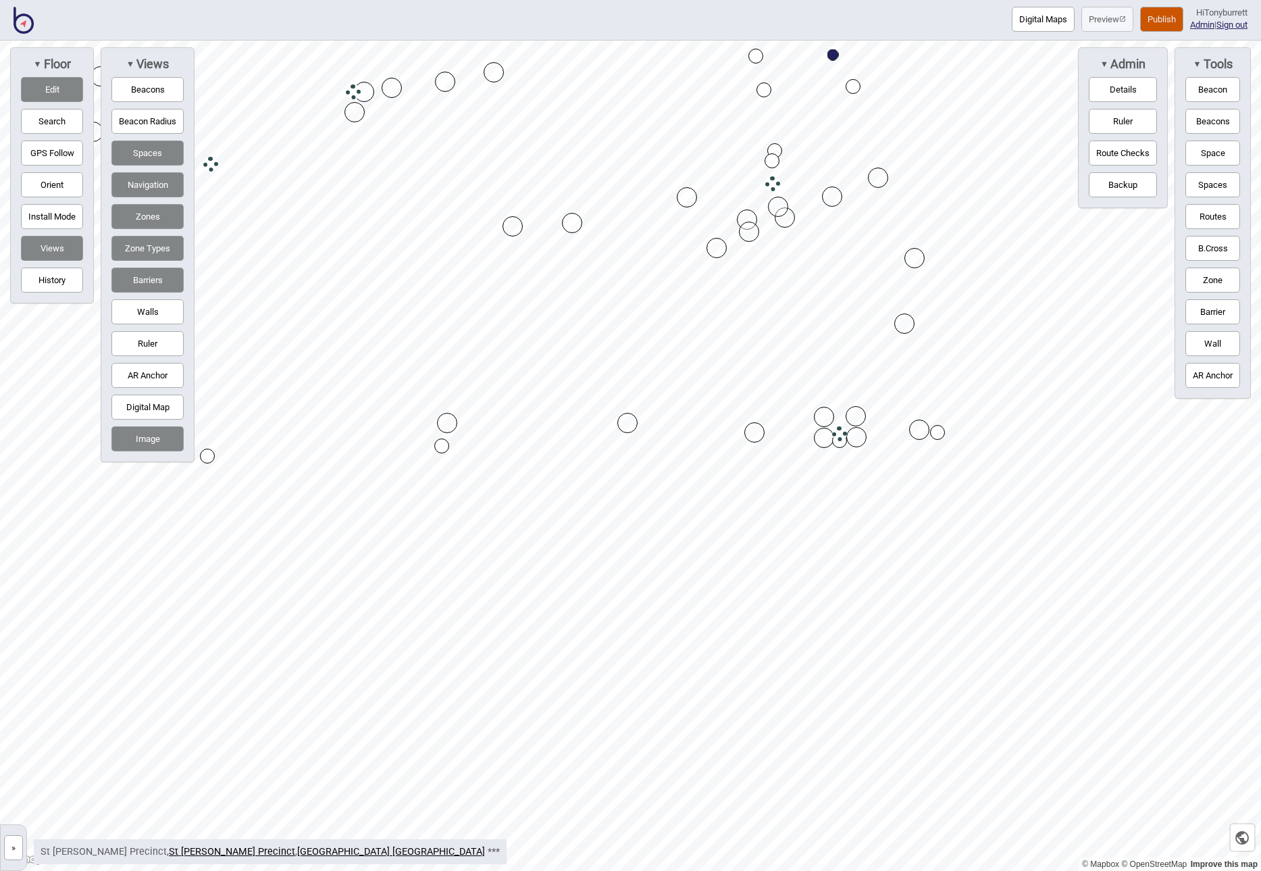
click at [1155, 16] on button "Publish" at bounding box center [1161, 19] width 43 height 25
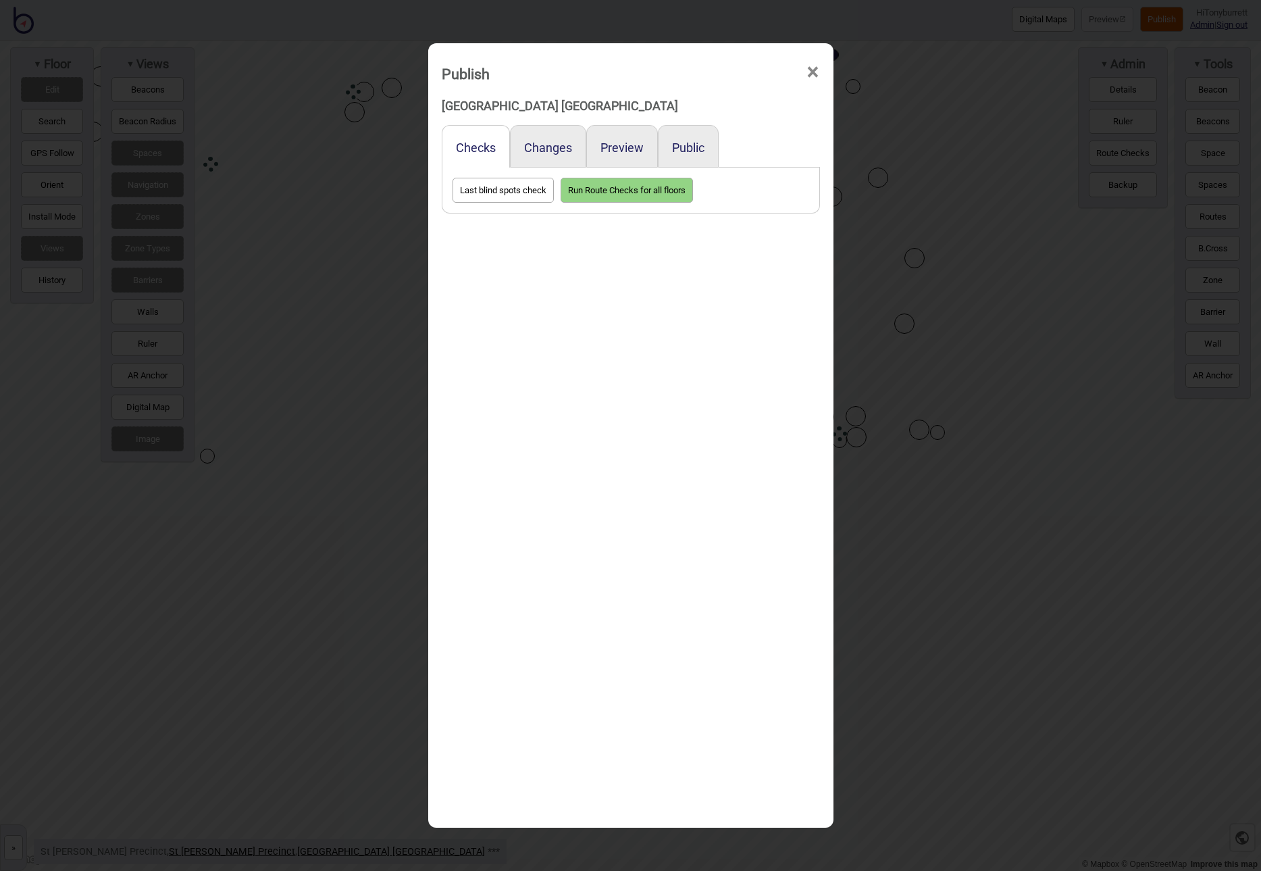
click at [613, 161] on div "Preview" at bounding box center [622, 146] width 72 height 43
click at [613, 151] on button "Preview" at bounding box center [622, 148] width 43 height 14
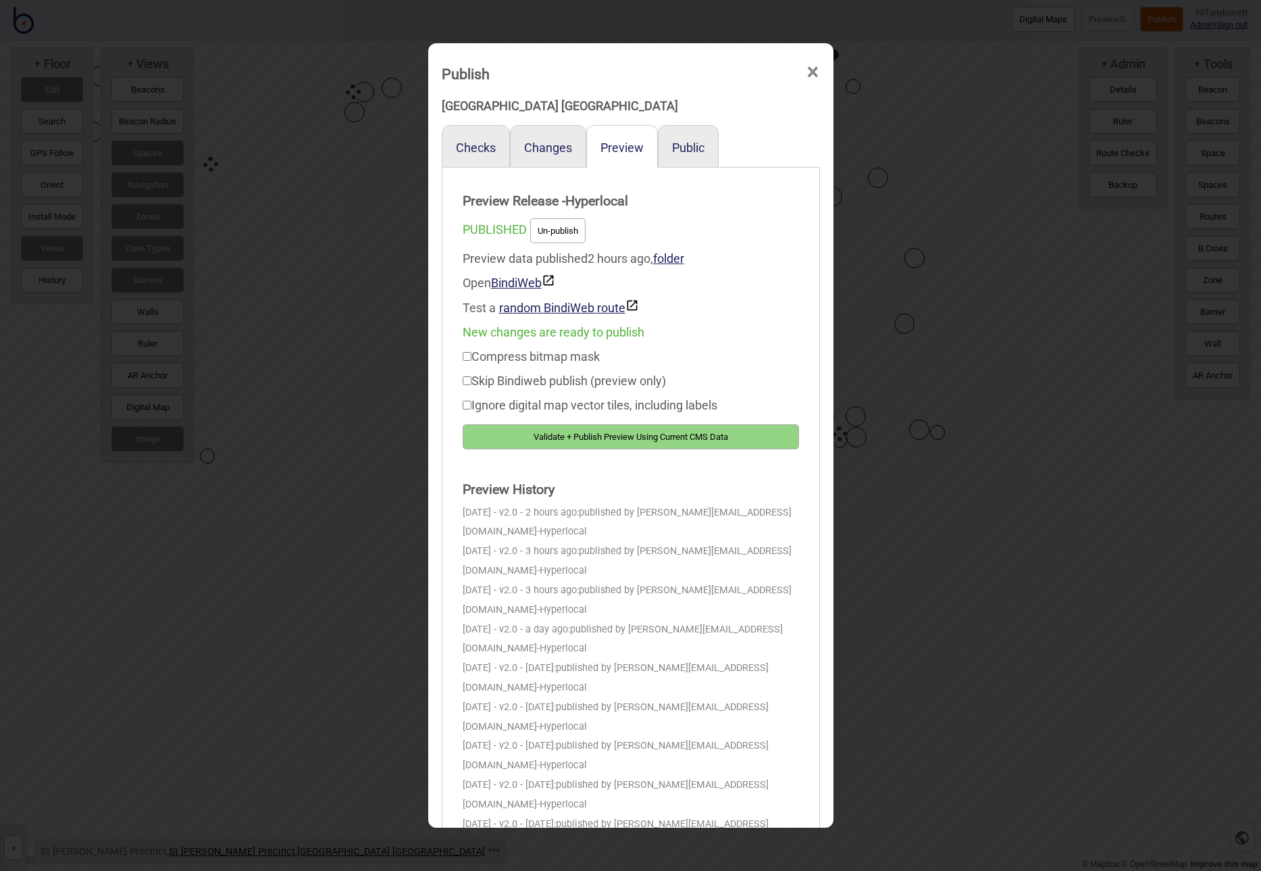
click at [670, 440] on button "Validate + Publish Preview Using Current CMS Data" at bounding box center [631, 436] width 336 height 25
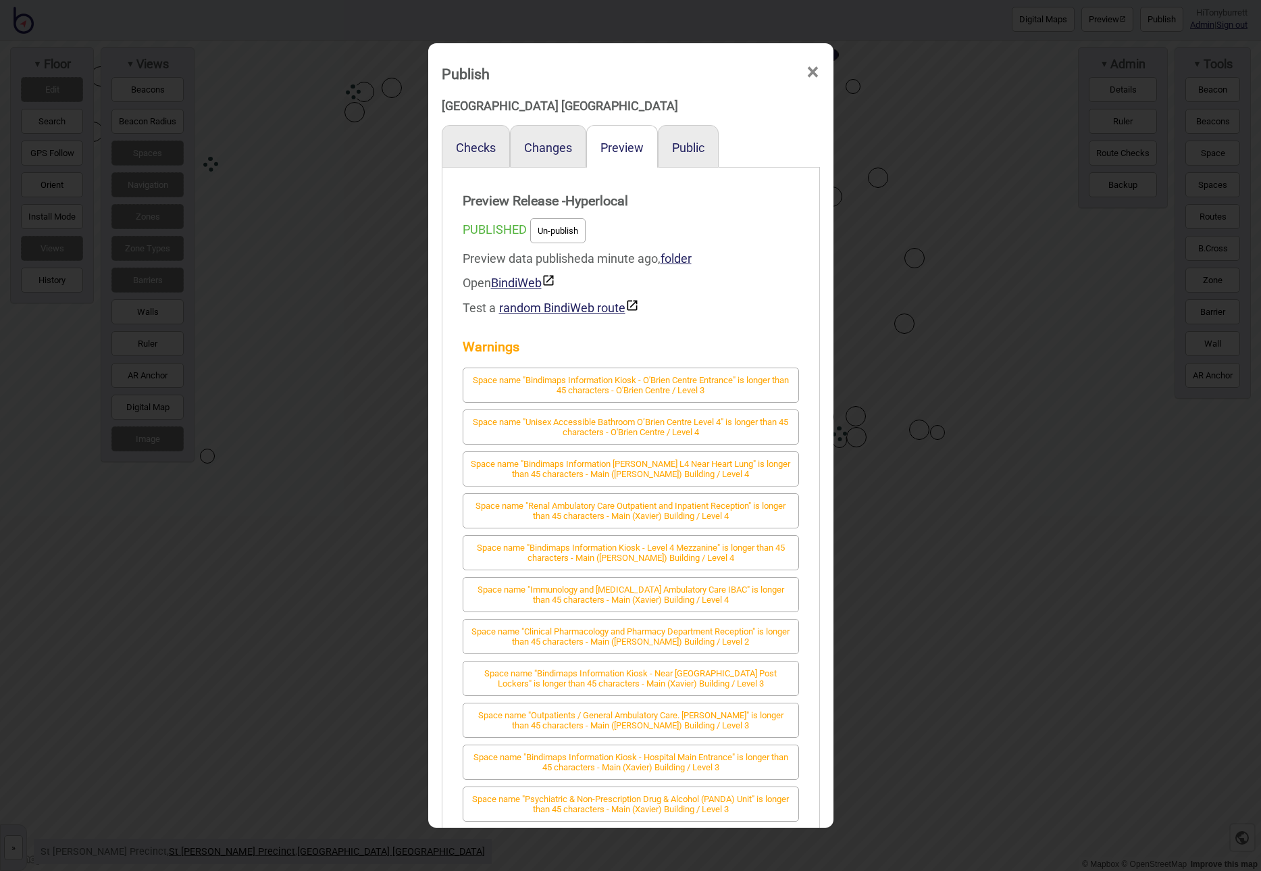
click at [809, 71] on span "×" at bounding box center [813, 72] width 14 height 45
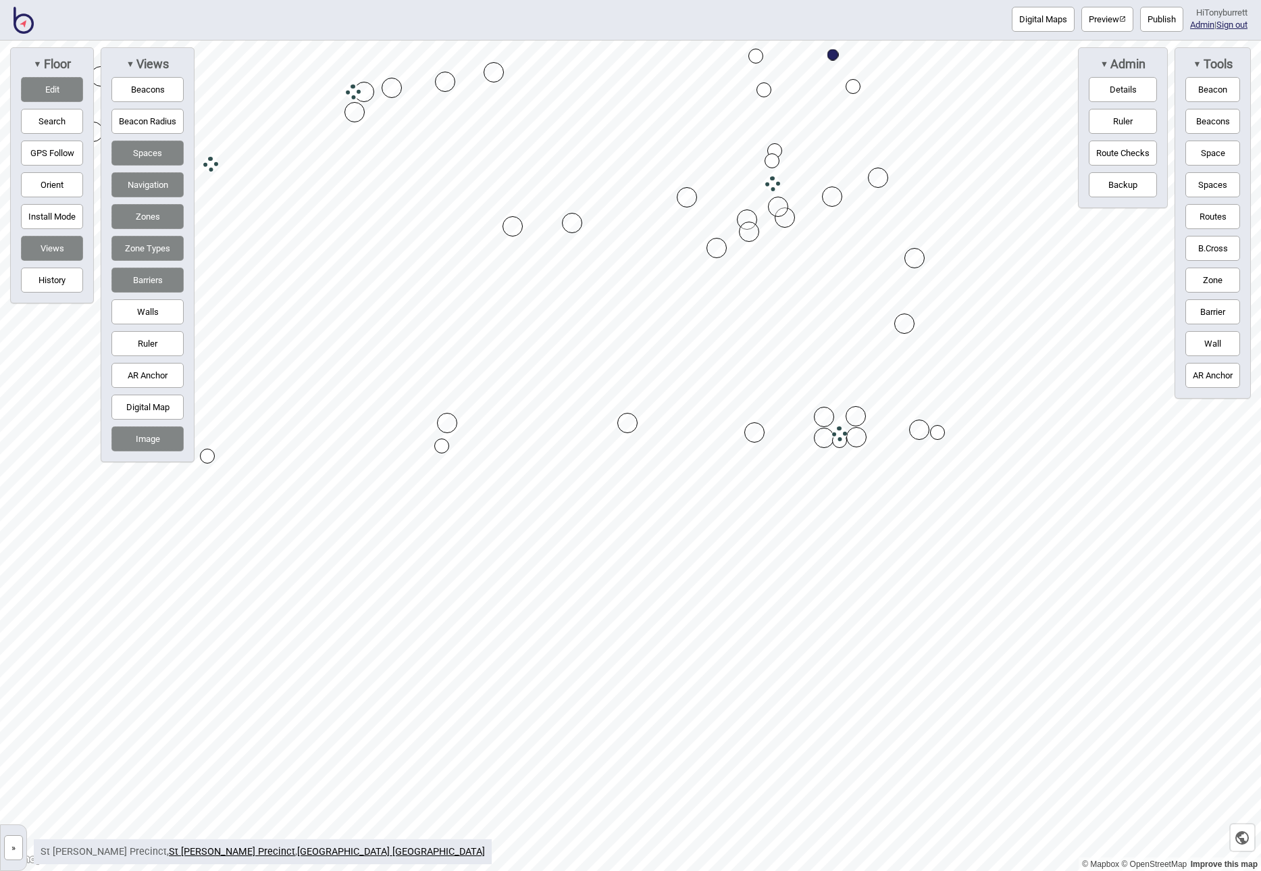
click at [9, 847] on button "»" at bounding box center [13, 847] width 19 height 25
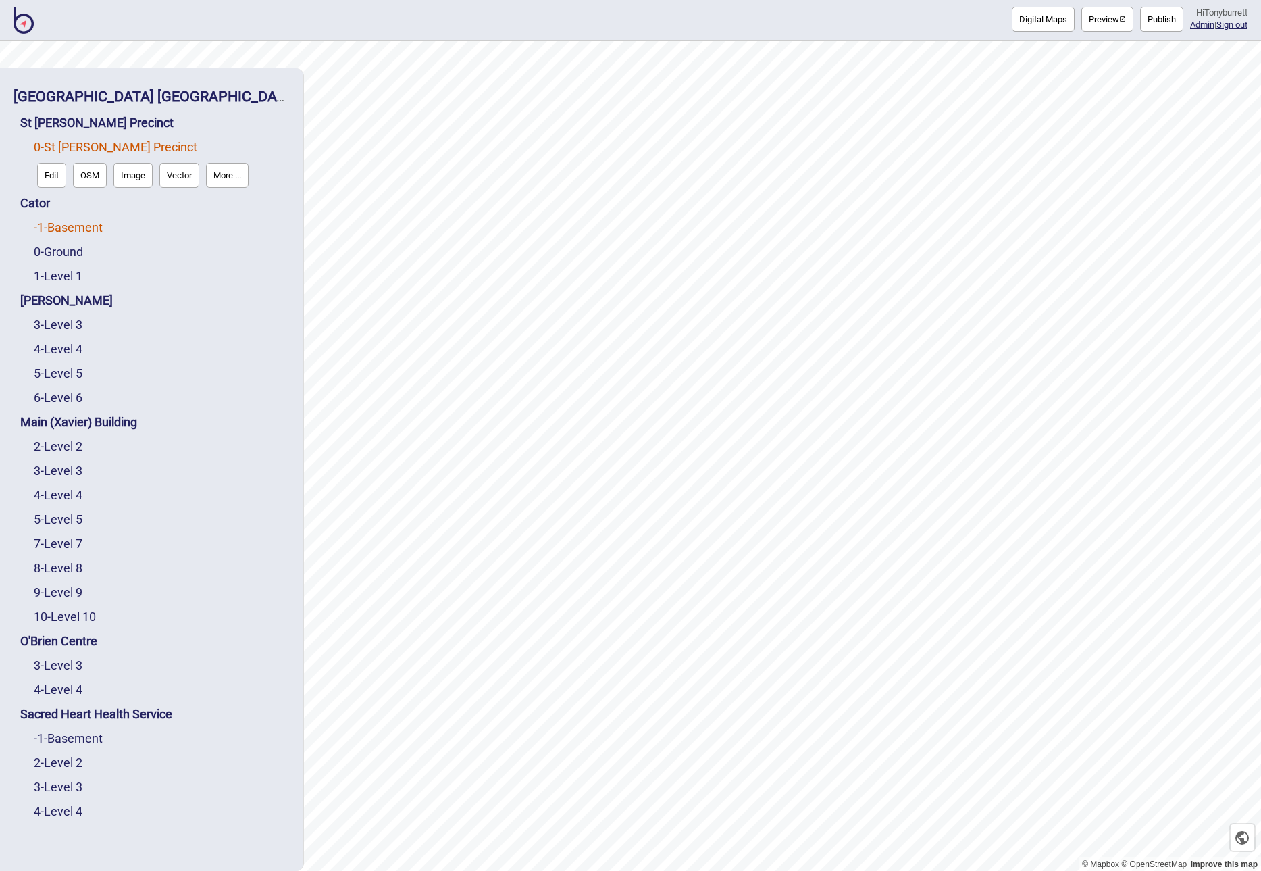
click at [78, 227] on link "-1 - Basement" at bounding box center [68, 227] width 69 height 14
click at [53, 228] on button "Edit" at bounding box center [51, 223] width 29 height 25
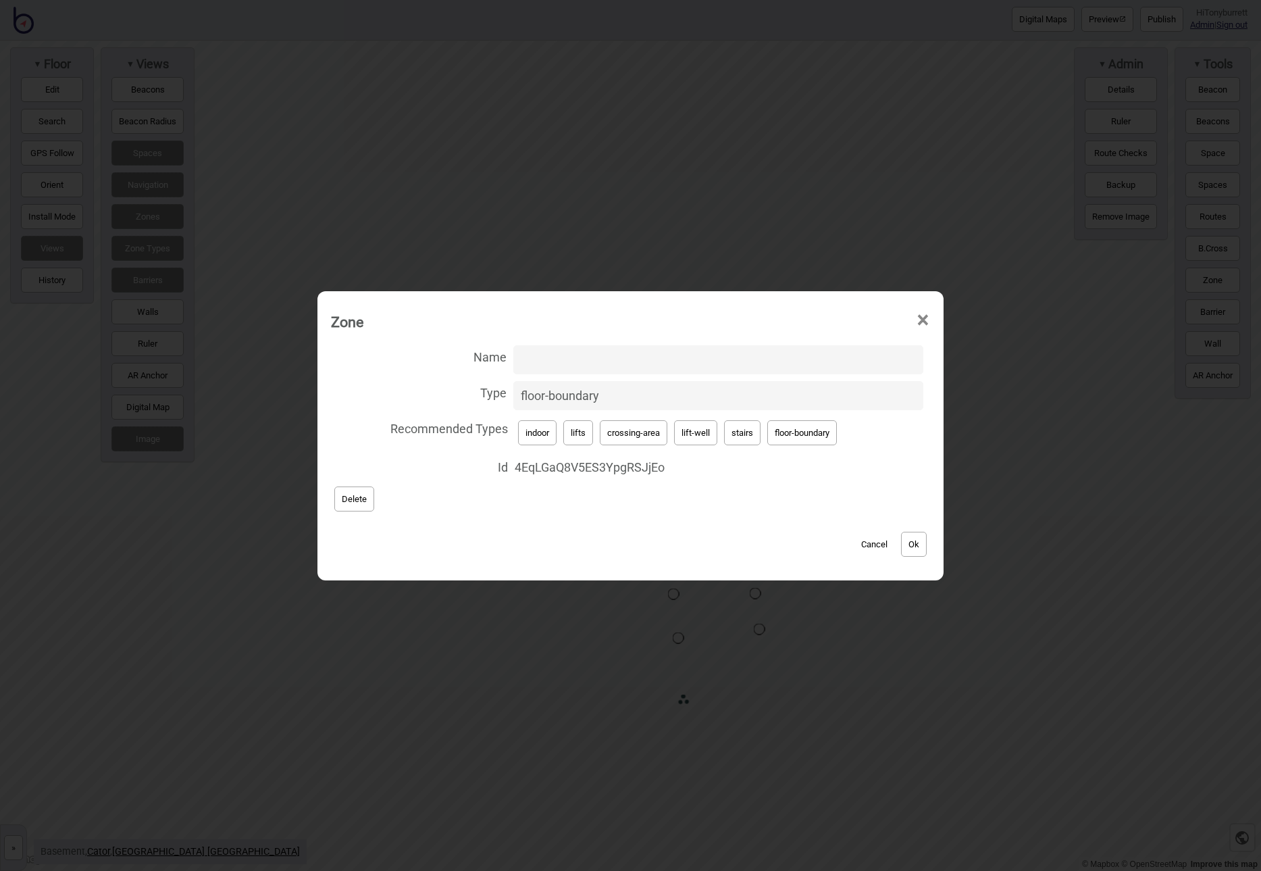
click at [878, 544] on button "Cancel" at bounding box center [875, 544] width 40 height 25
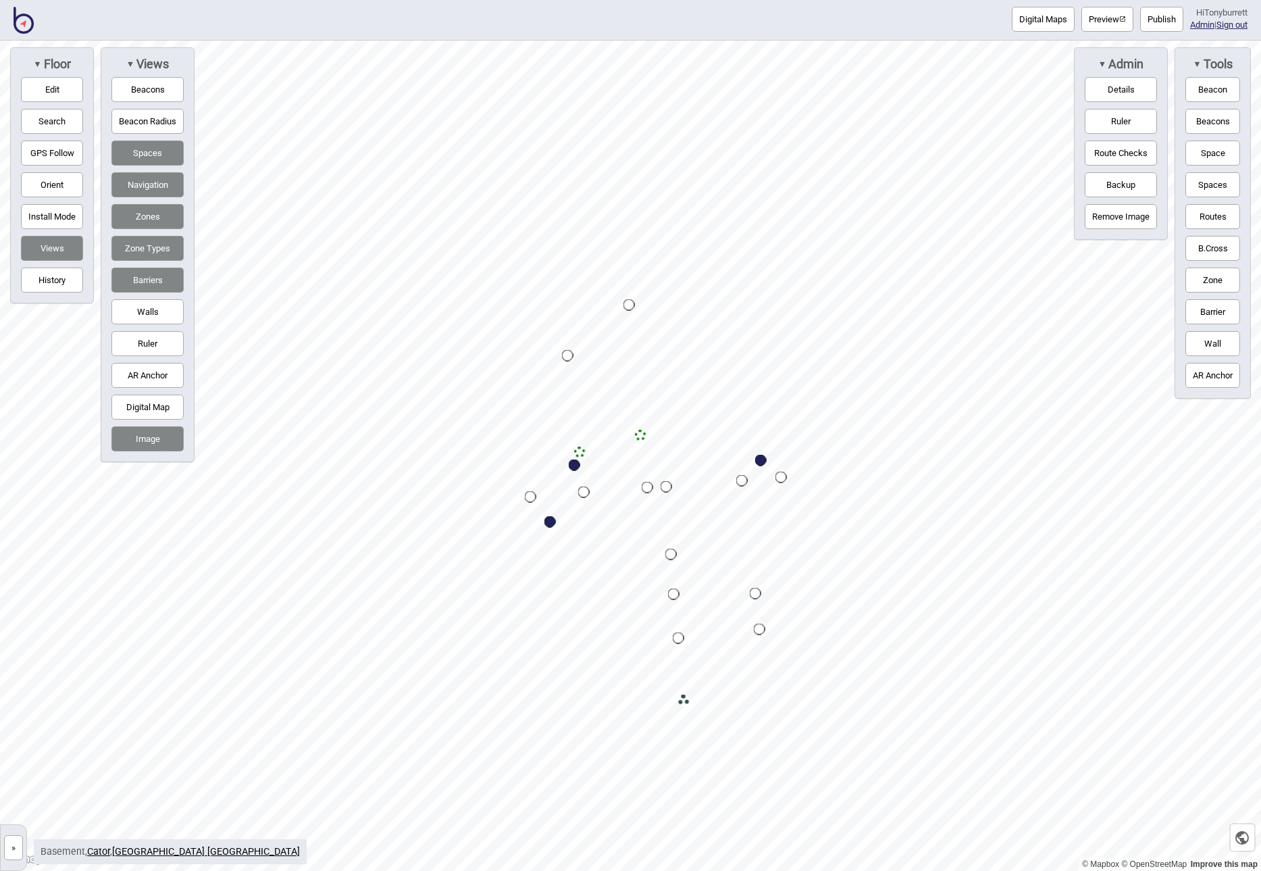
click at [59, 87] on button "Edit" at bounding box center [52, 89] width 62 height 25
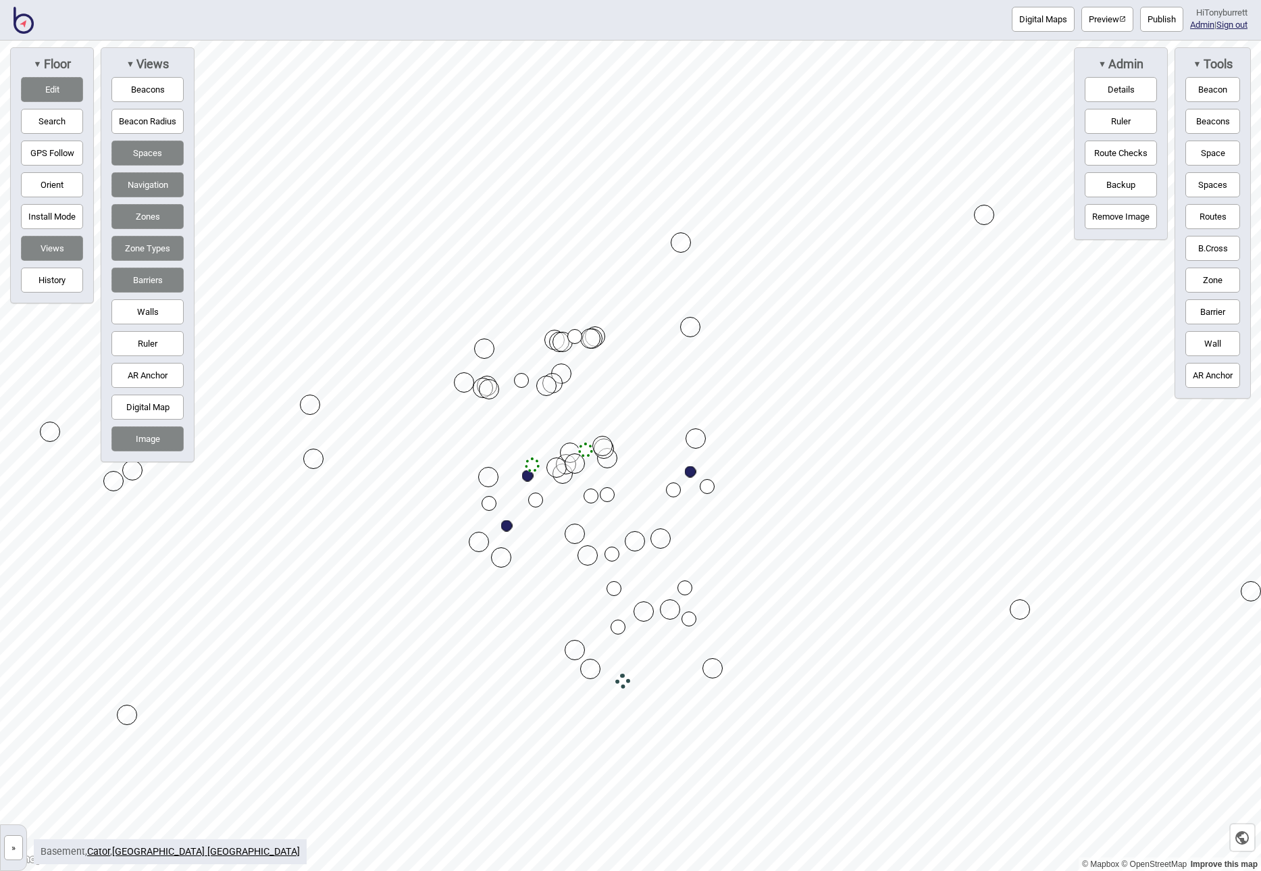
drag, startPoint x: 155, startPoint y: 692, endPoint x: 577, endPoint y: 649, distance: 423.8
click at [132, 469] on div "Map marker" at bounding box center [132, 470] width 20 height 20
click at [311, 460] on div "Map marker" at bounding box center [313, 459] width 20 height 20
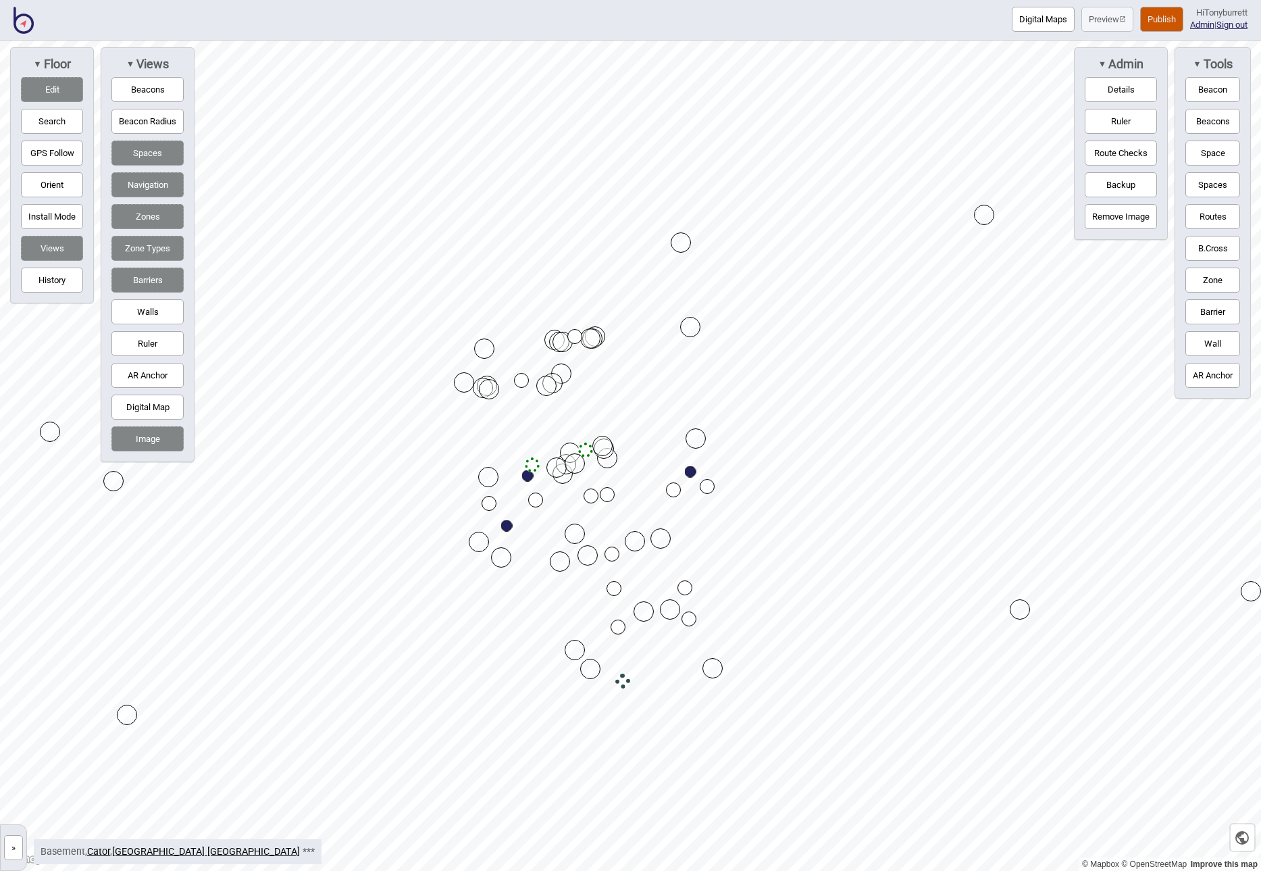
drag, startPoint x: 307, startPoint y: 403, endPoint x: 557, endPoint y: 559, distance: 295.0
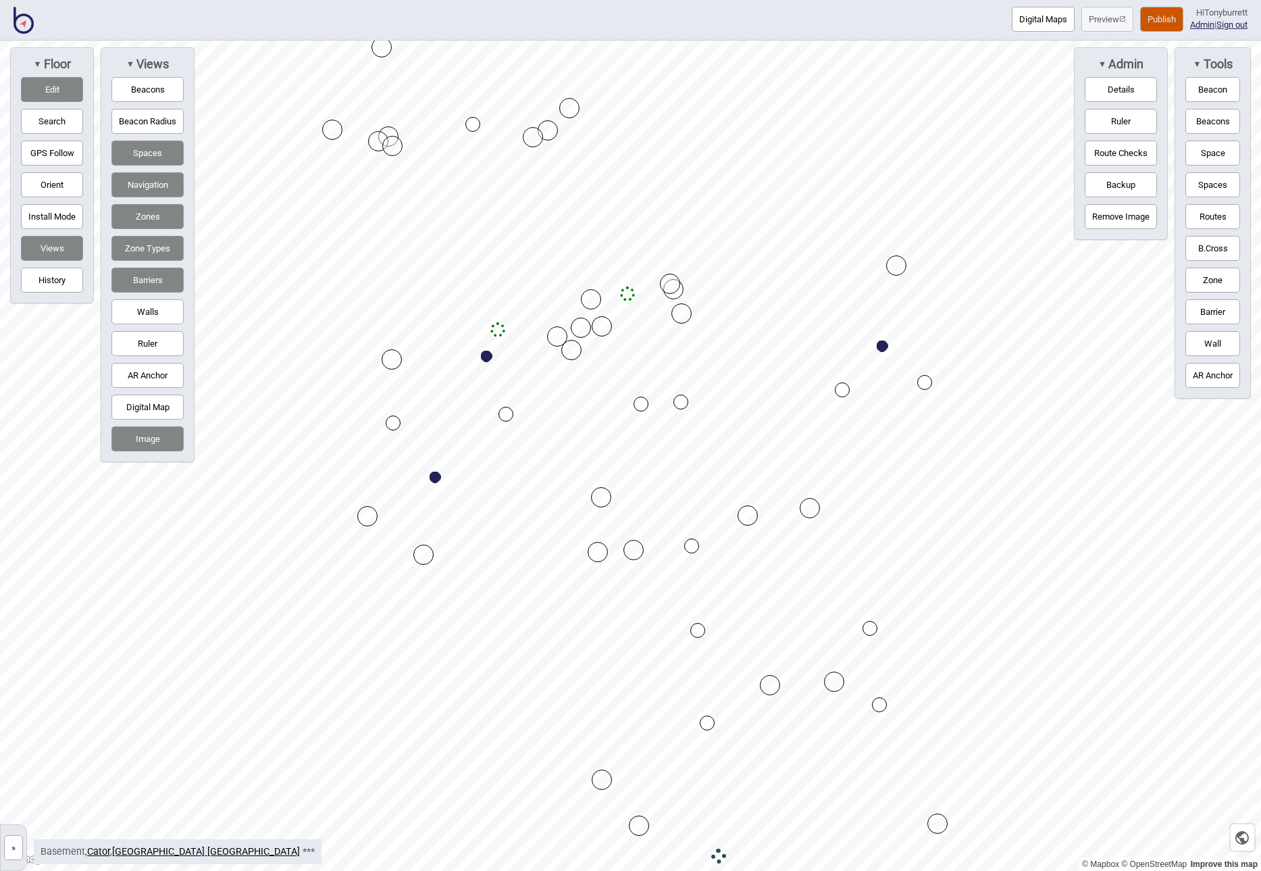
drag, startPoint x: 576, startPoint y: 560, endPoint x: 601, endPoint y: 551, distance: 26.5
drag, startPoint x: 586, startPoint y: 526, endPoint x: 417, endPoint y: 554, distance: 171.3
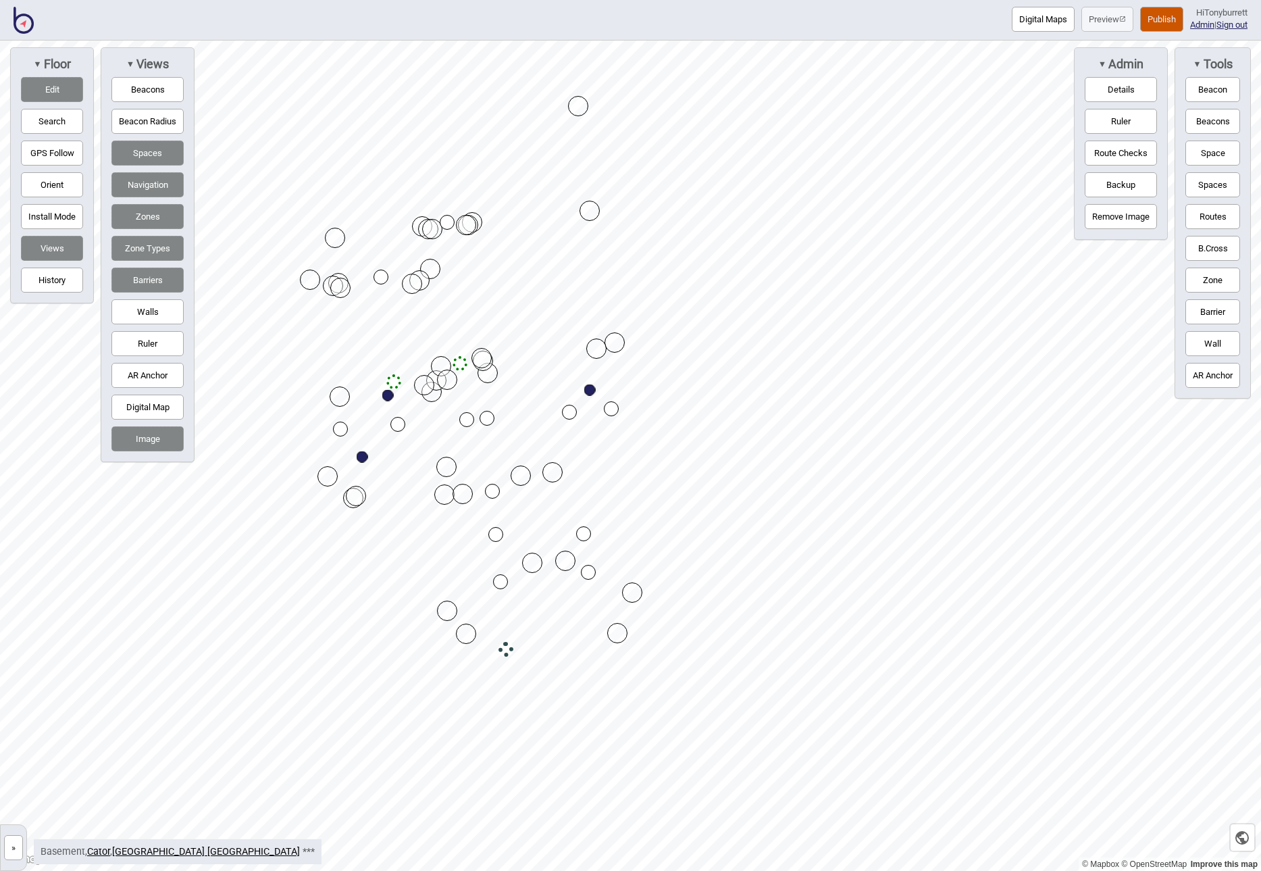
click at [580, 106] on div "Map marker" at bounding box center [578, 106] width 20 height 20
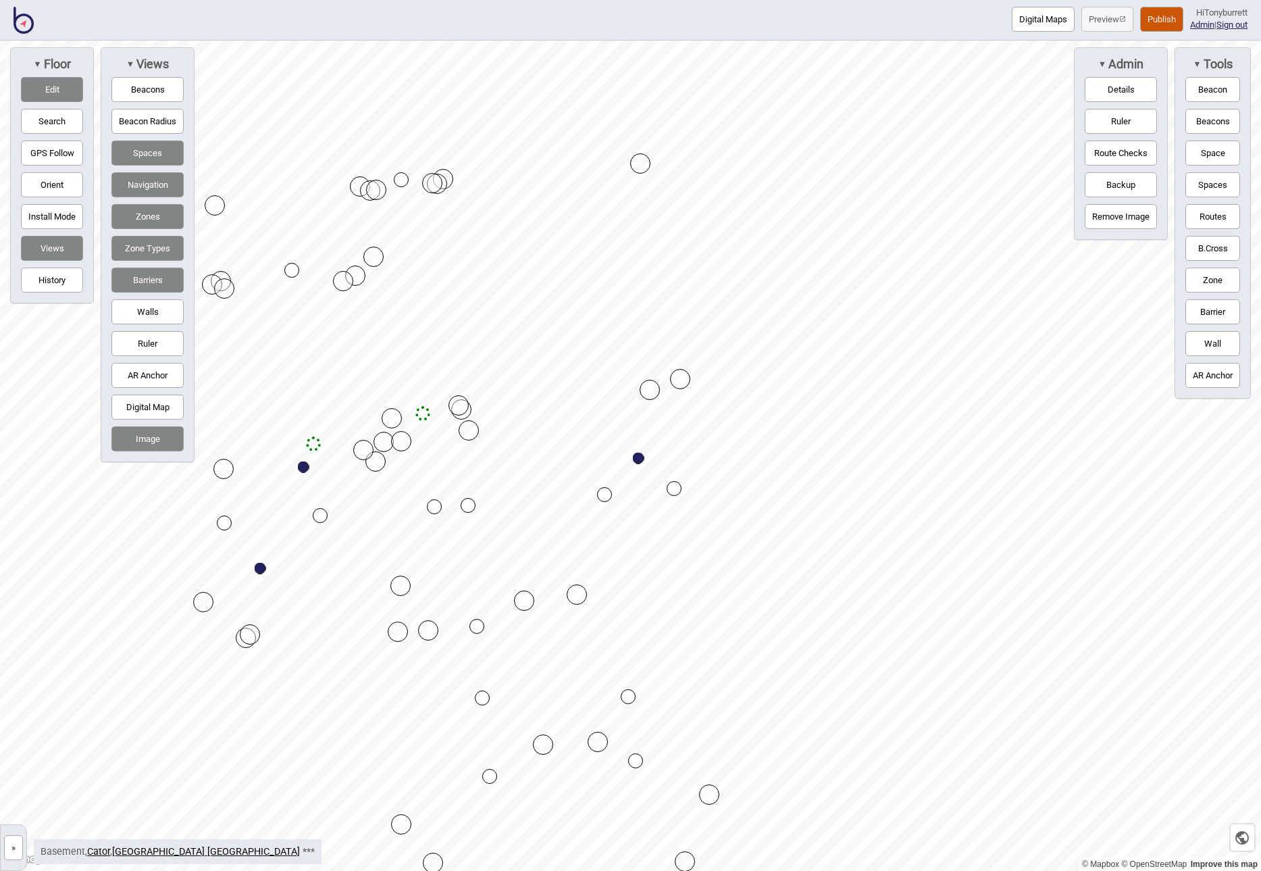
click at [1148, 16] on button "Publish" at bounding box center [1161, 19] width 43 height 25
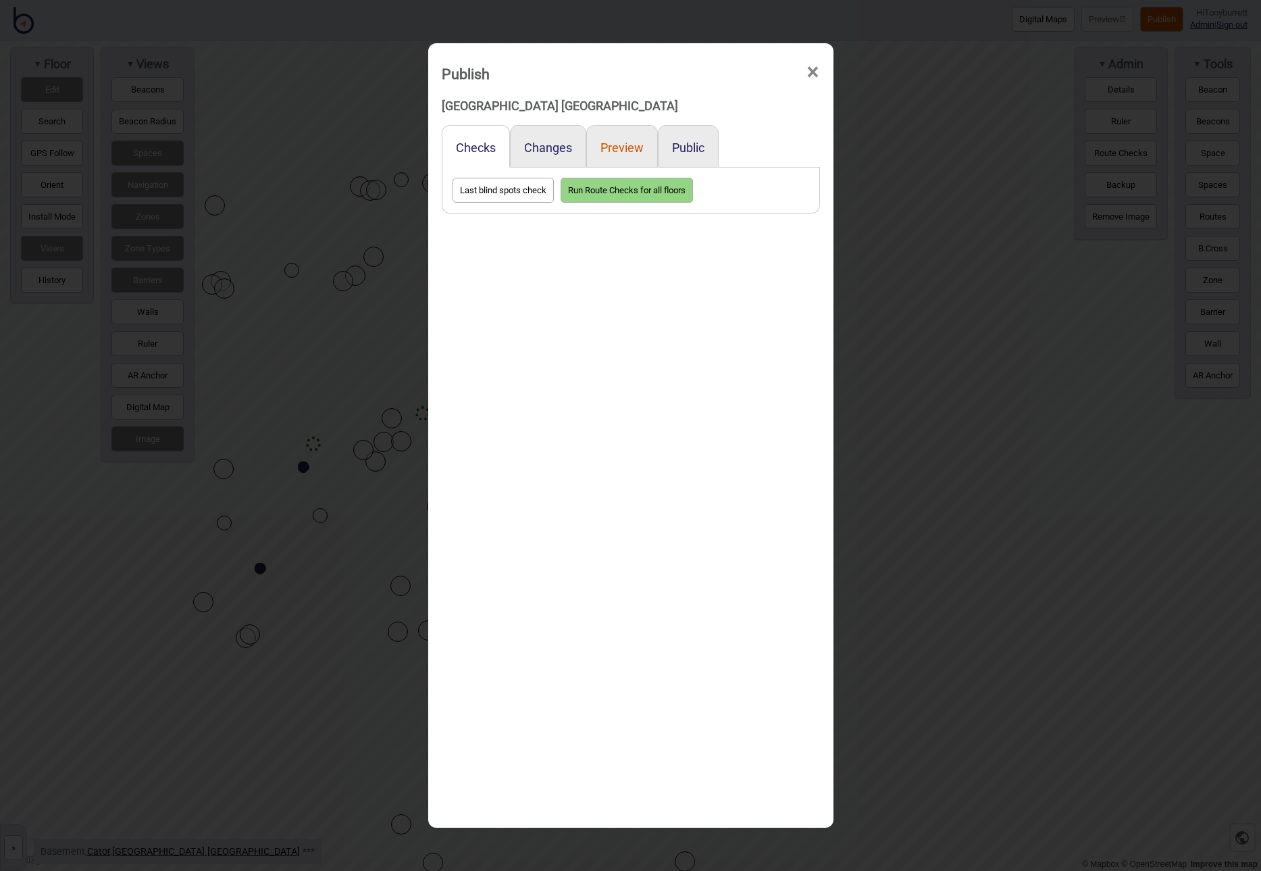
click at [630, 147] on button "Preview" at bounding box center [622, 148] width 43 height 14
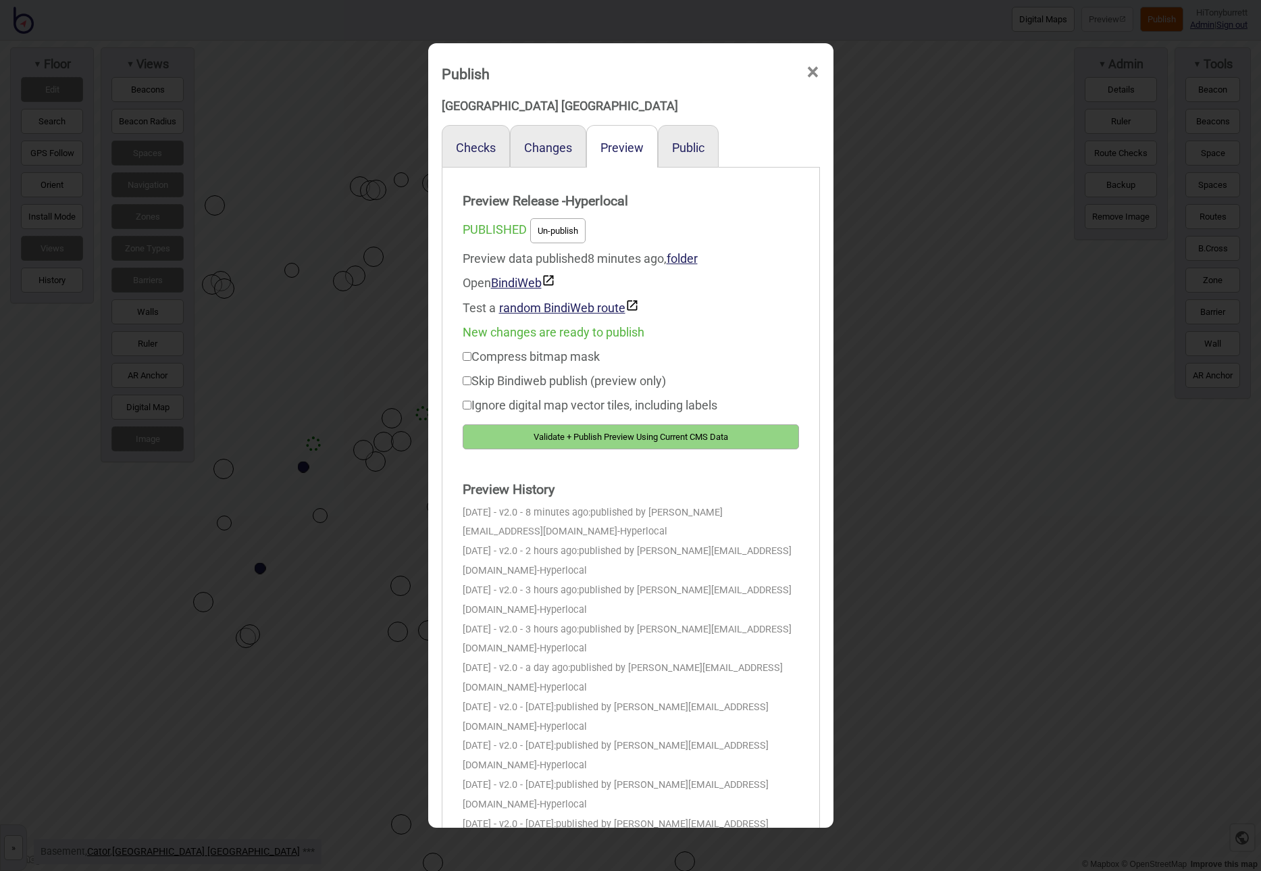
drag, startPoint x: 603, startPoint y: 439, endPoint x: 715, endPoint y: 406, distance: 116.9
click at [603, 439] on button "Validate + Publish Preview Using Current CMS Data" at bounding box center [631, 436] width 336 height 25
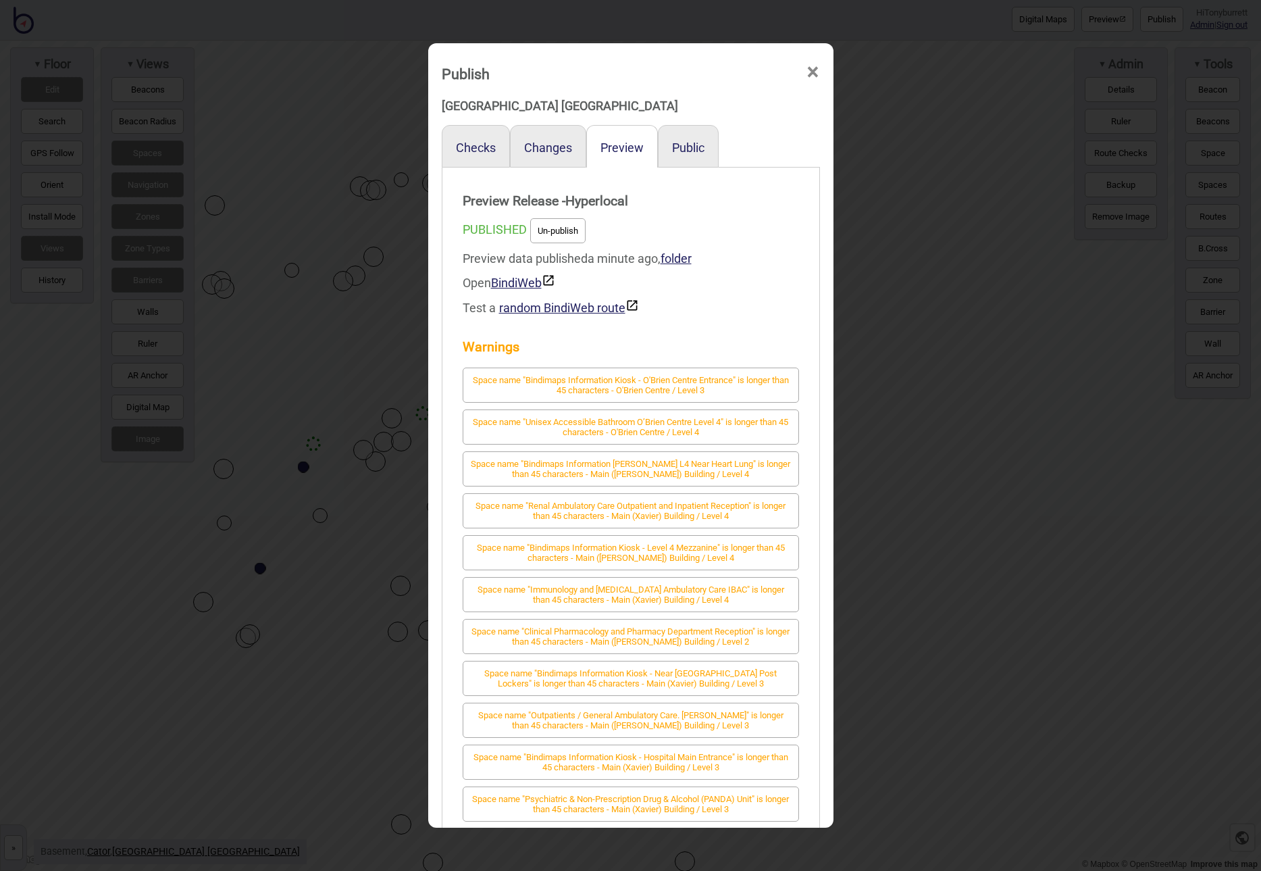
click at [815, 73] on span "×" at bounding box center [813, 72] width 14 height 45
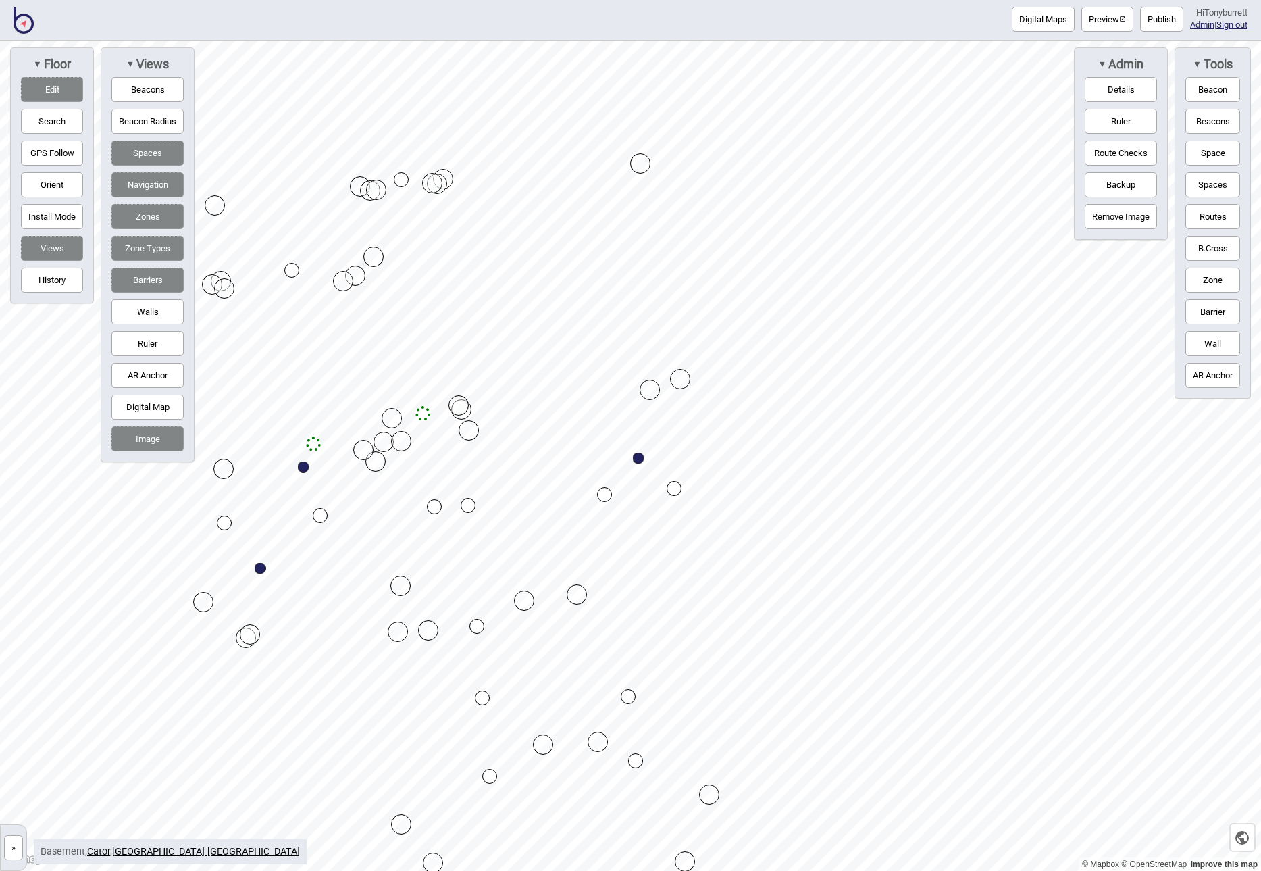
click at [20, 848] on button "»" at bounding box center [13, 847] width 19 height 25
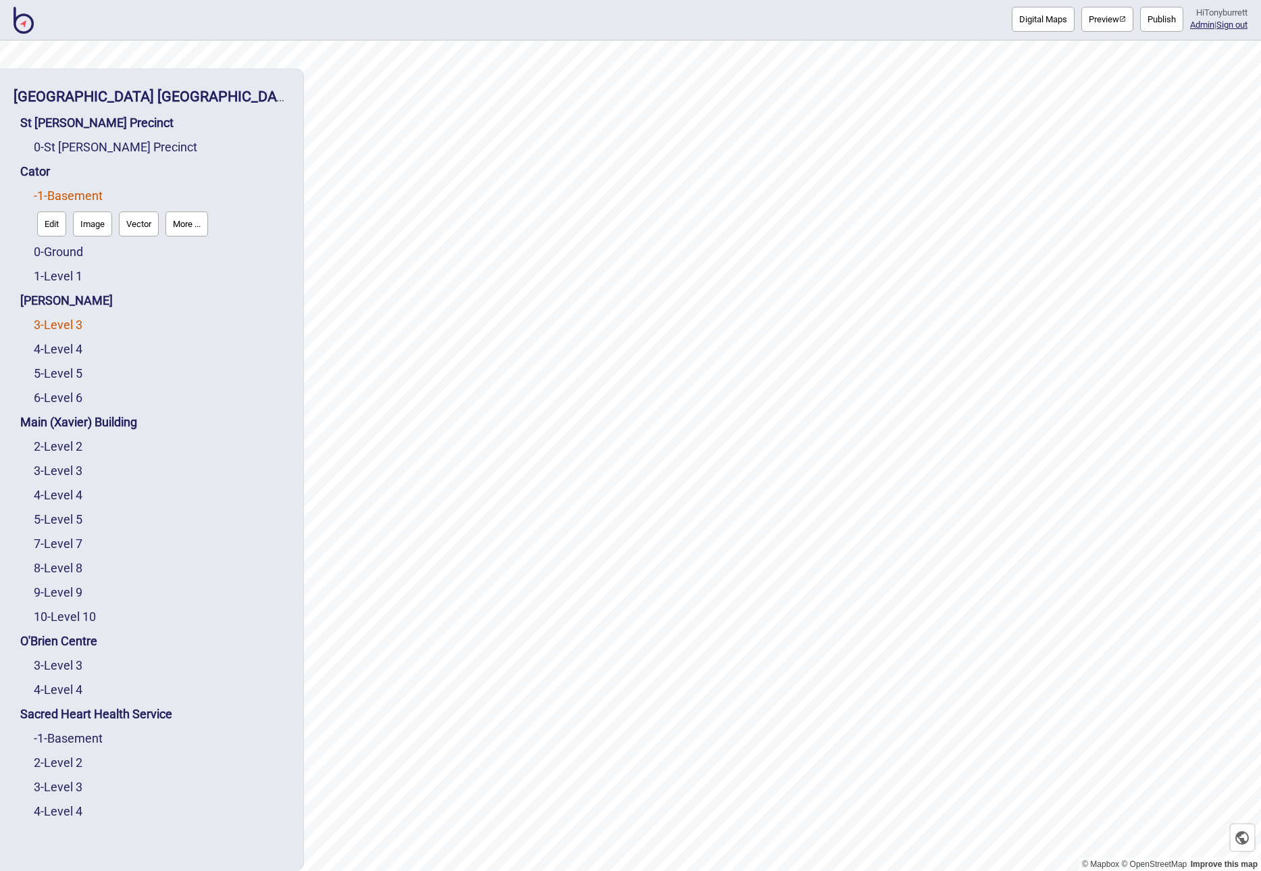
click at [66, 325] on link "3 - Level 3" at bounding box center [58, 325] width 49 height 14
click at [53, 325] on button "Edit" at bounding box center [51, 321] width 29 height 25
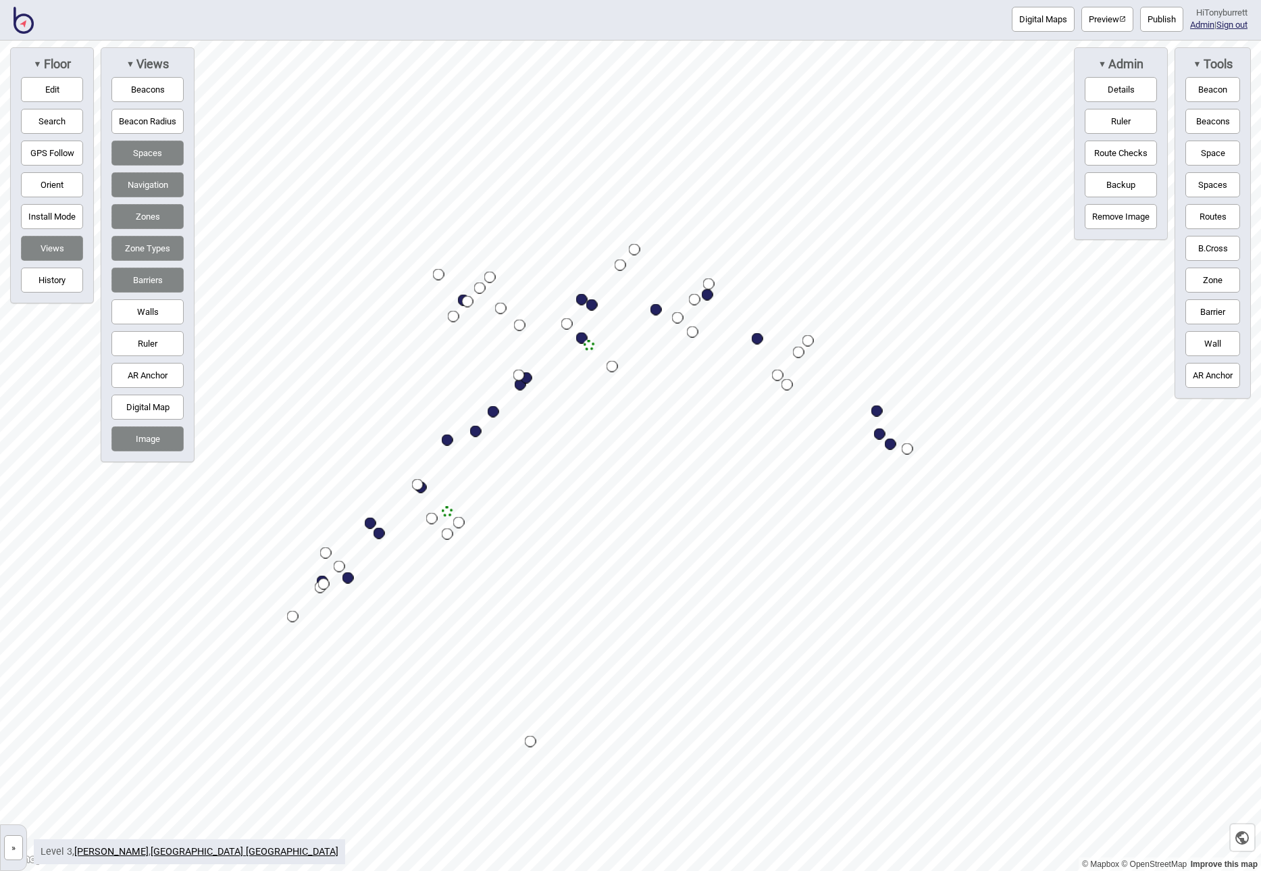
click at [14, 845] on button "»" at bounding box center [13, 847] width 19 height 25
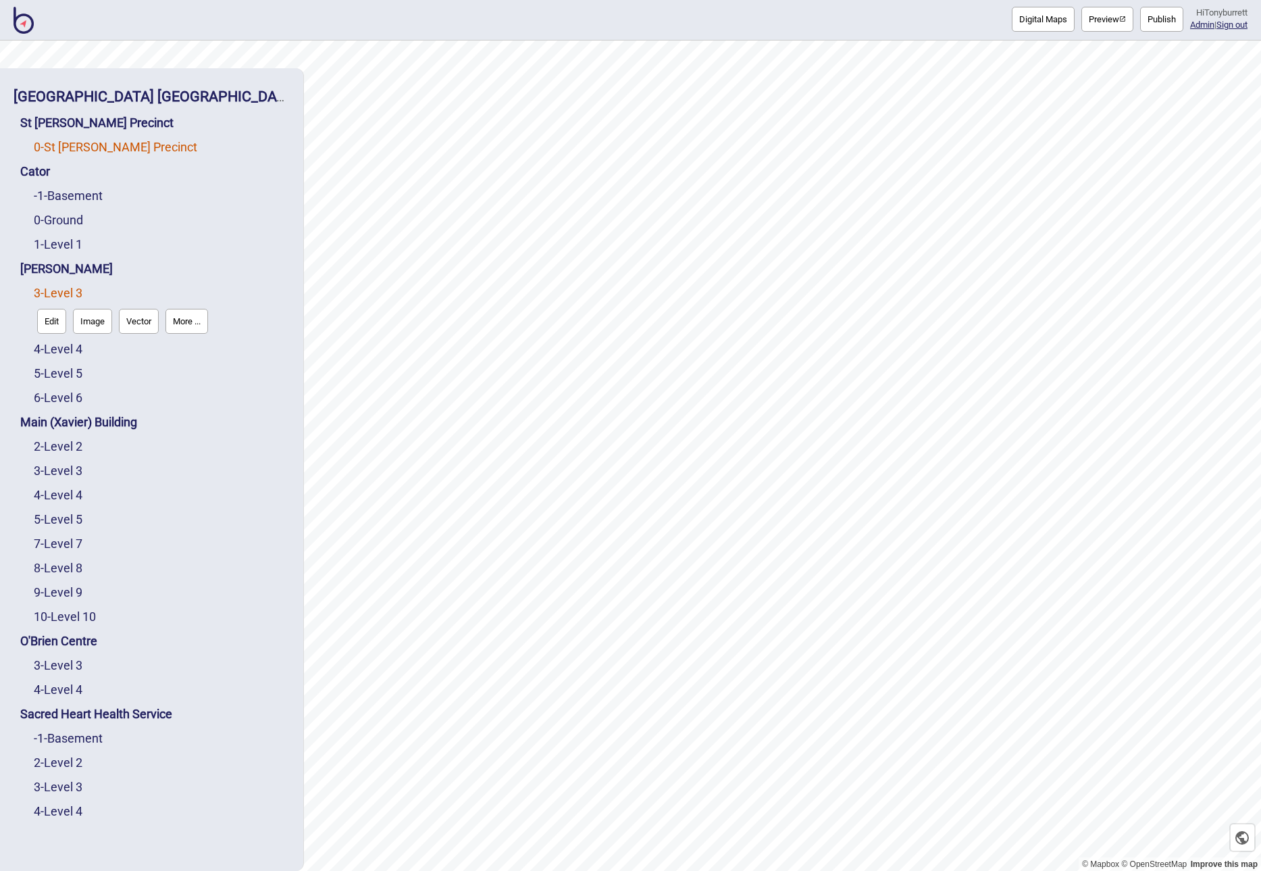
click at [71, 145] on link "0 - St Vincent's Precinct" at bounding box center [115, 147] width 163 height 14
click at [46, 168] on button "Edit" at bounding box center [51, 175] width 29 height 25
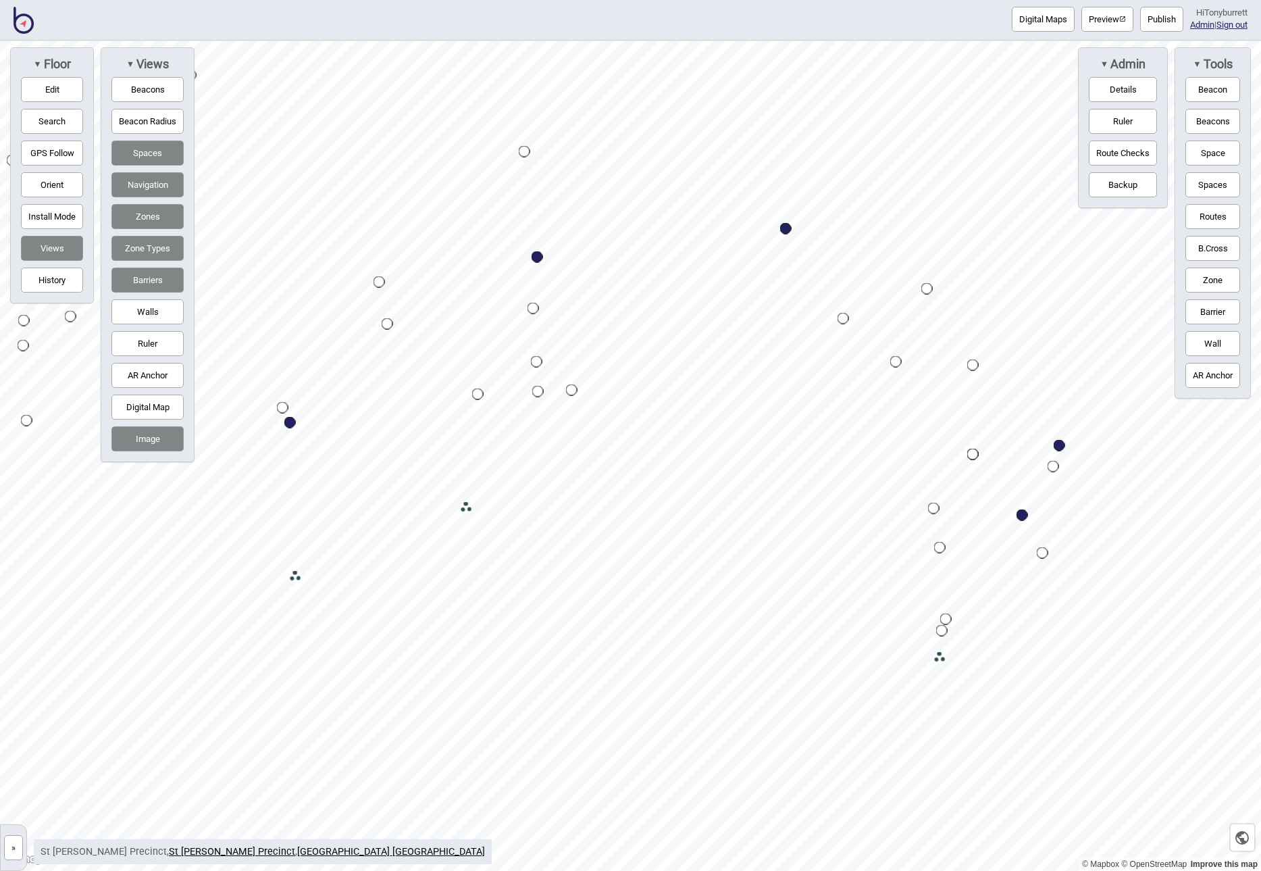
click at [52, 91] on button "Edit" at bounding box center [52, 89] width 62 height 25
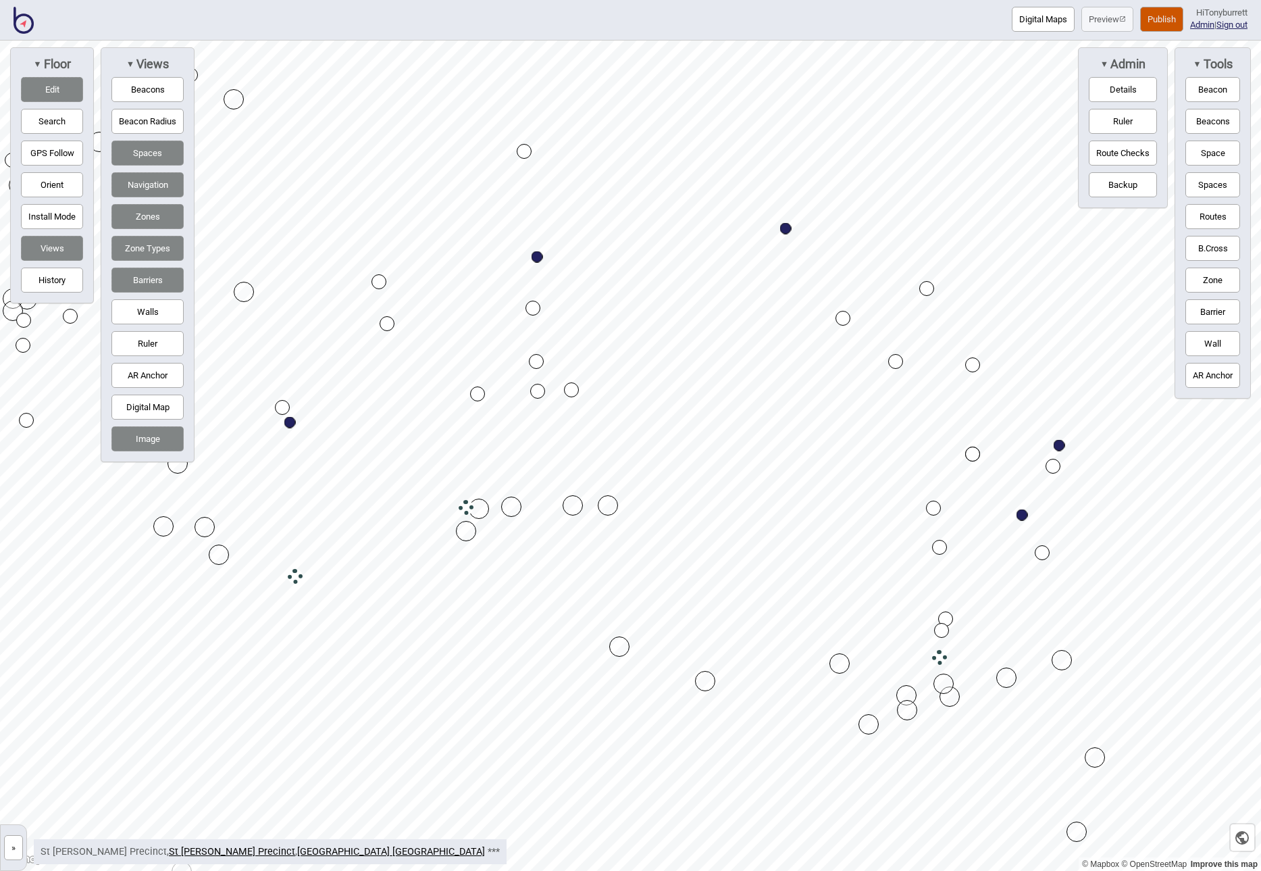
drag, startPoint x: 635, startPoint y: 678, endPoint x: 619, endPoint y: 647, distance: 35.7
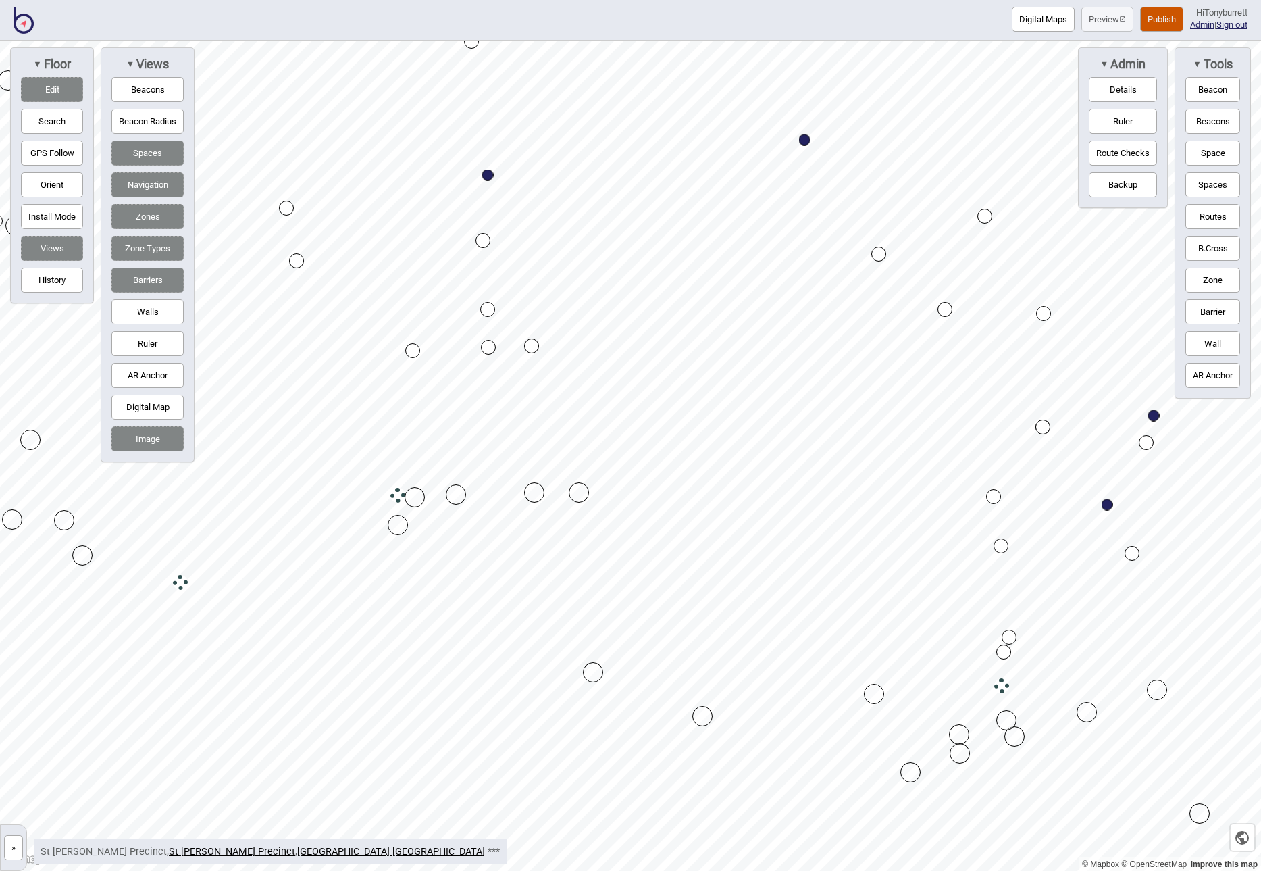
click at [1209, 280] on button "Zone" at bounding box center [1213, 280] width 55 height 25
drag, startPoint x: 53, startPoint y: 86, endPoint x: 167, endPoint y: 130, distance: 122.1
click at [53, 86] on button "Edit" at bounding box center [52, 89] width 62 height 25
click at [954, 368] on div "Map marker" at bounding box center [955, 371] width 20 height 20
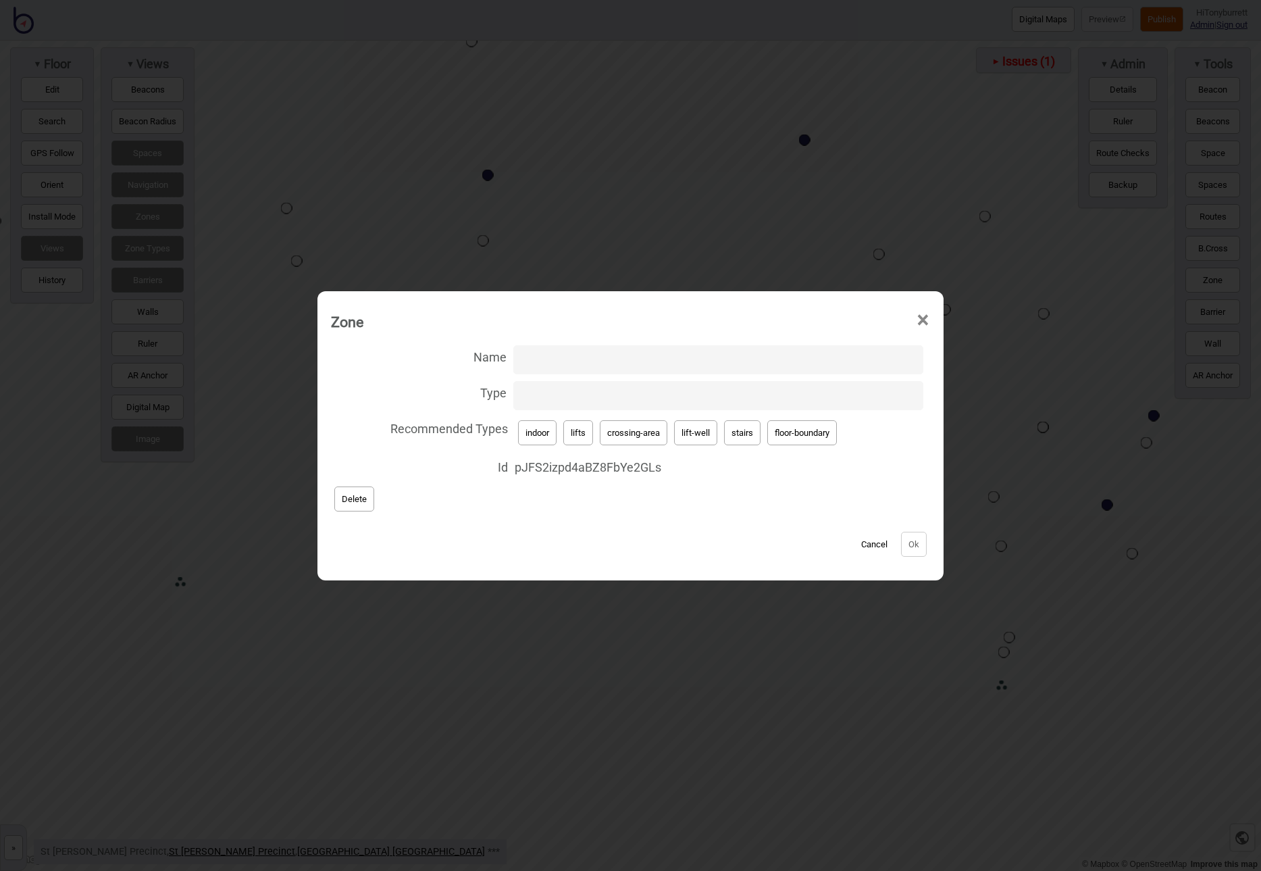
click at [538, 429] on button "indoor" at bounding box center [537, 432] width 39 height 25
type input "indoor"
click at [910, 549] on button "Ok" at bounding box center [914, 544] width 26 height 25
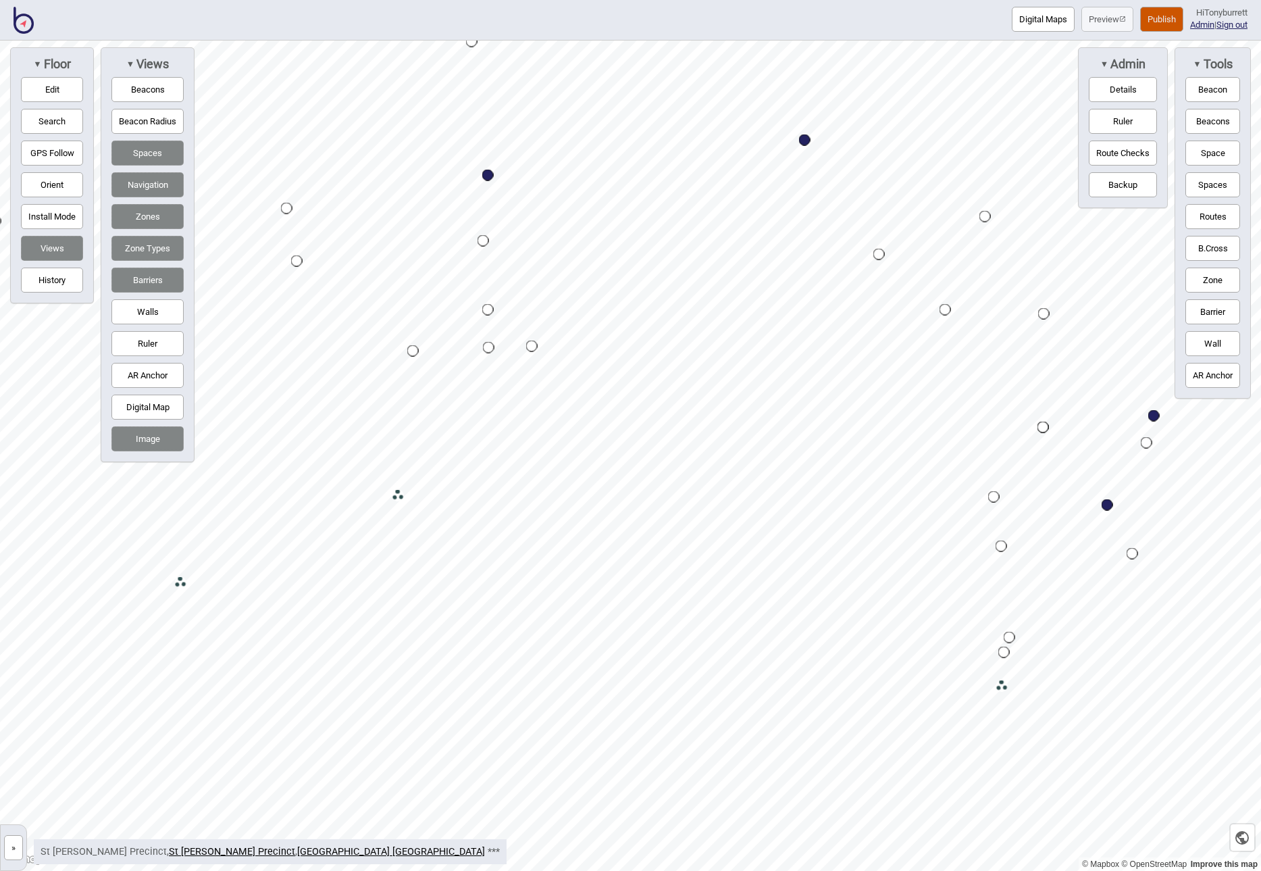
click at [1155, 16] on button "Publish" at bounding box center [1161, 19] width 43 height 25
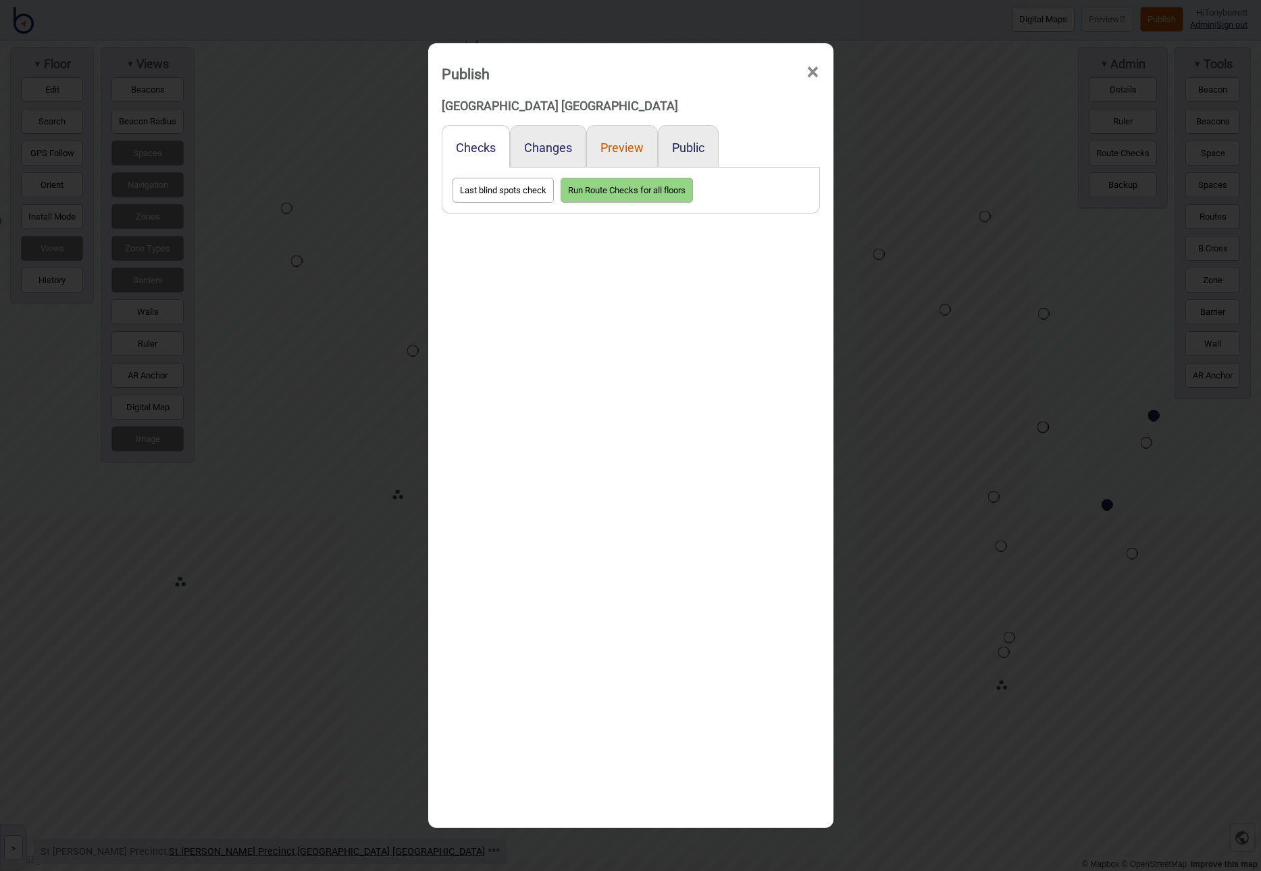
click at [622, 142] on button "Preview" at bounding box center [622, 148] width 43 height 14
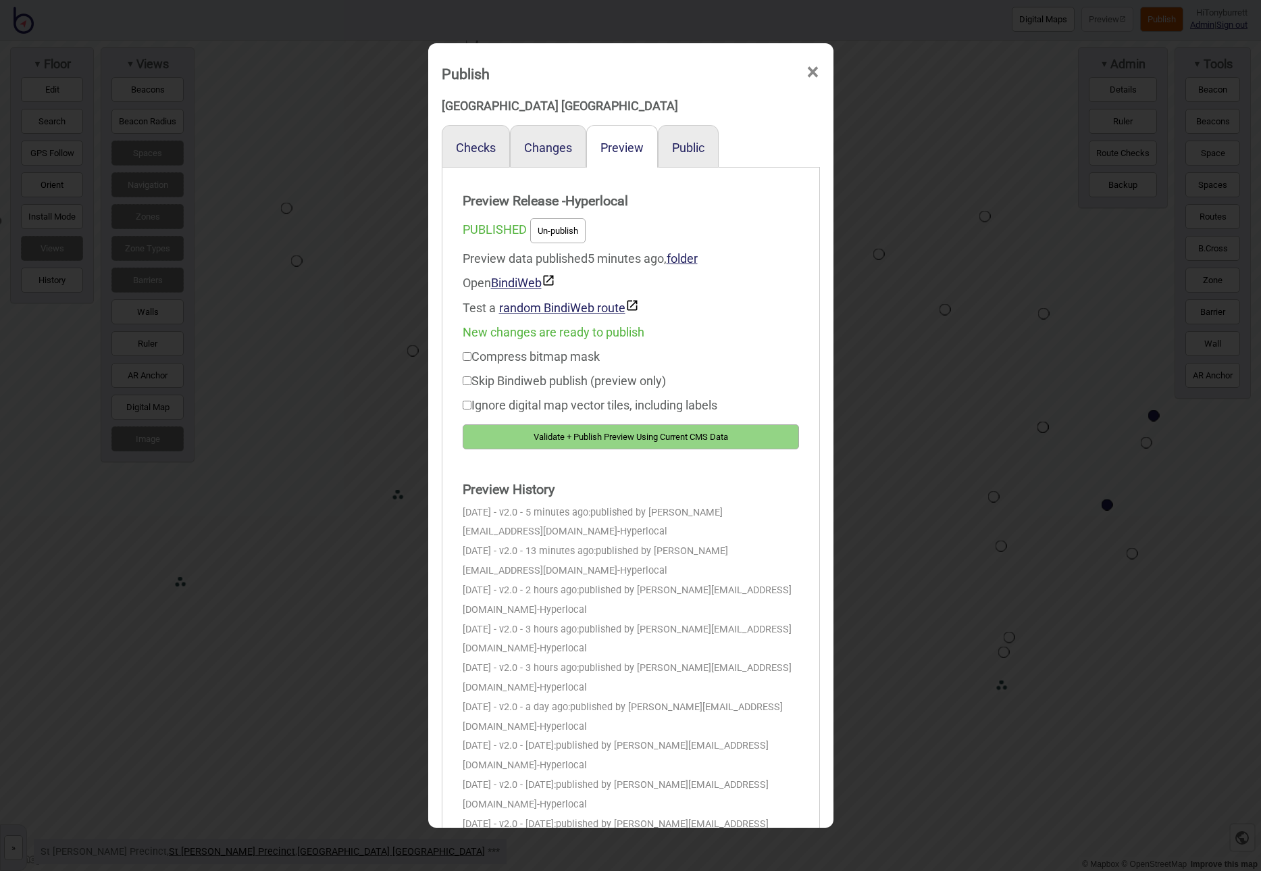
drag, startPoint x: 653, startPoint y: 431, endPoint x: 792, endPoint y: 316, distance: 181.4
click at [653, 431] on button "Validate + Publish Preview Using Current CMS Data" at bounding box center [631, 436] width 336 height 25
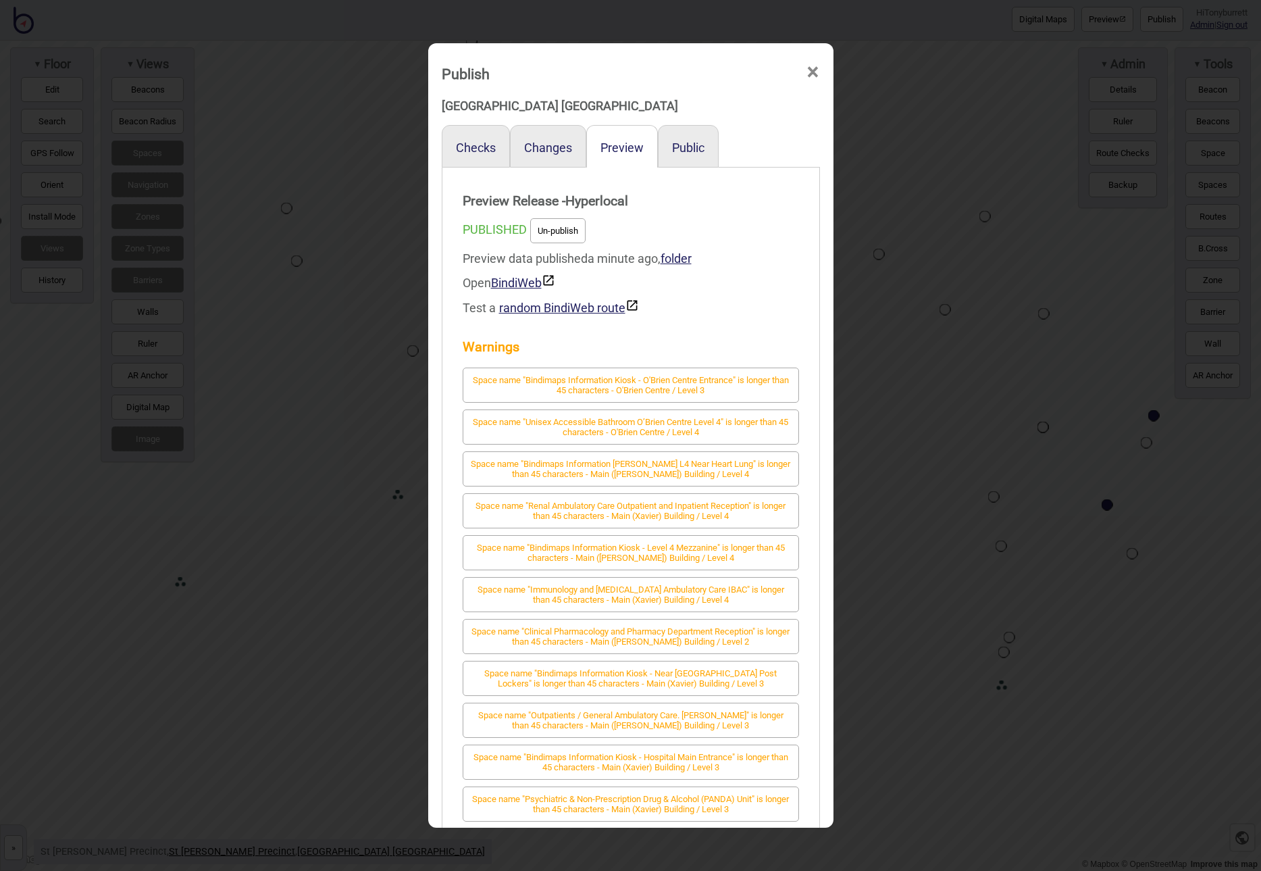
click at [806, 74] on span "×" at bounding box center [813, 72] width 14 height 45
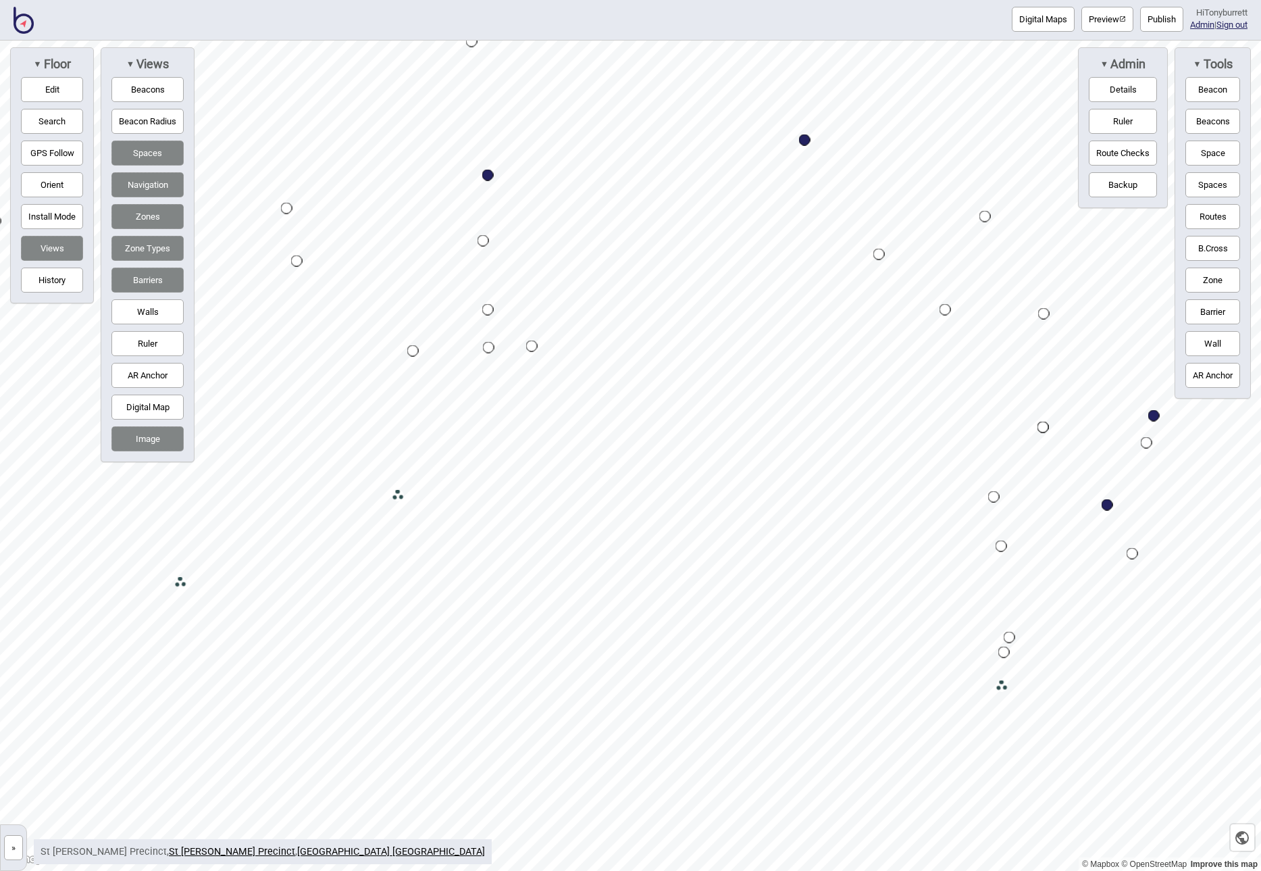
click at [14, 846] on button "»" at bounding box center [13, 847] width 19 height 25
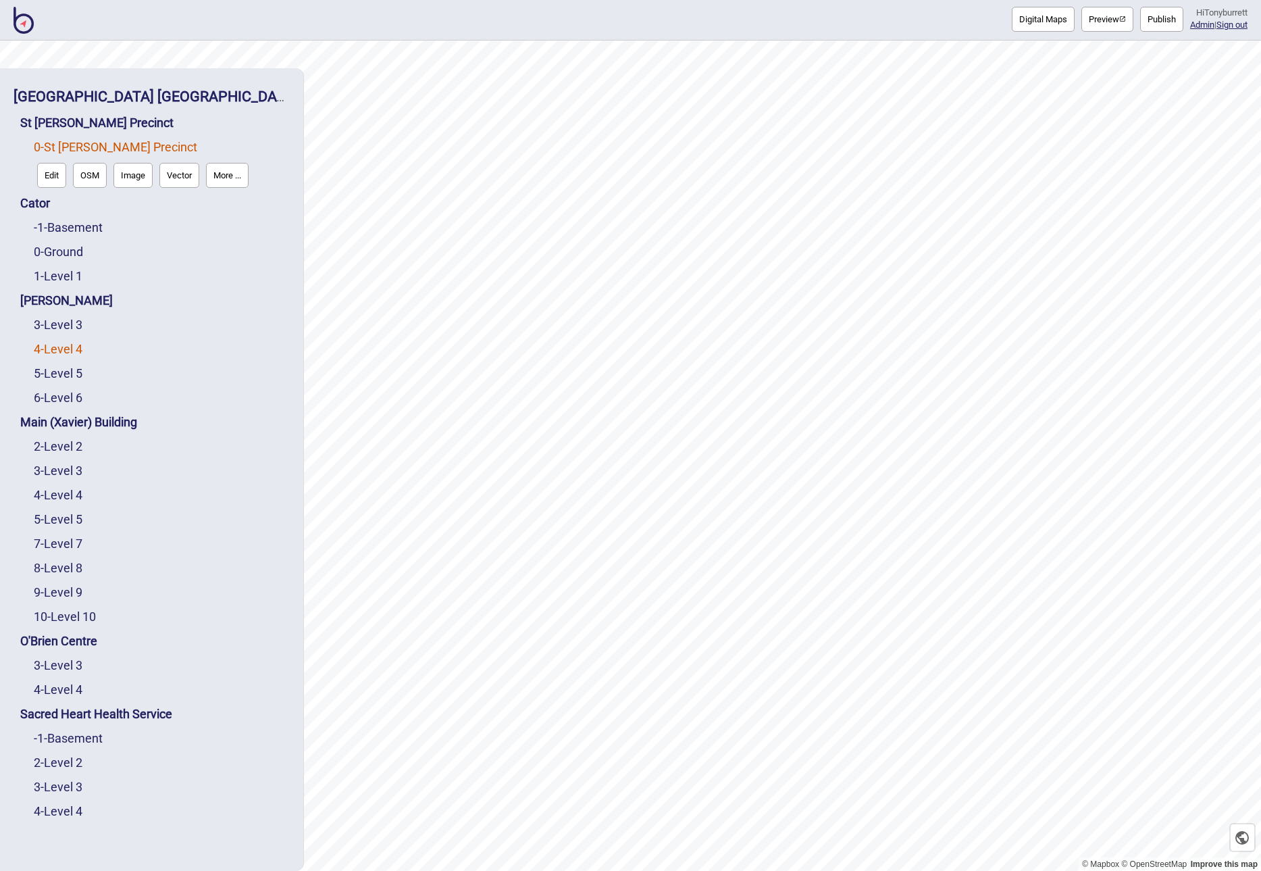
click at [57, 344] on link "4 - Level 4" at bounding box center [58, 349] width 49 height 14
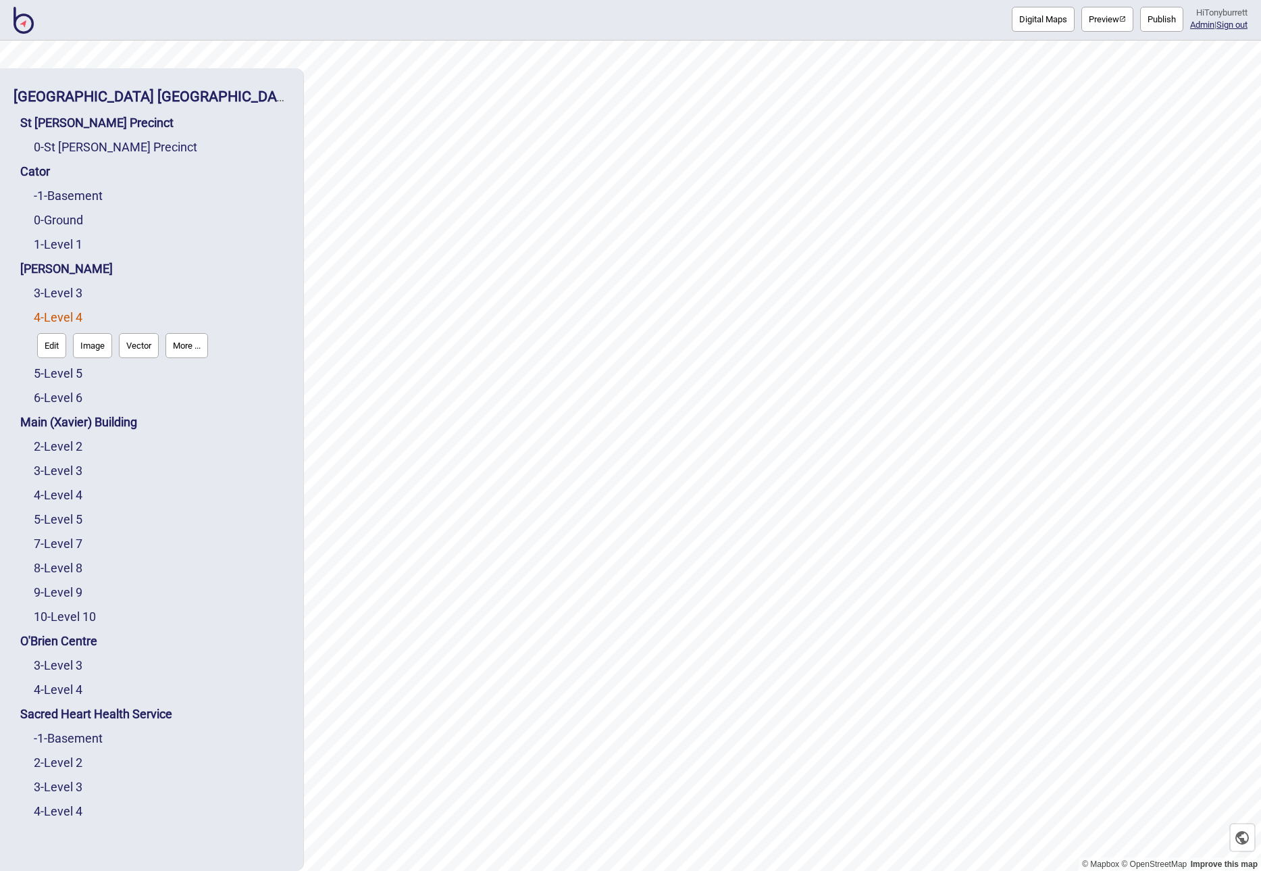
click at [54, 344] on button "Edit" at bounding box center [51, 345] width 29 height 25
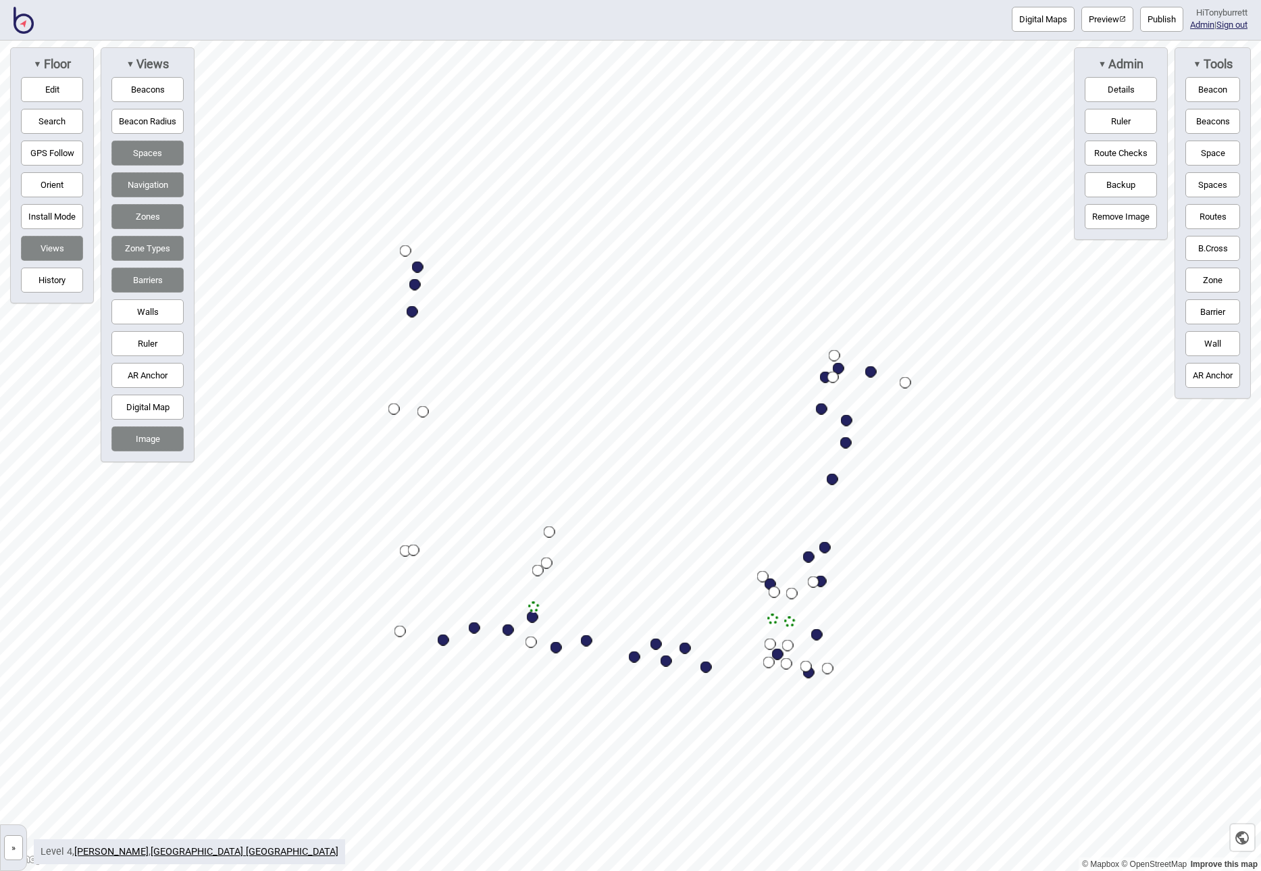
click at [145, 409] on button "Digital Map" at bounding box center [147, 407] width 72 height 25
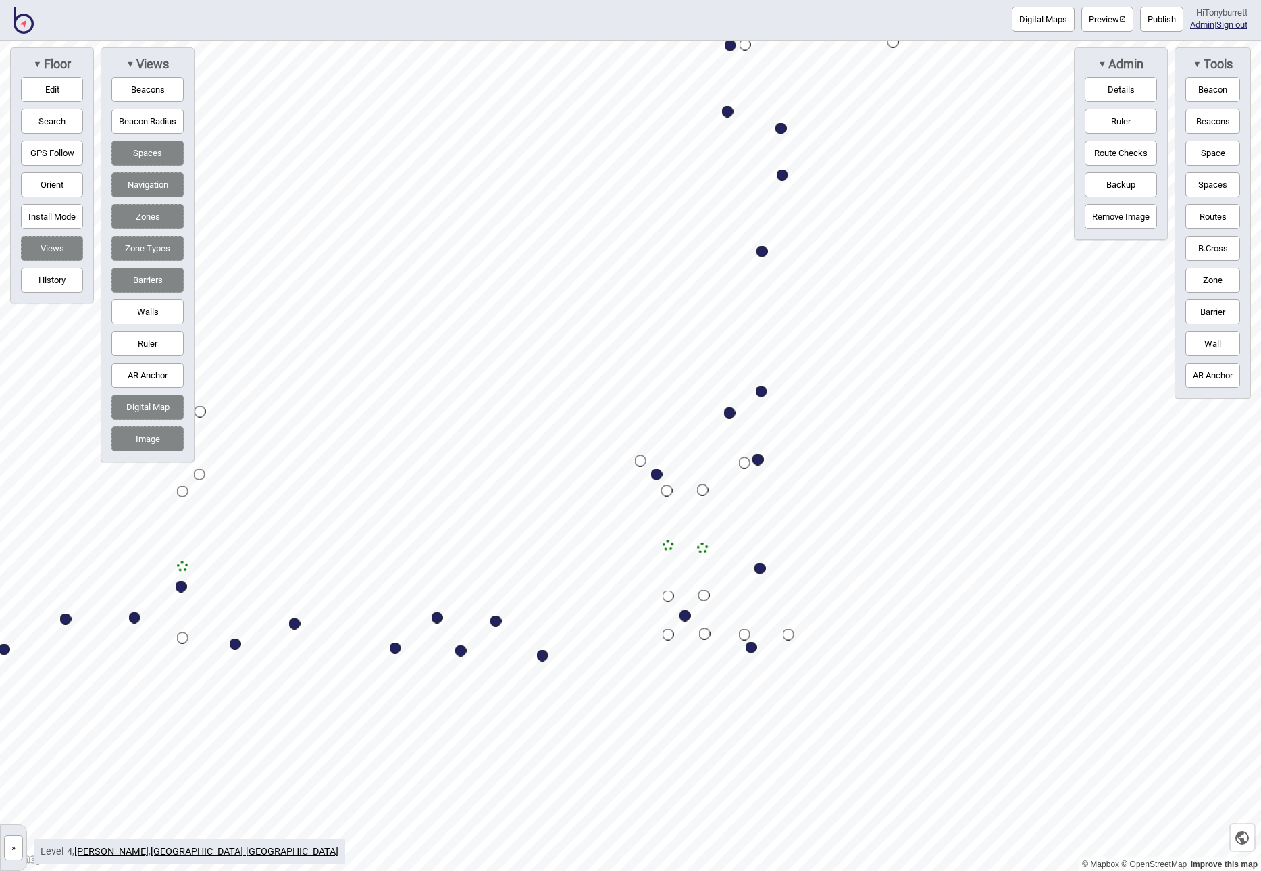
click at [1040, 18] on button "Digital Maps" at bounding box center [1043, 19] width 63 height 25
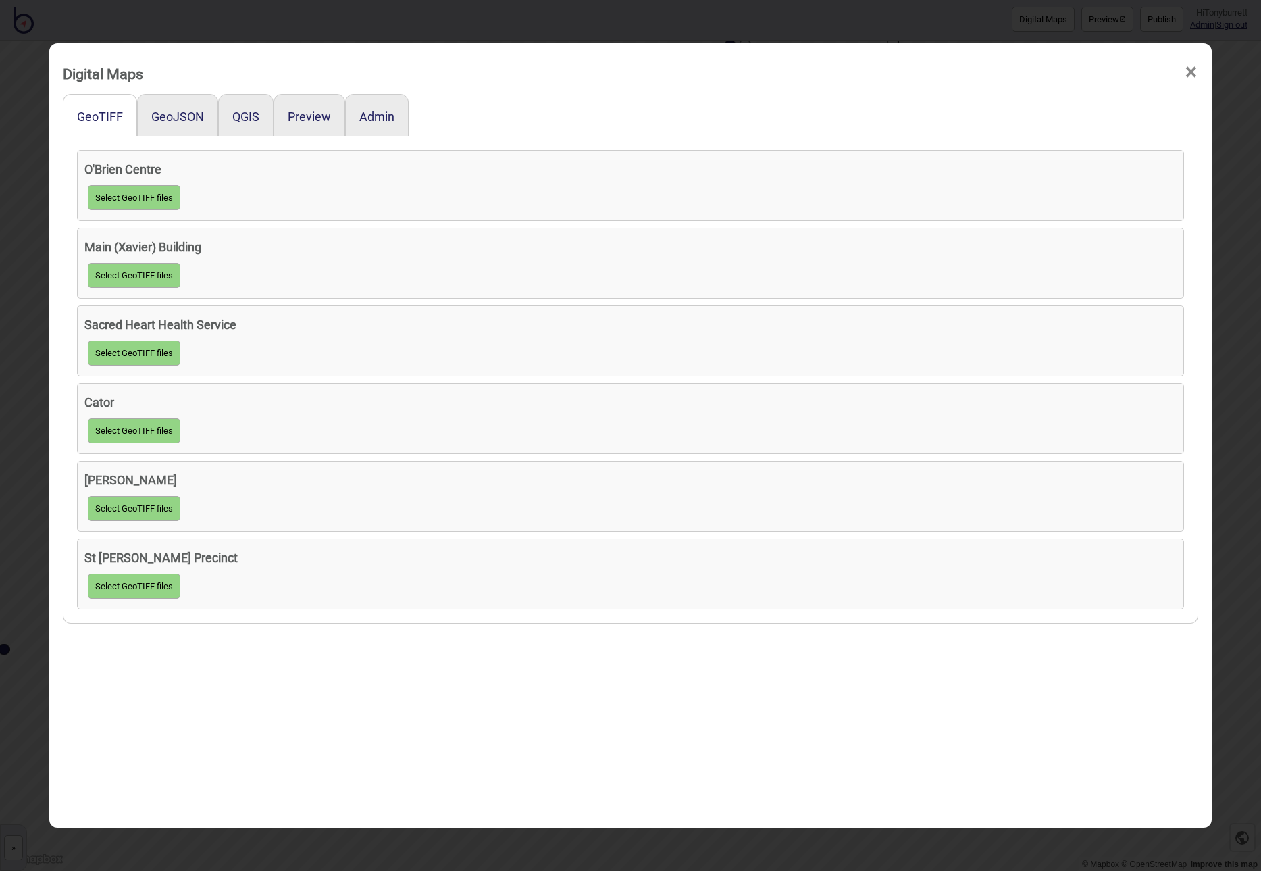
click at [118, 509] on button "Select GeoTIFF files" at bounding box center [134, 508] width 93 height 25
click input "file" at bounding box center [0, 0] width 0 height 0
click at [178, 118] on button "GeoJSON" at bounding box center [177, 116] width 53 height 14
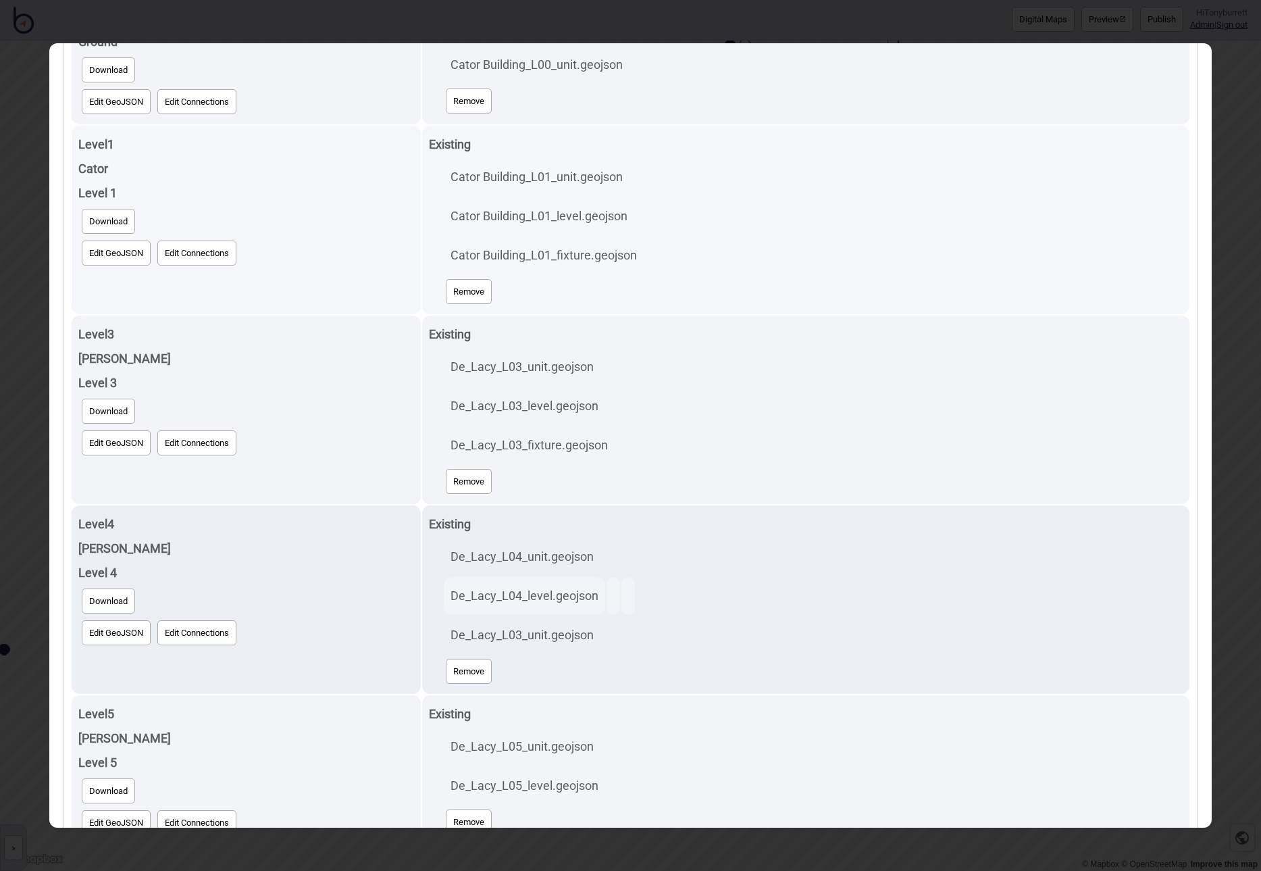
scroll to position [444, 0]
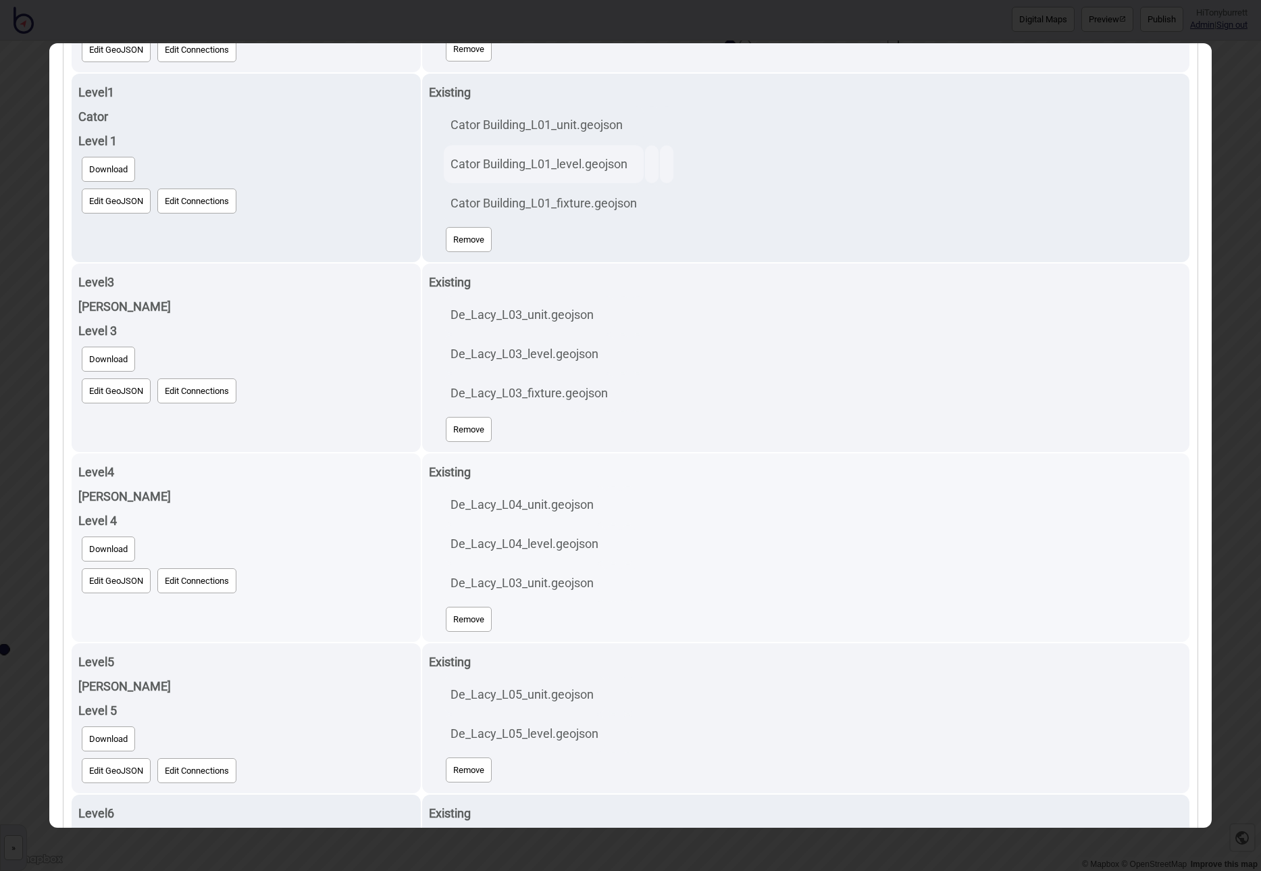
click at [101, 555] on button "Download" at bounding box center [108, 548] width 53 height 25
click at [104, 585] on button "Edit GeoJSON" at bounding box center [116, 580] width 69 height 25
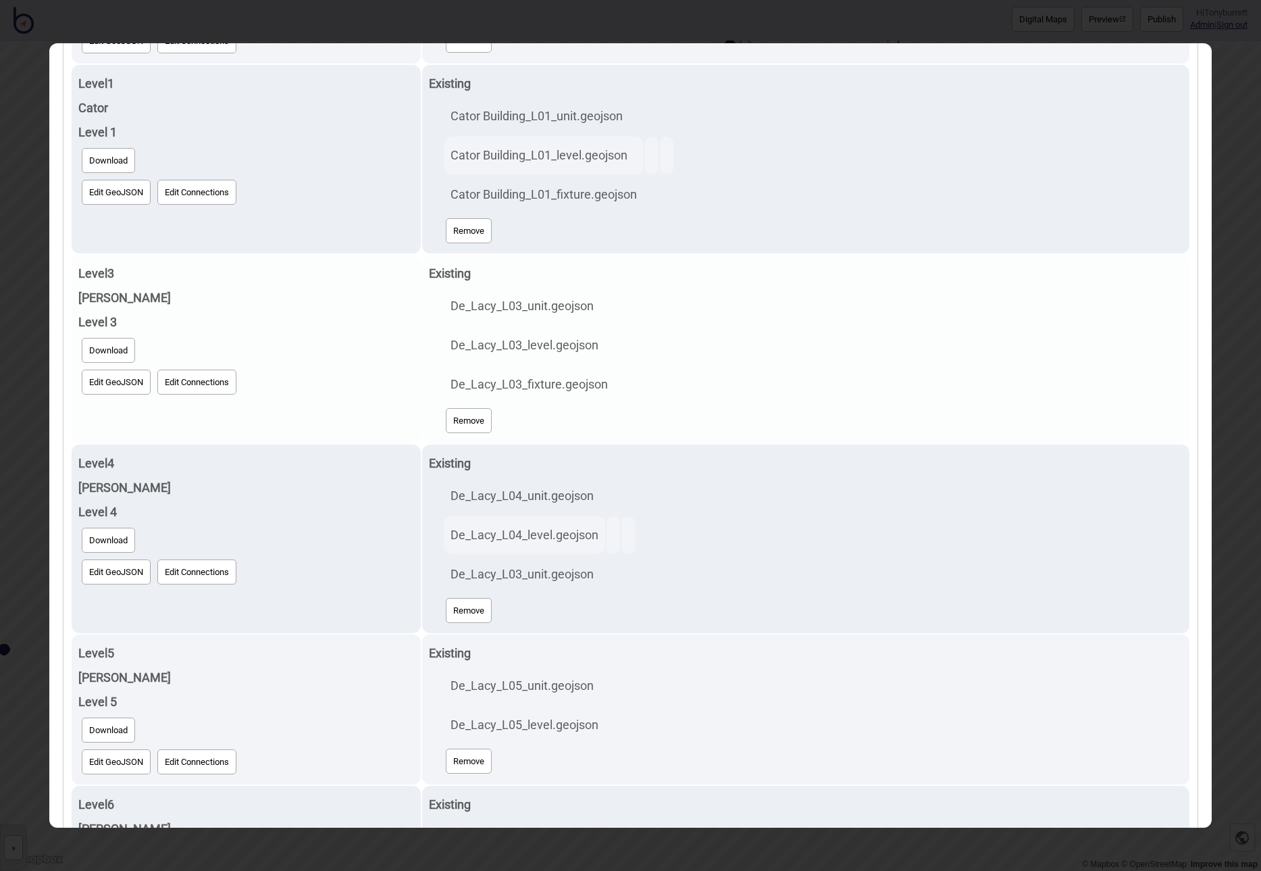
scroll to position [453, 0]
